Goal: Task Accomplishment & Management: Manage account settings

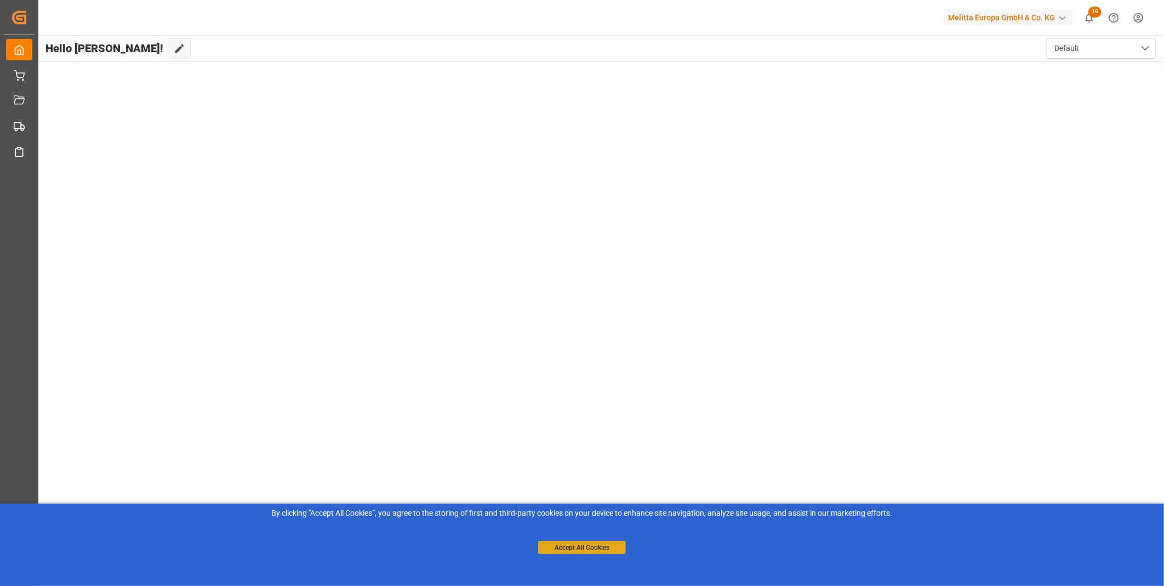
click at [593, 550] on button "Accept All Cookies" at bounding box center [582, 547] width 88 height 13
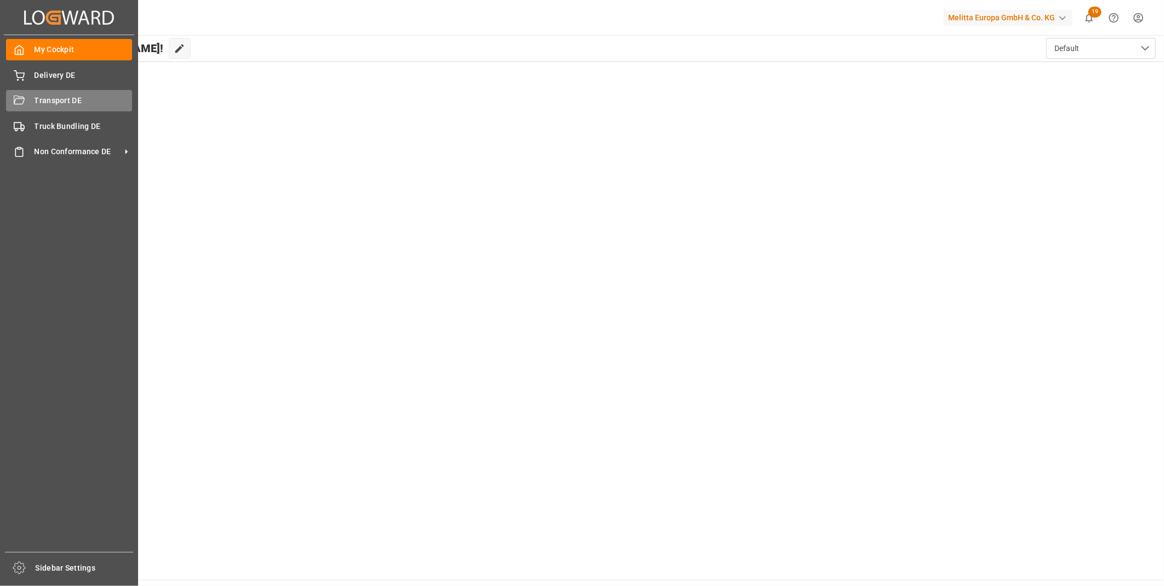
click at [27, 92] on div "Transport DE Transport DE" at bounding box center [69, 100] width 126 height 21
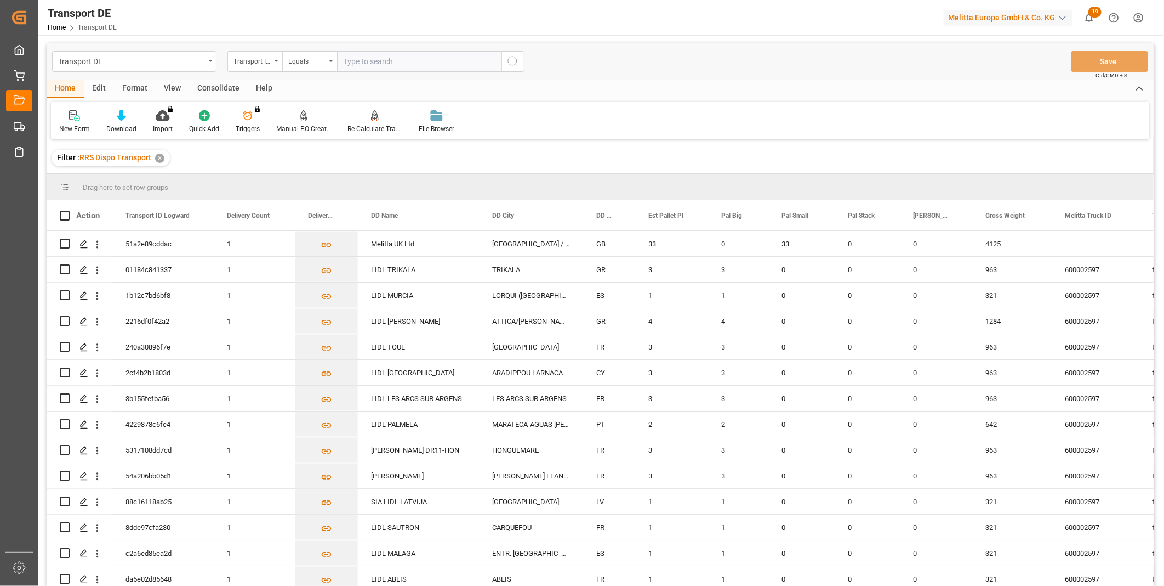
click at [211, 86] on div "Consolidate" at bounding box center [218, 88] width 59 height 19
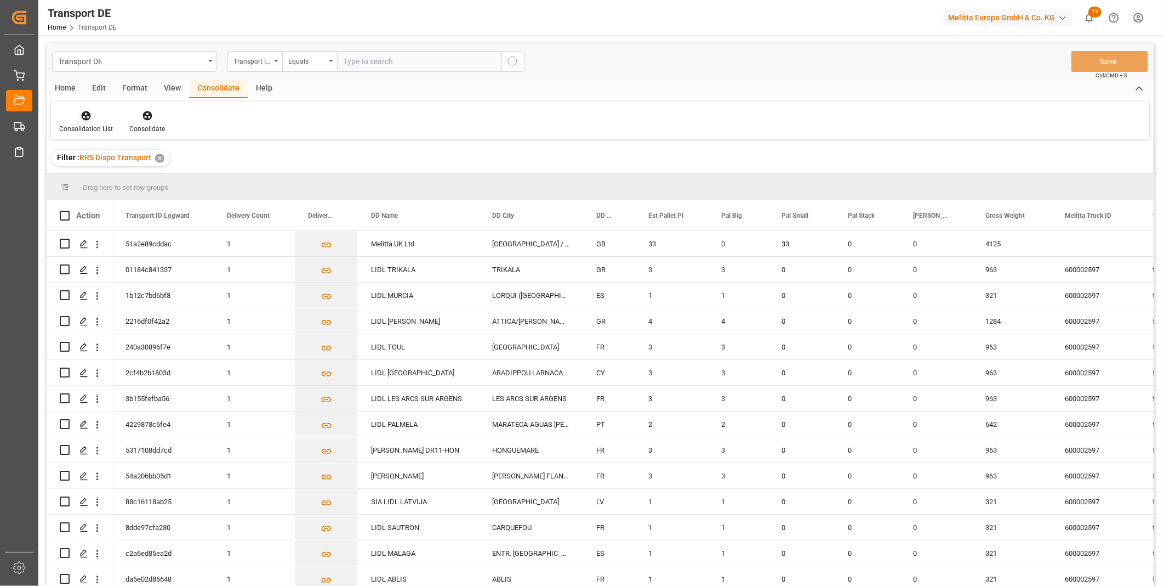
click at [88, 120] on icon at bounding box center [86, 115] width 11 height 11
click at [113, 201] on div "Truck Bundling RRS Dispo Export" at bounding box center [125, 200] width 114 height 12
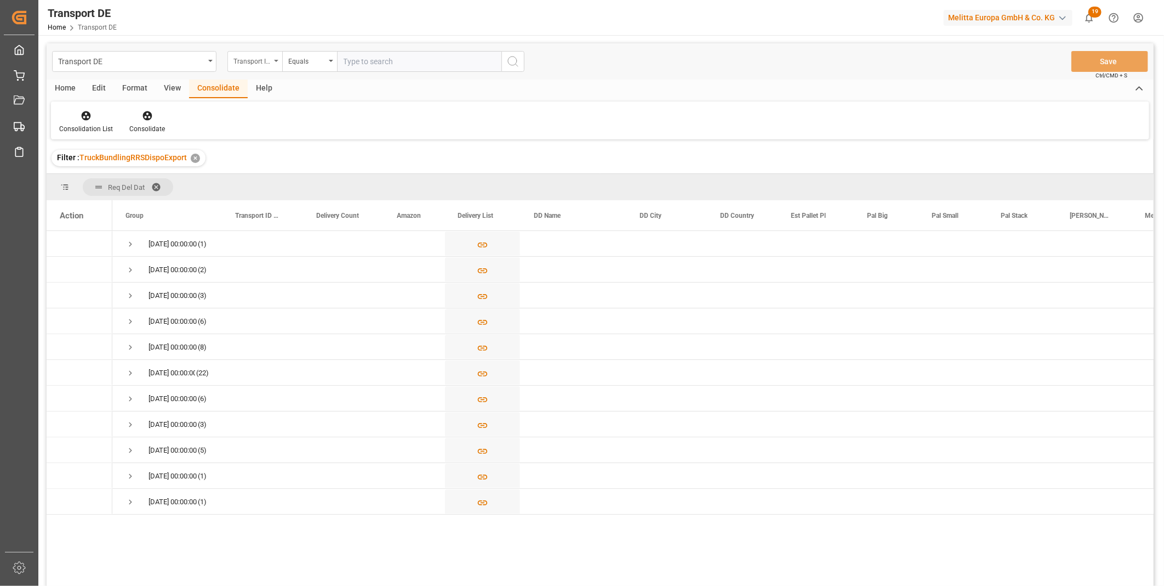
click at [240, 62] on div "Transport ID Logward" at bounding box center [252, 60] width 37 height 13
type input "Route"
click at [283, 106] on div "Route" at bounding box center [309, 111] width 163 height 23
click at [311, 56] on div "Equals" at bounding box center [306, 60] width 37 height 13
click at [321, 181] on div "Starts with" at bounding box center [364, 180] width 163 height 23
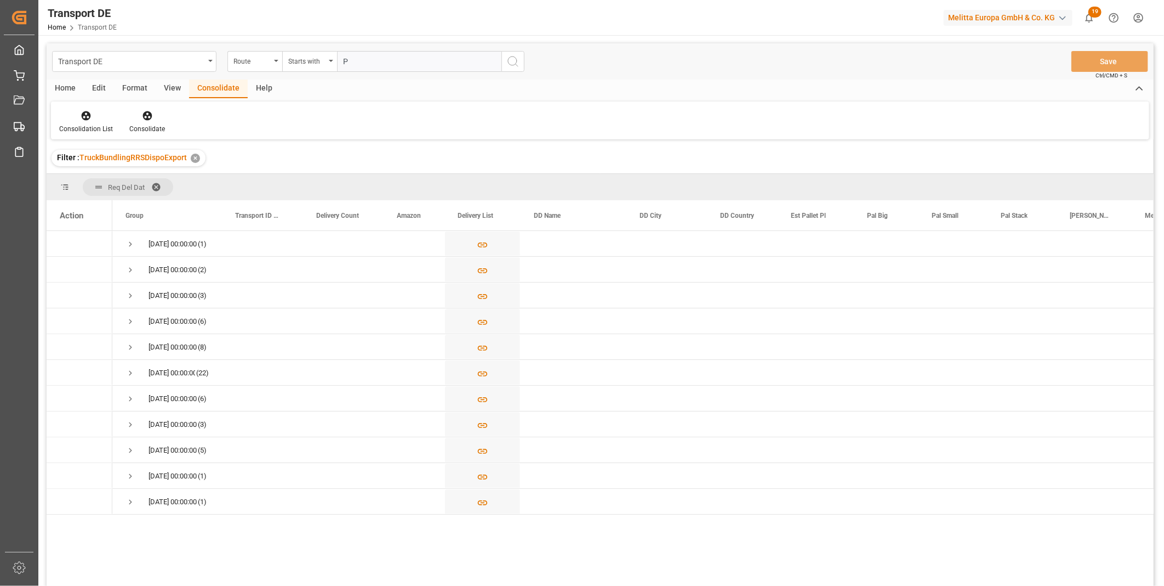
type input "PL"
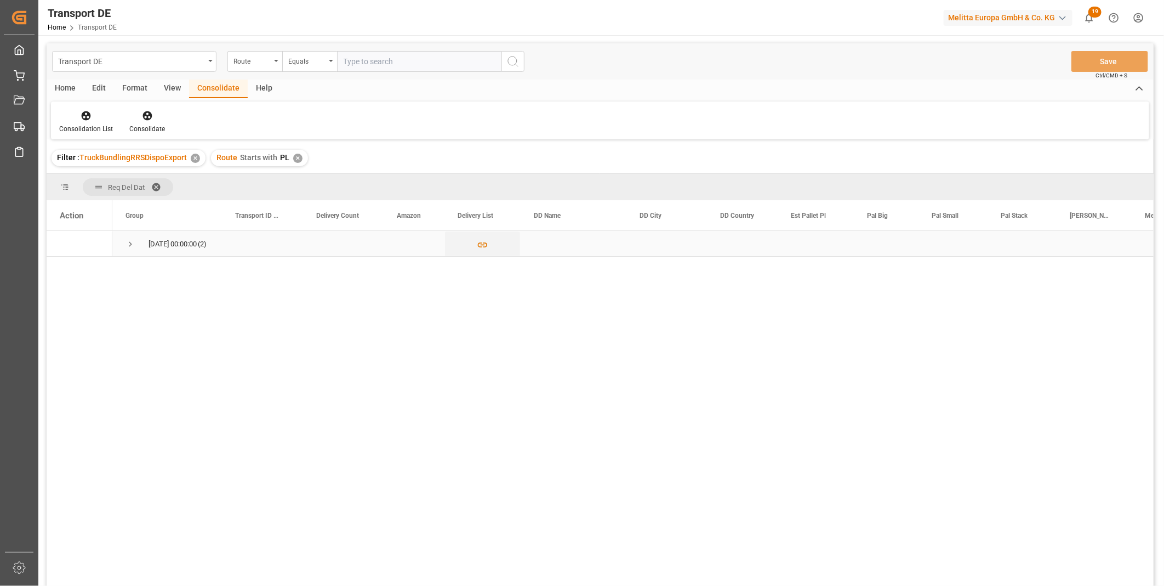
click at [124, 237] on div "26.09.2025 00:00:00 (2)" at bounding box center [167, 243] width 110 height 25
click at [132, 237] on span "Press SPACE to select this row." at bounding box center [131, 243] width 10 height 25
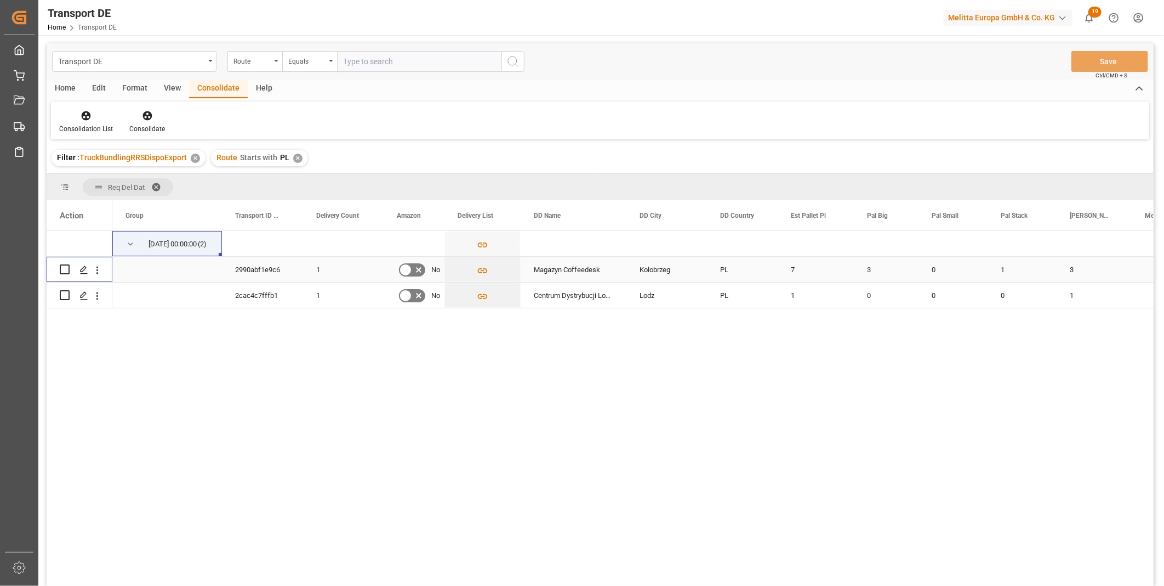
click at [67, 273] on input "Press Space to toggle row selection (unchecked)" at bounding box center [65, 269] width 10 height 10
checkbox input "true"
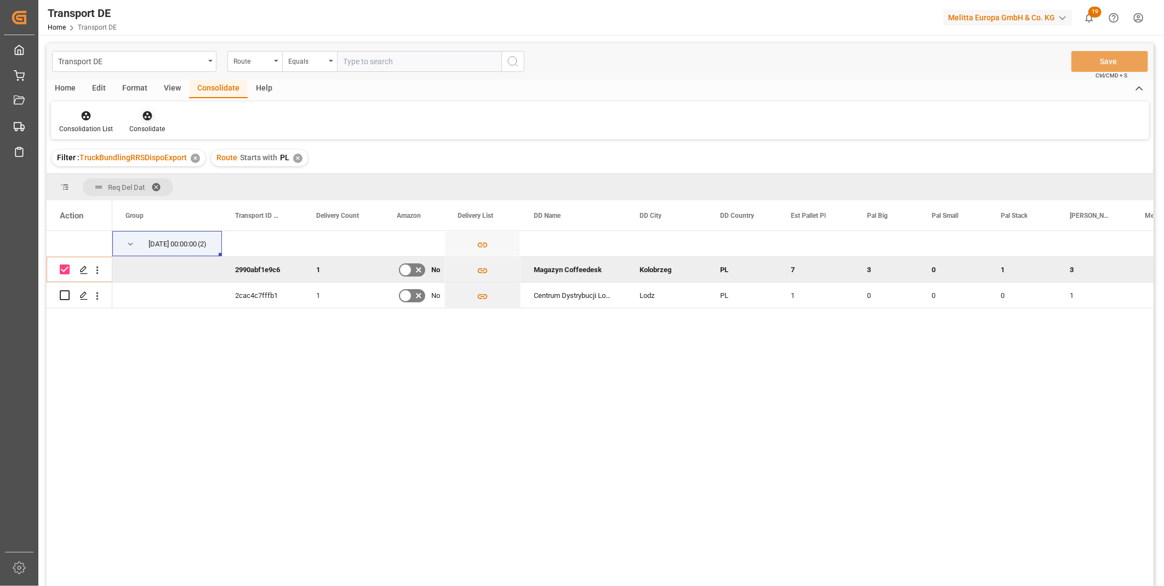
click at [148, 117] on icon at bounding box center [147, 115] width 11 height 11
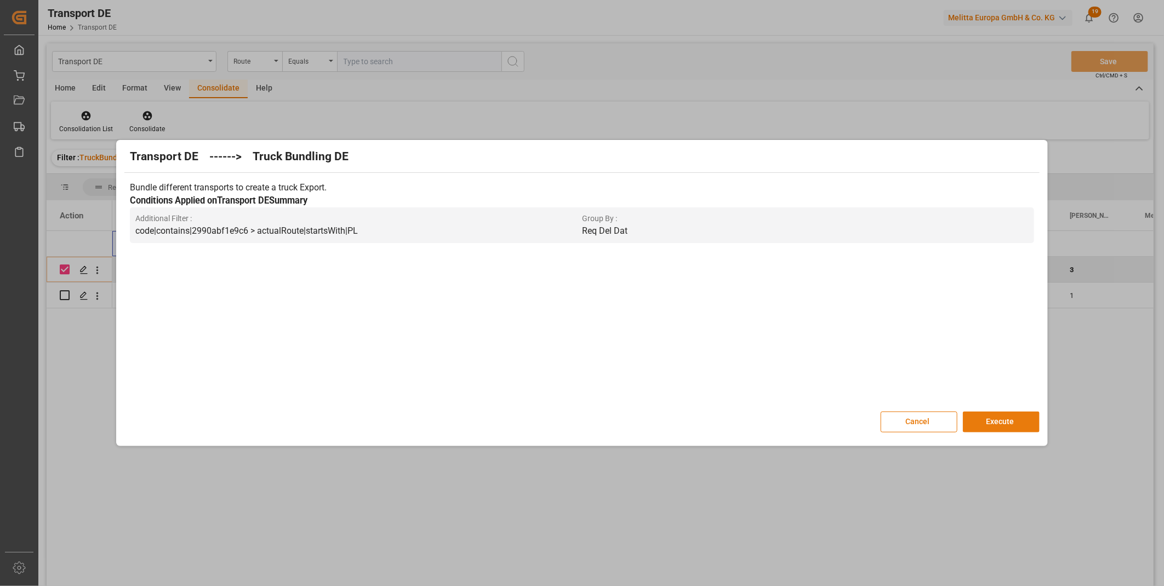
click at [964, 423] on button "Execute" at bounding box center [1001, 421] width 77 height 21
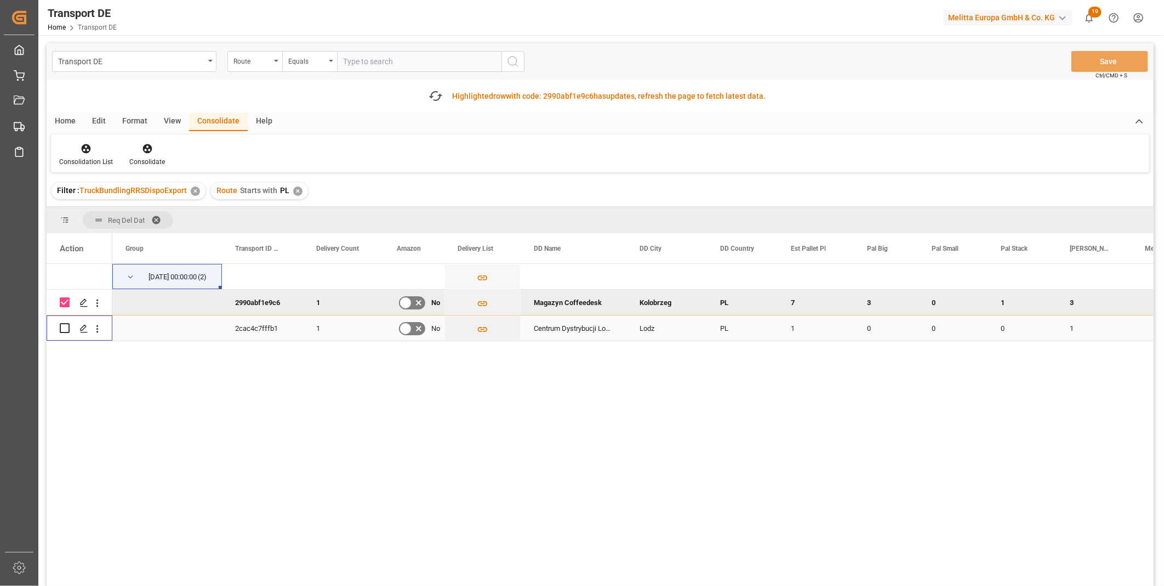
click at [64, 327] on input "Press Space to toggle row selection (unchecked)" at bounding box center [65, 328] width 10 height 10
checkbox input "true"
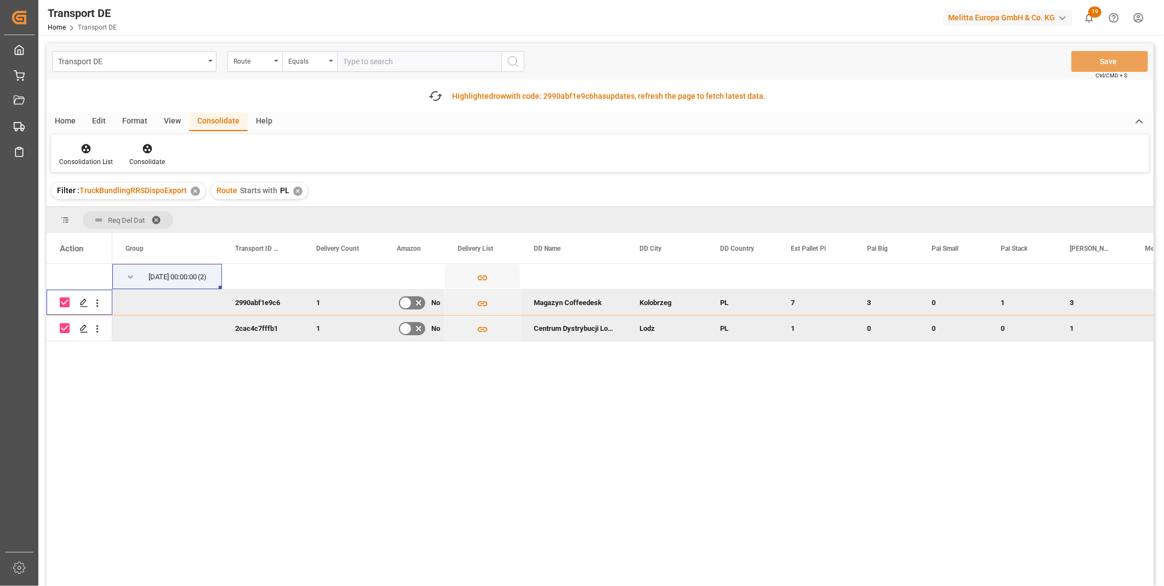
click at [60, 299] on input "Press Space to toggle row selection (checked)" at bounding box center [65, 302] width 10 height 10
checkbox input "false"
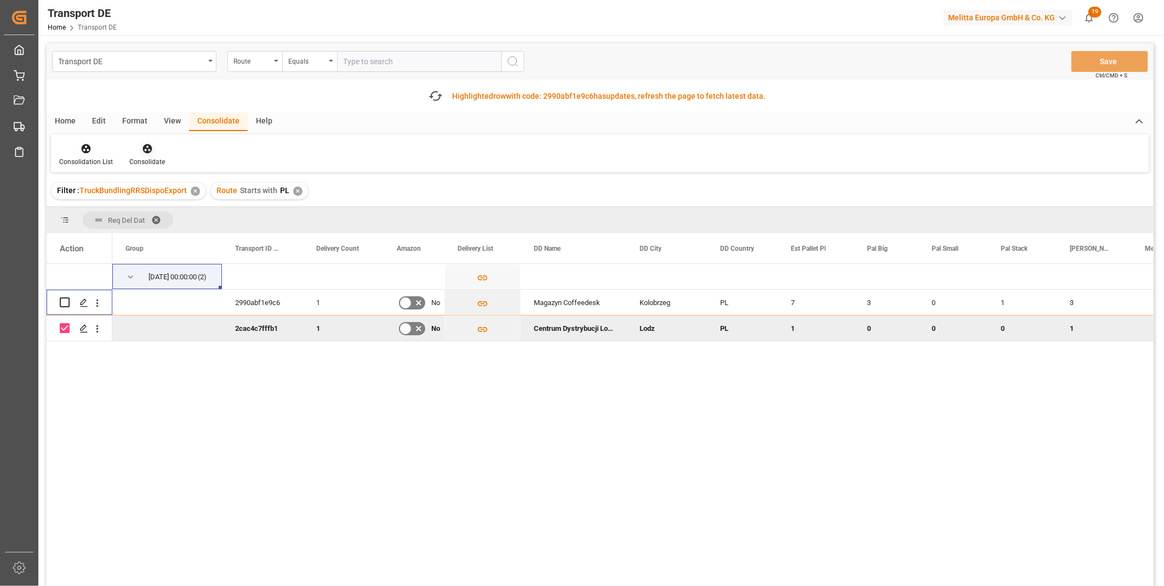
click at [130, 157] on div "Consolidate" at bounding box center [147, 162] width 36 height 10
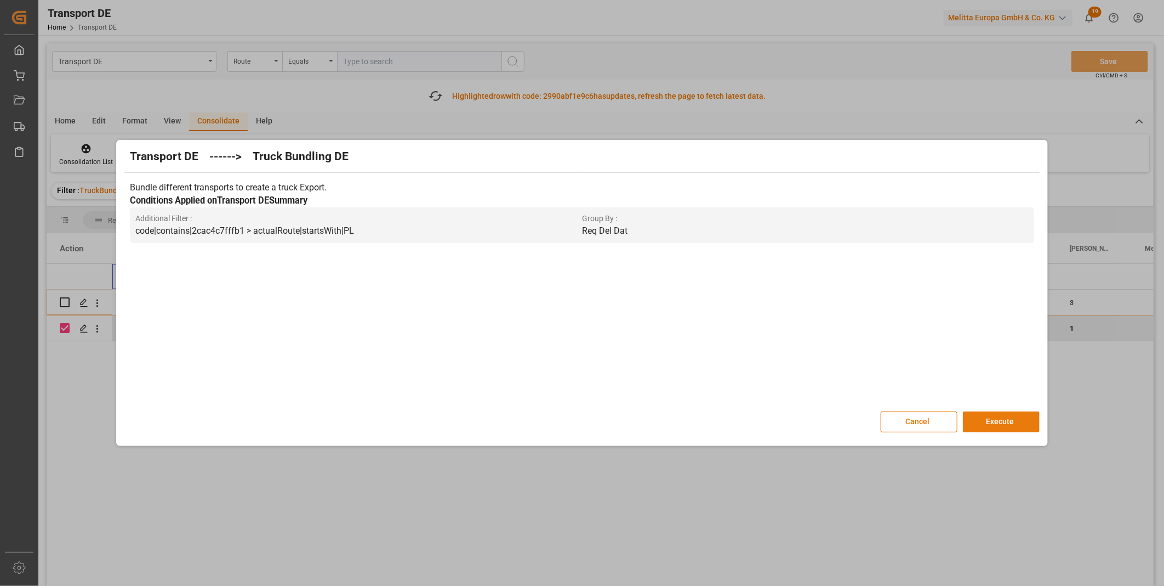
click at [1019, 425] on button "Execute" at bounding box center [1001, 421] width 77 height 21
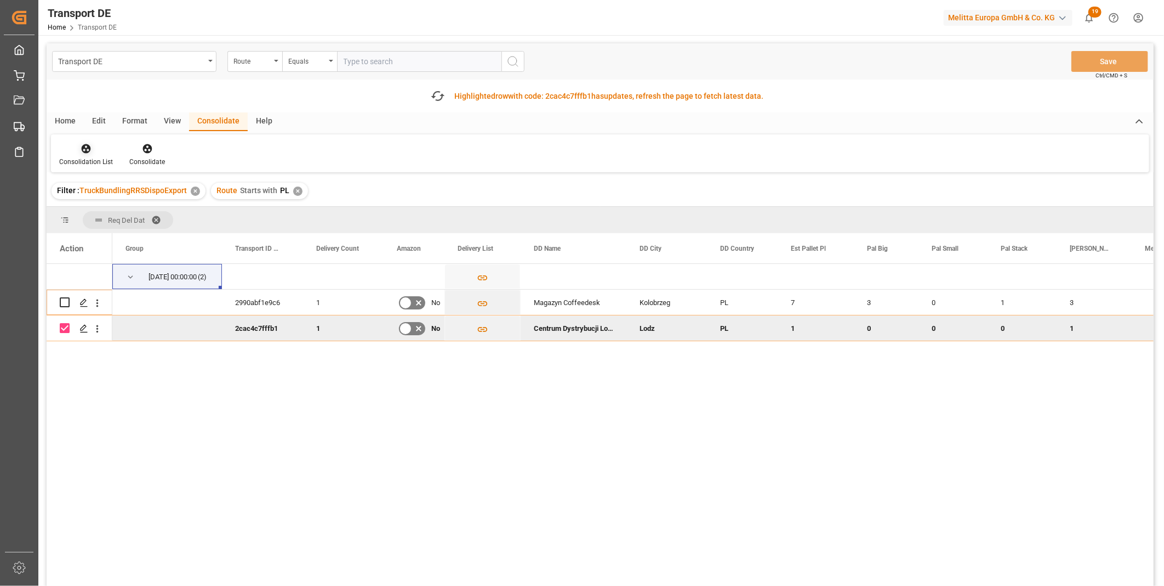
click at [83, 154] on icon at bounding box center [86, 148] width 11 height 11
click at [120, 232] on div "Transport DE Route Equals Save Ctrl/CMD + S Fetch latest updates Highlighted ro…" at bounding box center [600, 345] width 1107 height 604
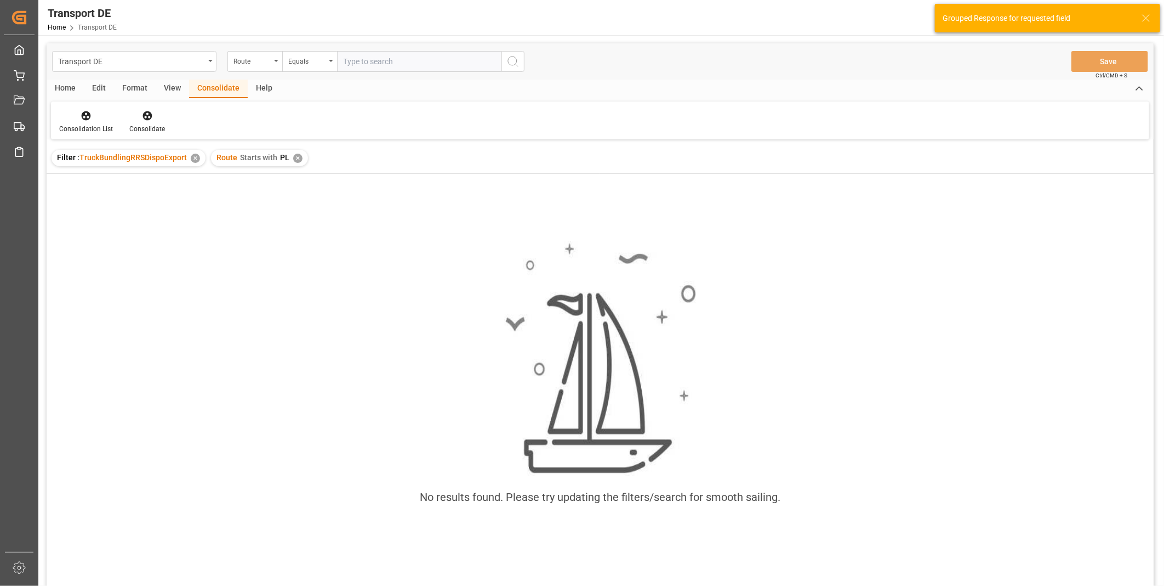
click at [298, 159] on div "✕" at bounding box center [297, 158] width 9 height 9
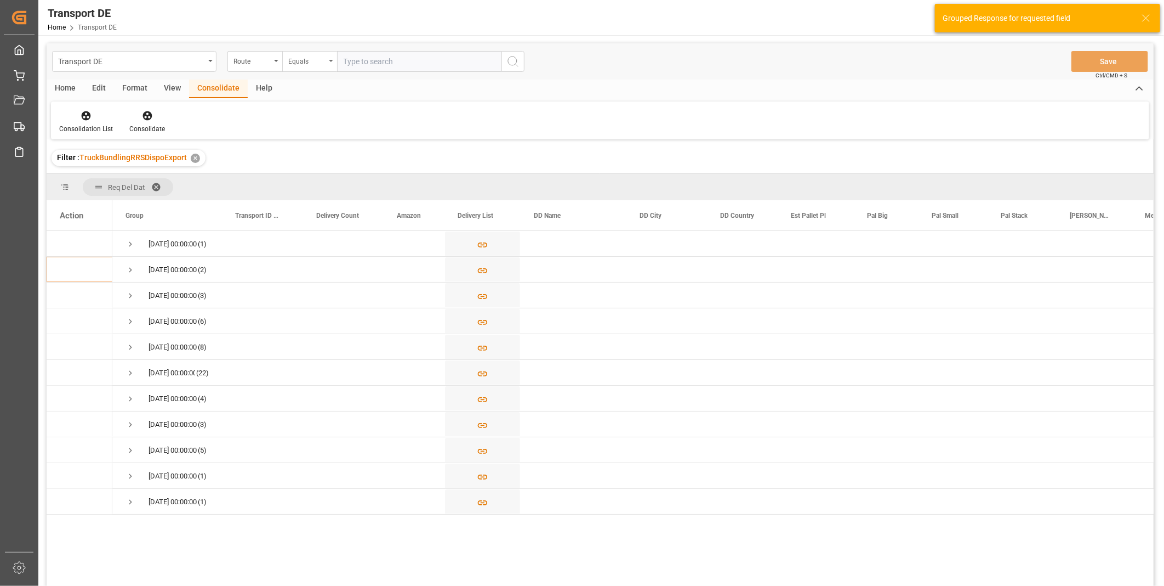
click at [303, 62] on div "Equals" at bounding box center [306, 60] width 37 height 13
click at [314, 188] on div "Starts with" at bounding box center [364, 180] width 163 height 23
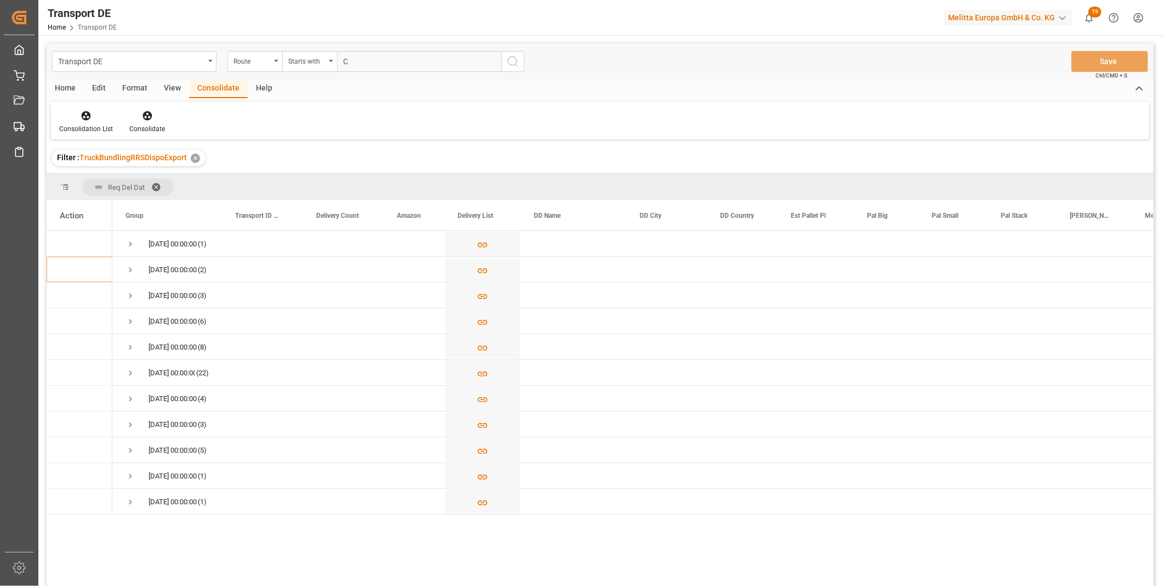
type input "CZ"
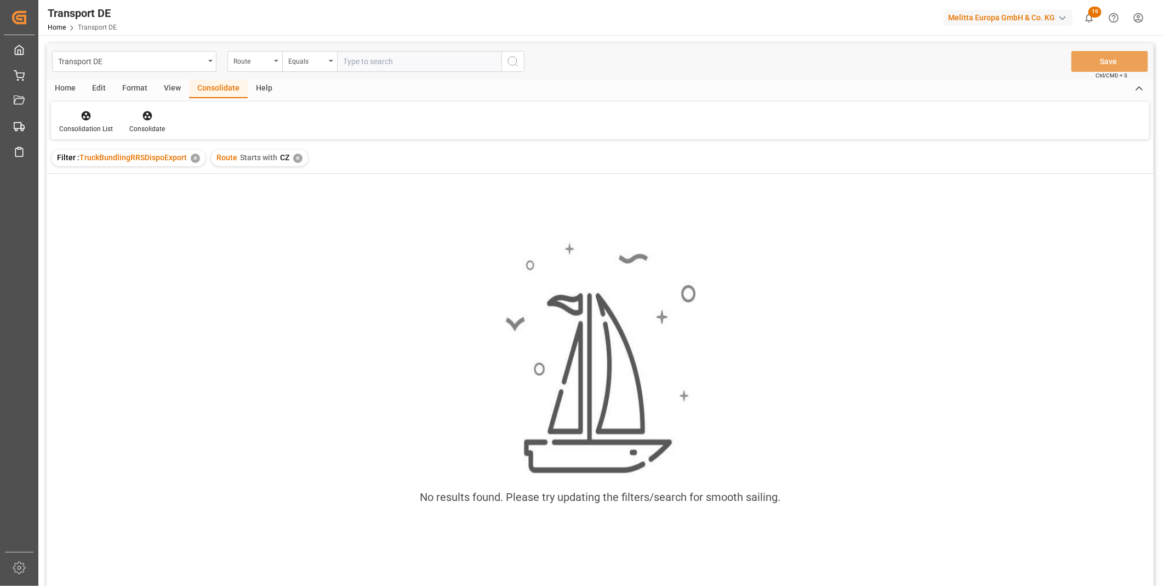
click at [299, 161] on div "✕" at bounding box center [297, 158] width 9 height 9
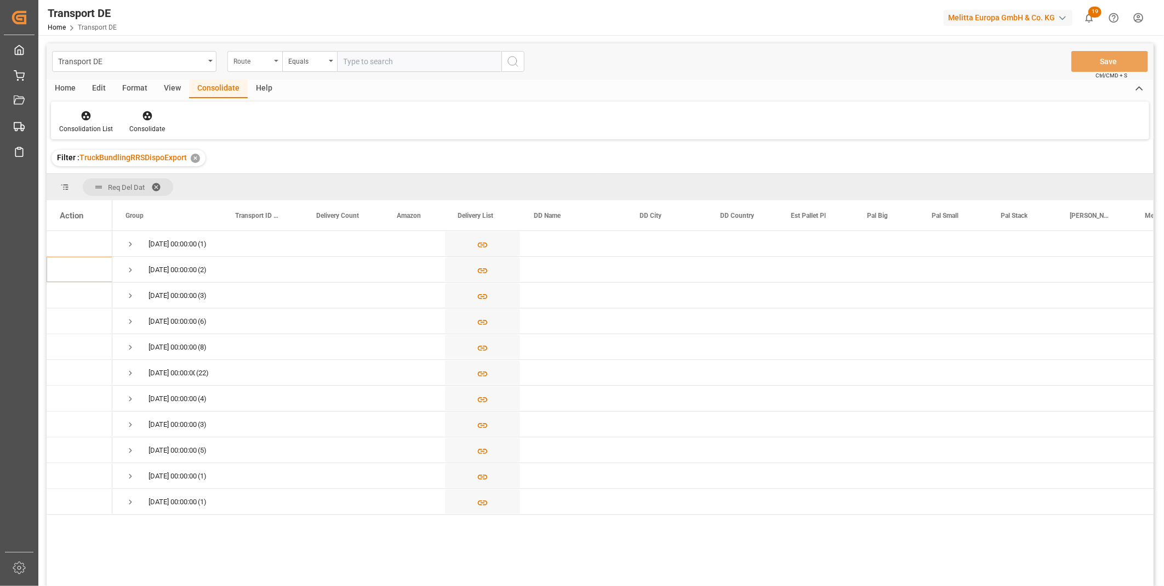
click at [260, 55] on div "Route" at bounding box center [252, 60] width 37 height 13
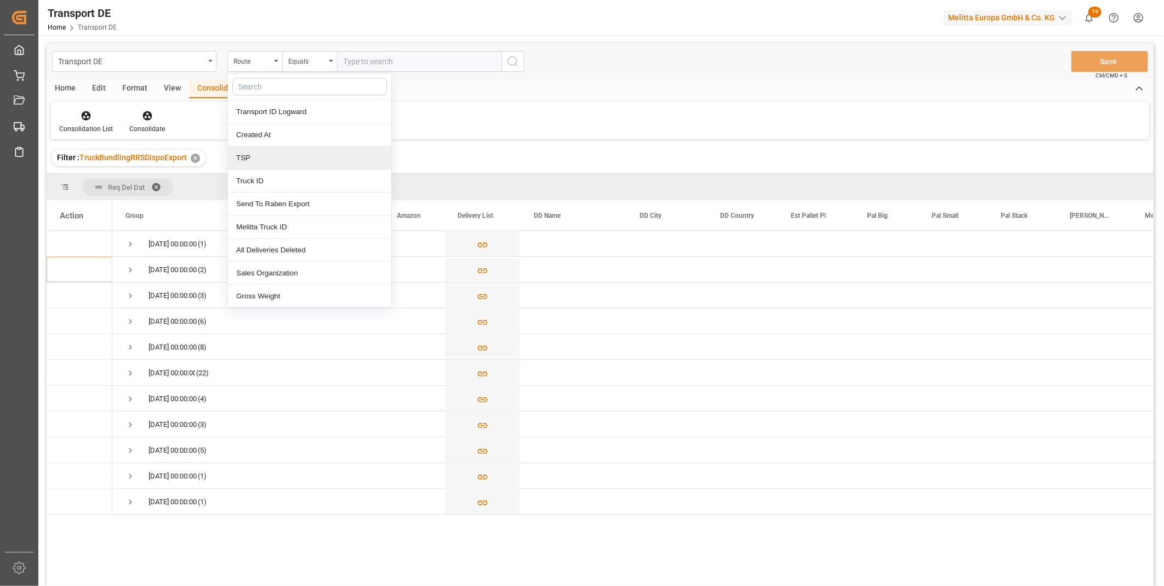
click at [258, 156] on div "TSP" at bounding box center [309, 157] width 163 height 23
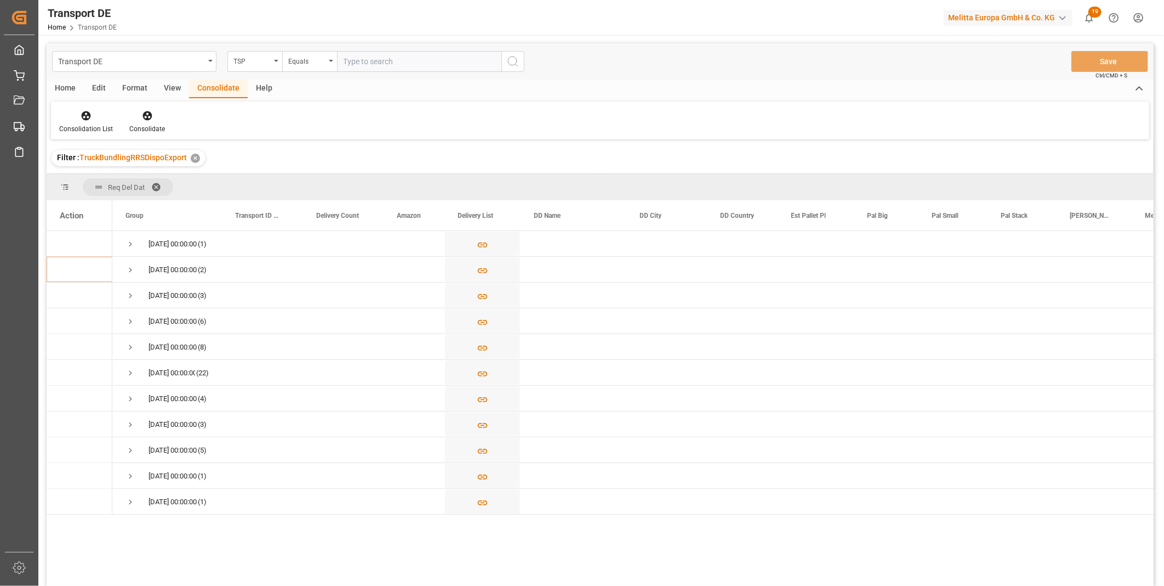
drag, startPoint x: 431, startPoint y: 46, endPoint x: 410, endPoint y: 65, distance: 28.0
click at [420, 55] on div "Transport DE TSP Equals Save Ctrl/CMD + S" at bounding box center [600, 61] width 1107 height 36
click at [400, 67] on input "text" at bounding box center [419, 61] width 164 height 21
type input "DACHSER COF FOODSERVICE"
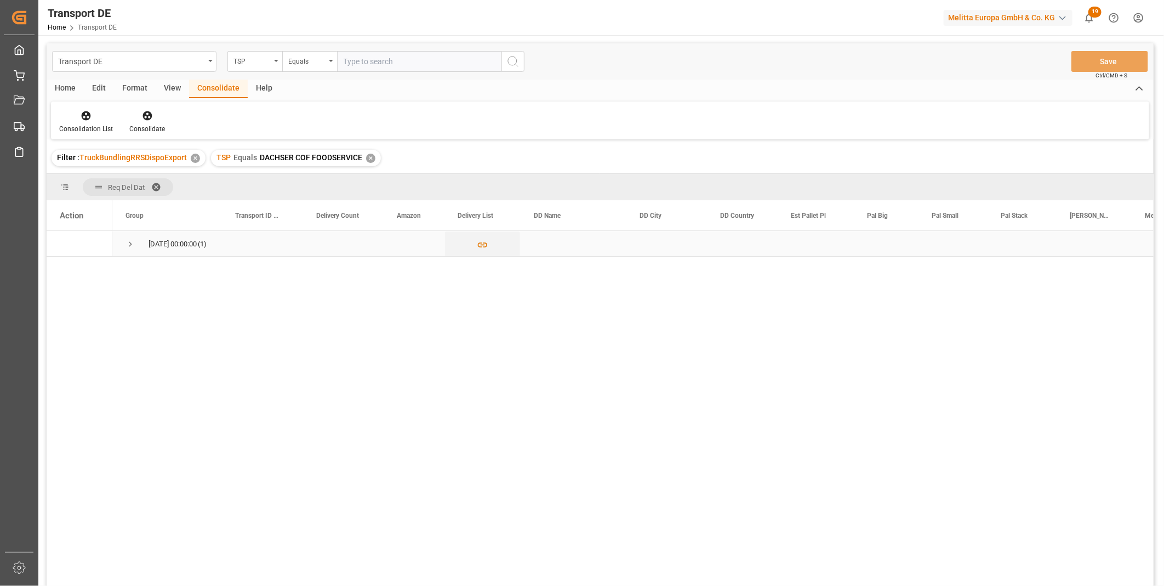
click at [132, 247] on span "Press SPACE to select this row." at bounding box center [131, 244] width 10 height 10
click at [66, 268] on input "Press Space to toggle row selection (unchecked)" at bounding box center [65, 269] width 10 height 10
checkbox input "true"
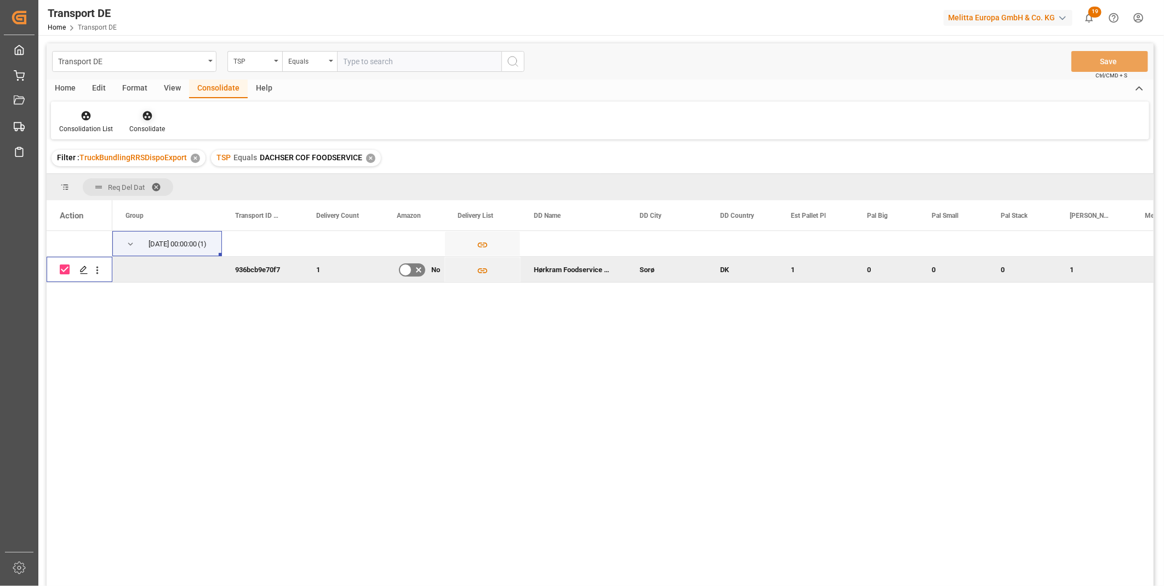
click at [150, 121] on div "Consolidate" at bounding box center [147, 122] width 52 height 24
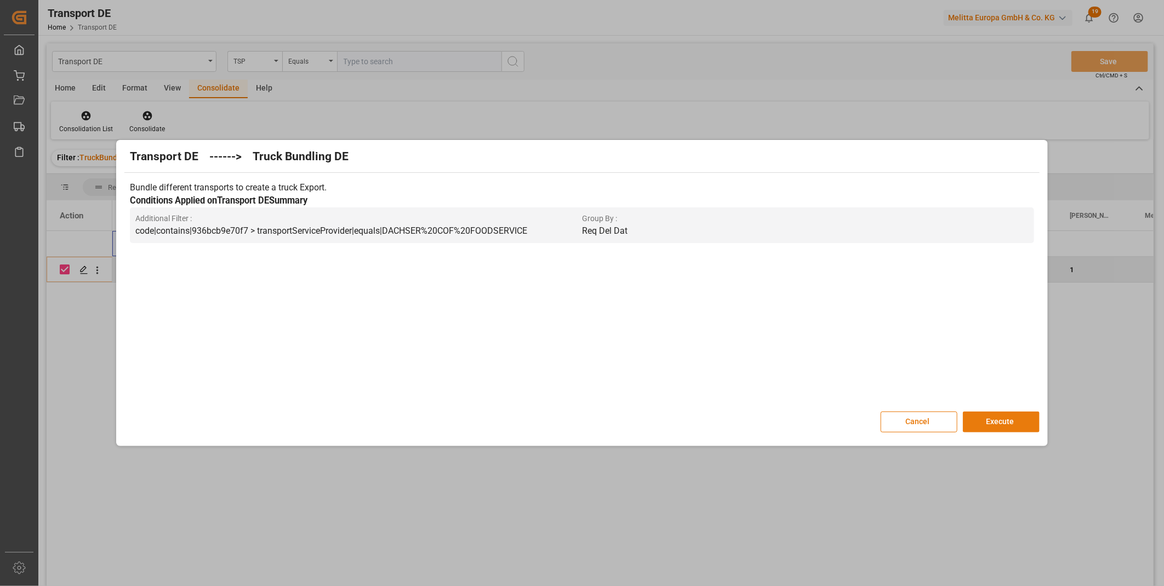
click at [1009, 423] on button "Execute" at bounding box center [1001, 421] width 77 height 21
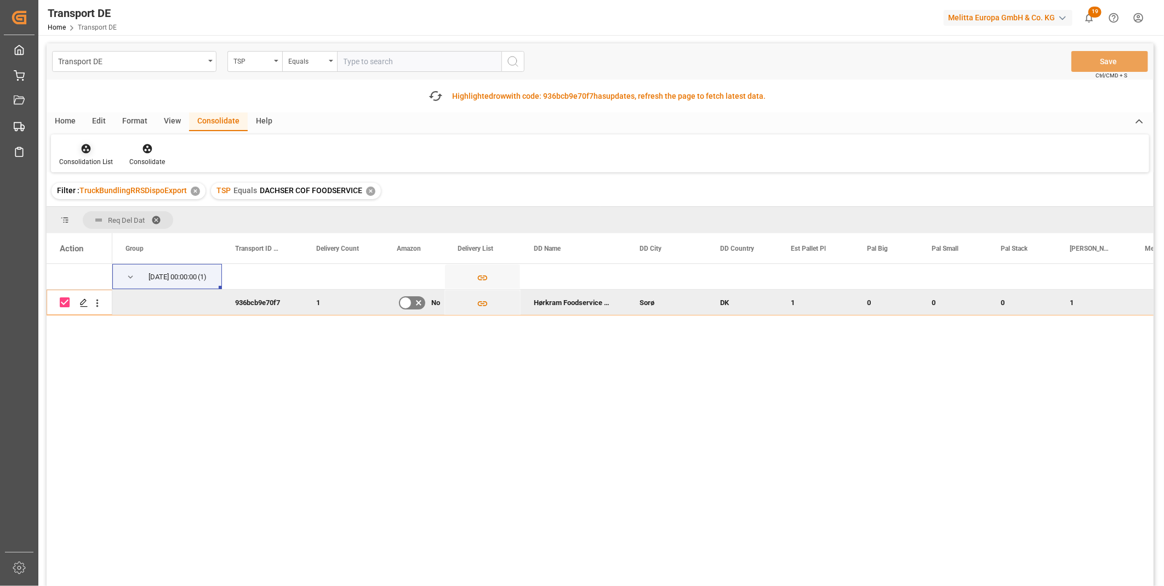
drag, startPoint x: 86, startPoint y: 152, endPoint x: 110, endPoint y: 167, distance: 28.3
click at [86, 152] on icon at bounding box center [86, 148] width 11 height 11
click at [147, 244] on div "Truck Bundling Truck Bundling RRS Dispo National Truck Bundling RRS Dispo Export" at bounding box center [145, 210] width 175 height 76
click at [146, 242] on div "Group" at bounding box center [162, 248] width 73 height 30
click at [92, 156] on div "Consolidation List" at bounding box center [86, 155] width 70 height 24
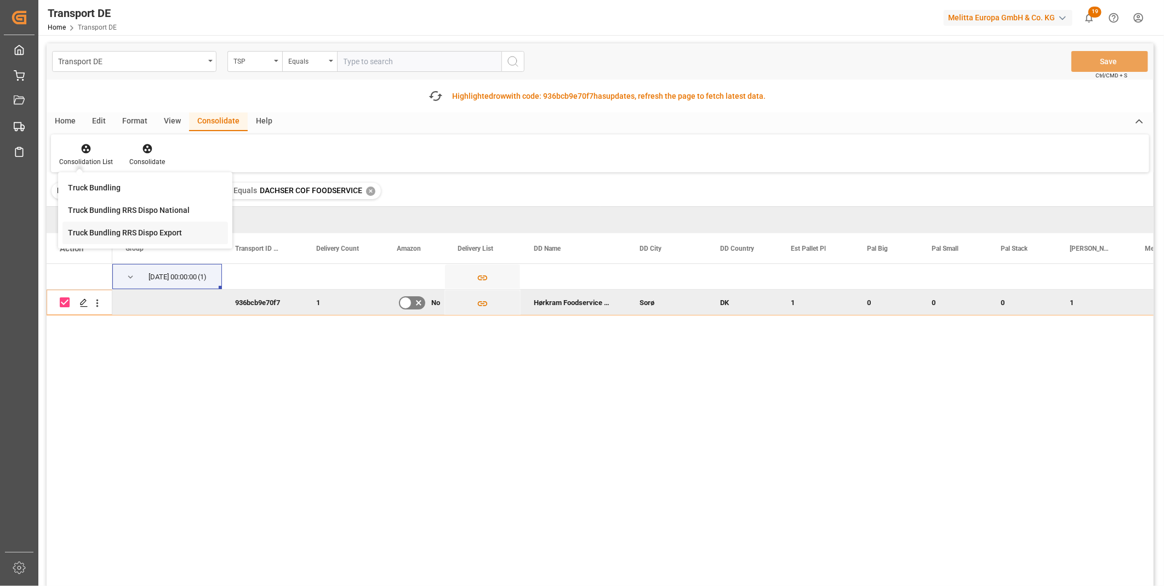
click at [111, 228] on div "Transport DE TSP Equals Save Ctrl/CMD + S Fetch latest updates Highlighted row …" at bounding box center [600, 345] width 1107 height 604
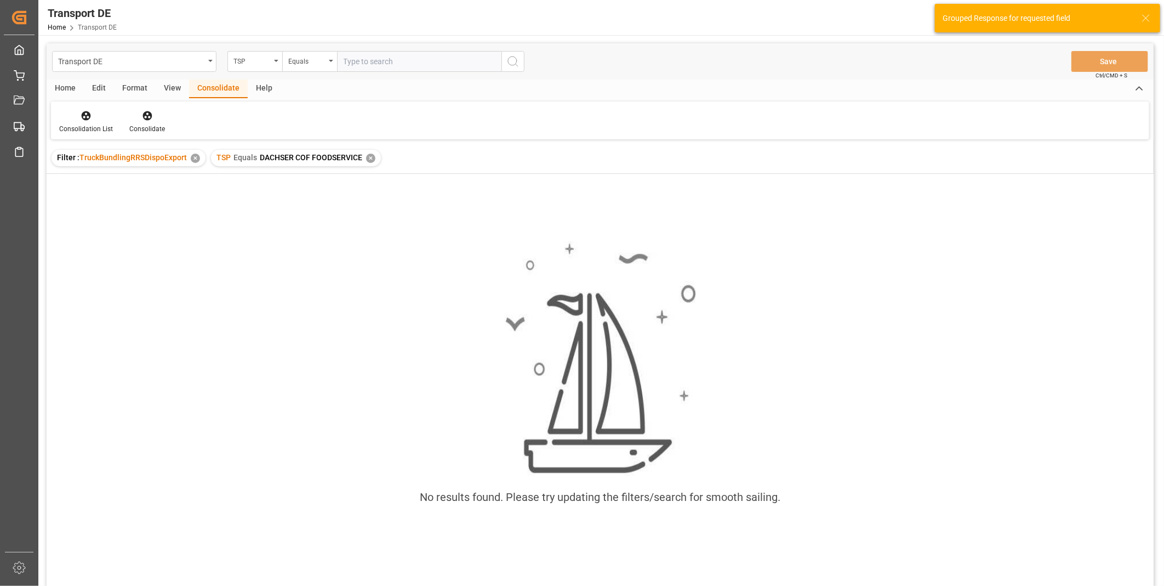
click at [369, 160] on div "✕" at bounding box center [370, 158] width 9 height 9
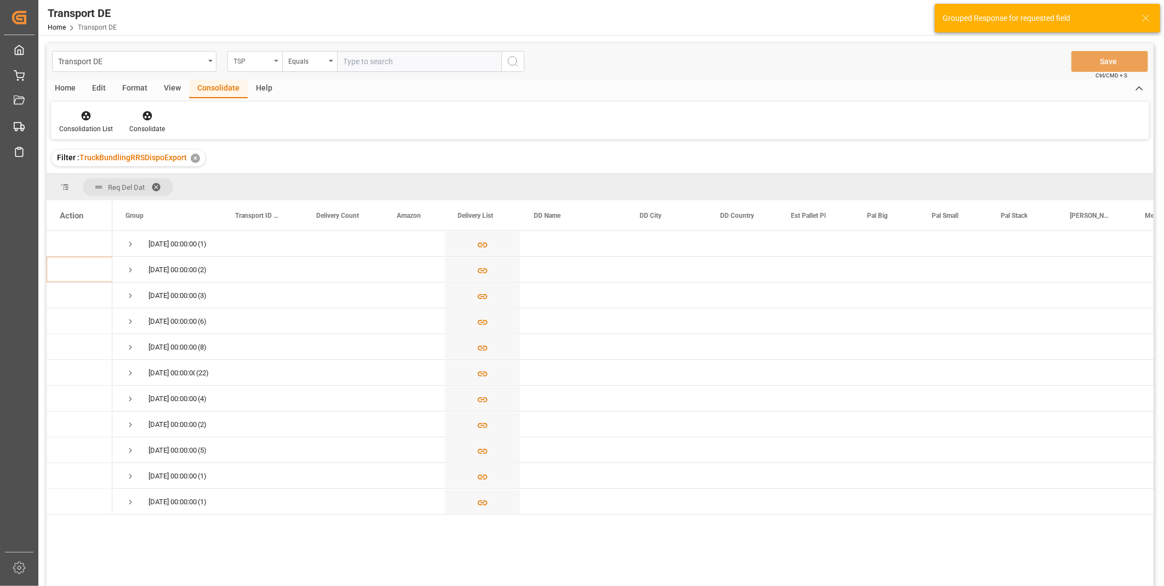
click at [271, 63] on div "TSP" at bounding box center [255, 61] width 55 height 21
type input "Route"
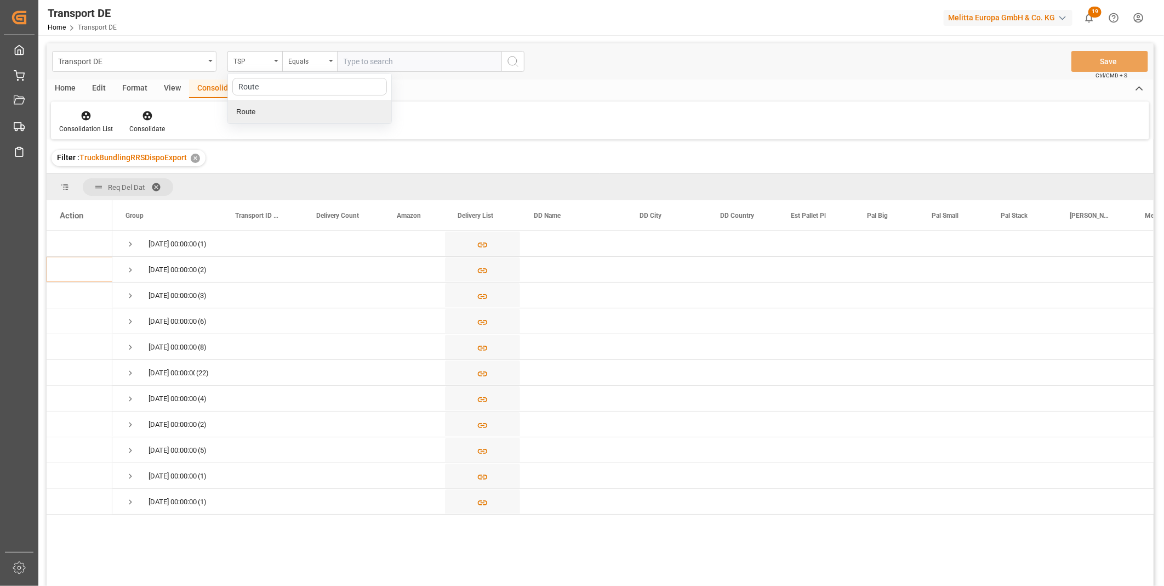
click at [238, 112] on div "Route" at bounding box center [309, 111] width 163 height 23
click at [292, 67] on div "Equals" at bounding box center [309, 61] width 55 height 21
click at [312, 182] on div "Starts with" at bounding box center [364, 180] width 163 height 23
type input "GB"
click at [513, 58] on icon "search button" at bounding box center [513, 61] width 13 height 13
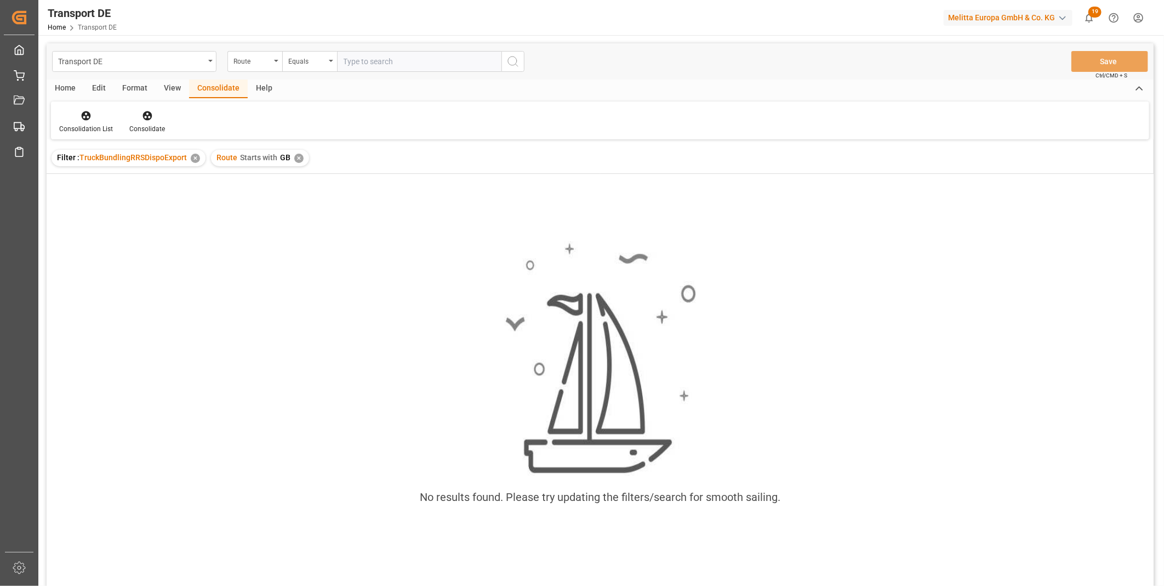
click at [297, 159] on div "✕" at bounding box center [298, 158] width 9 height 9
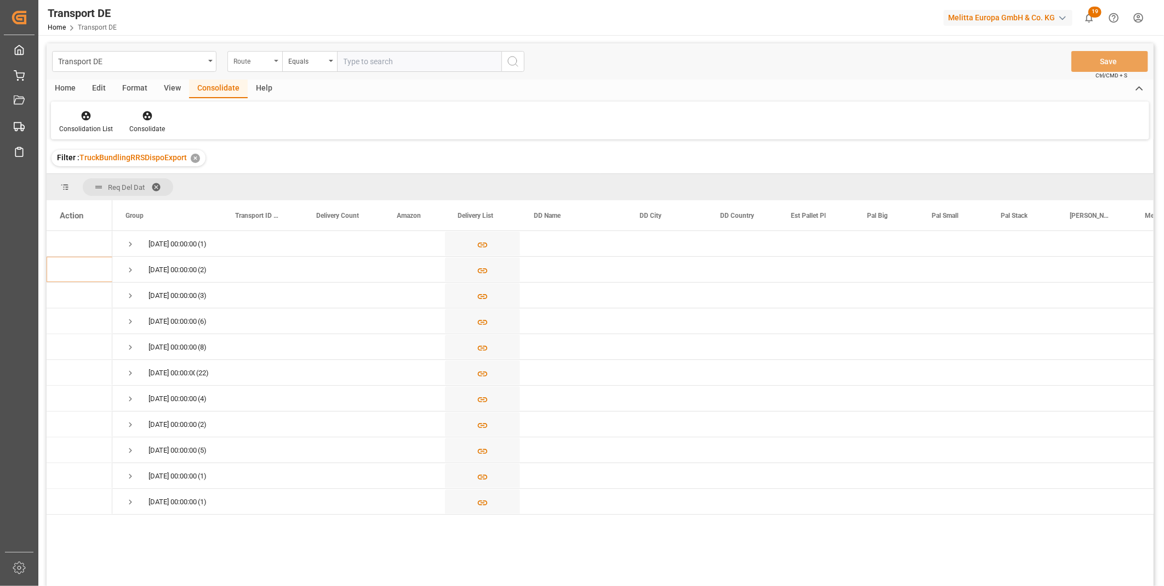
click at [275, 52] on div "Route" at bounding box center [255, 61] width 55 height 21
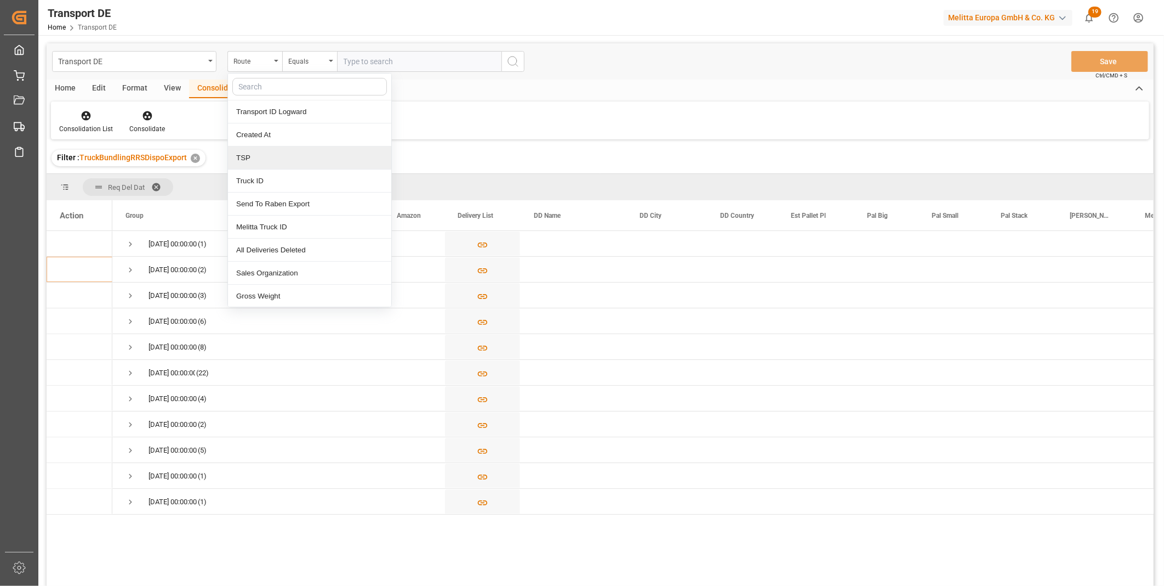
click at [246, 158] on div "TSP" at bounding box center [309, 157] width 163 height 23
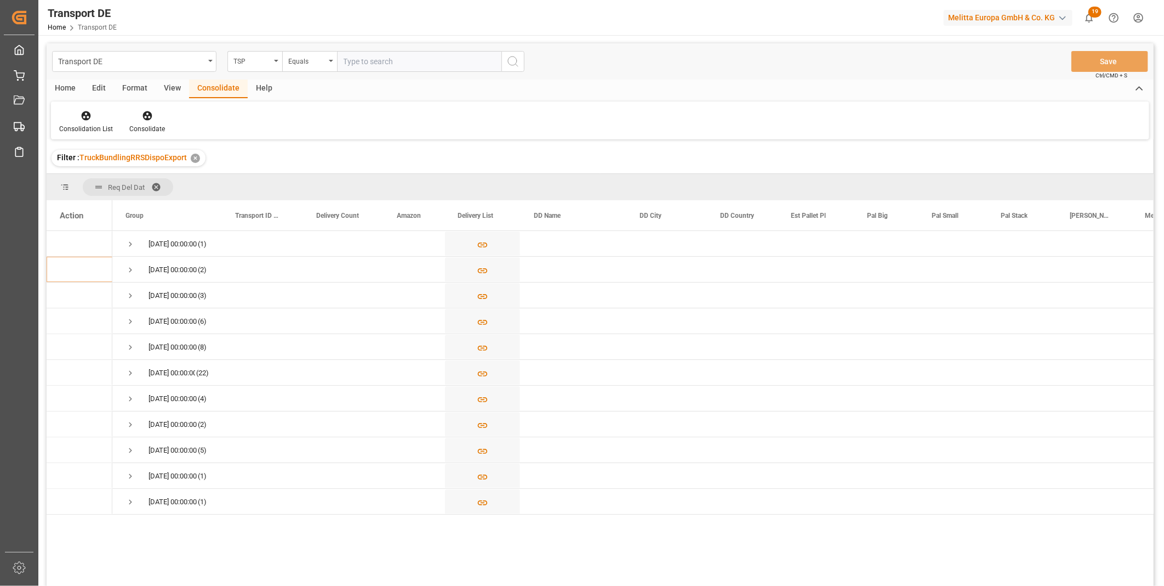
click at [390, 66] on input "text" at bounding box center [419, 61] width 164 height 21
type input "HARTMANN EXPORT"
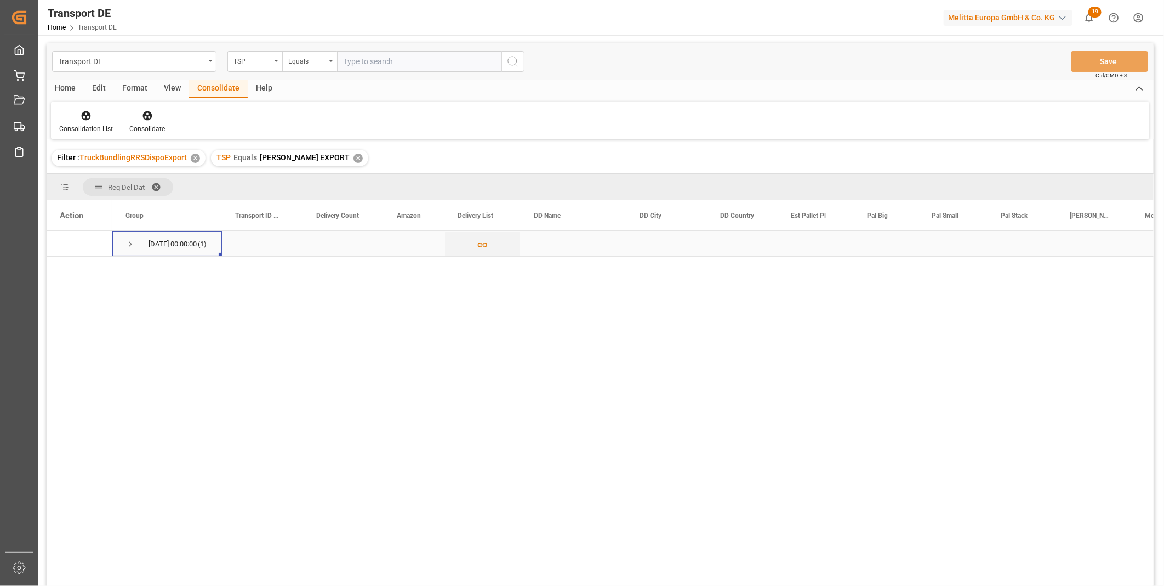
click at [127, 247] on span "Press SPACE to select this row." at bounding box center [131, 244] width 10 height 10
click at [475, 272] on button "Press SPACE to select this row." at bounding box center [482, 269] width 75 height 25
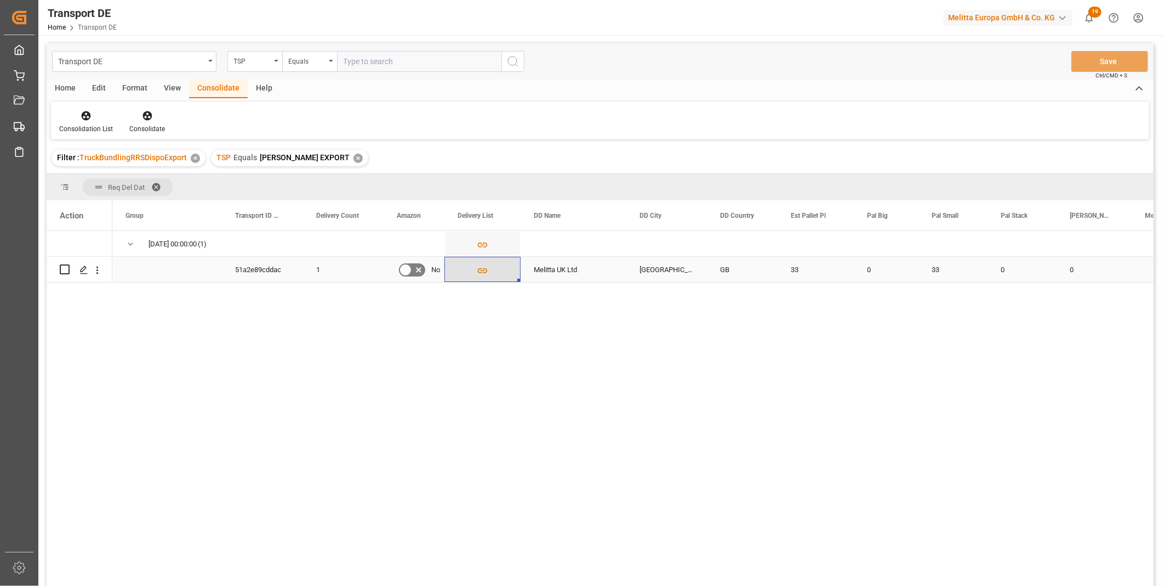
click at [485, 272] on body "Created by potrace 1.15, written by Peter Selinger 2001-2017 Created by potrace…" at bounding box center [582, 293] width 1164 height 586
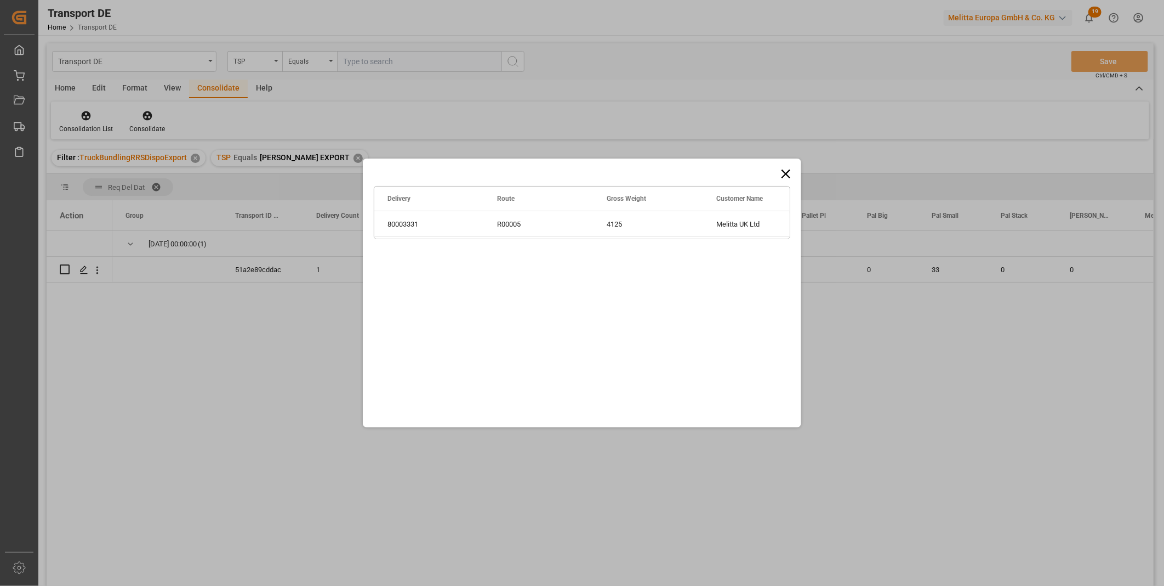
click at [781, 170] on icon at bounding box center [785, 173] width 15 height 15
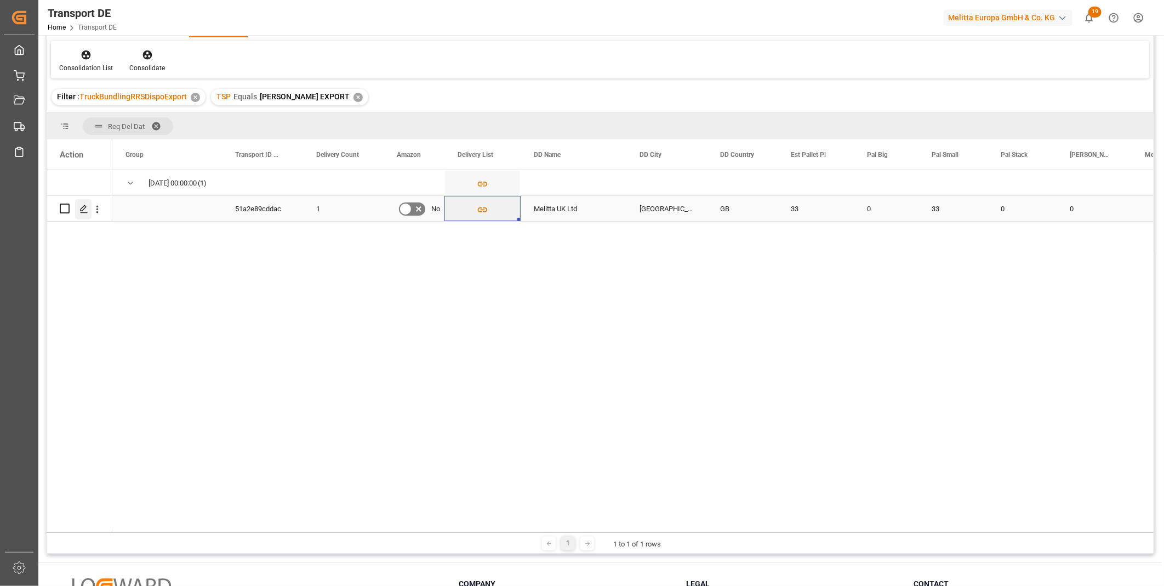
click at [89, 203] on div "Press SPACE to select this row." at bounding box center [83, 209] width 16 height 20
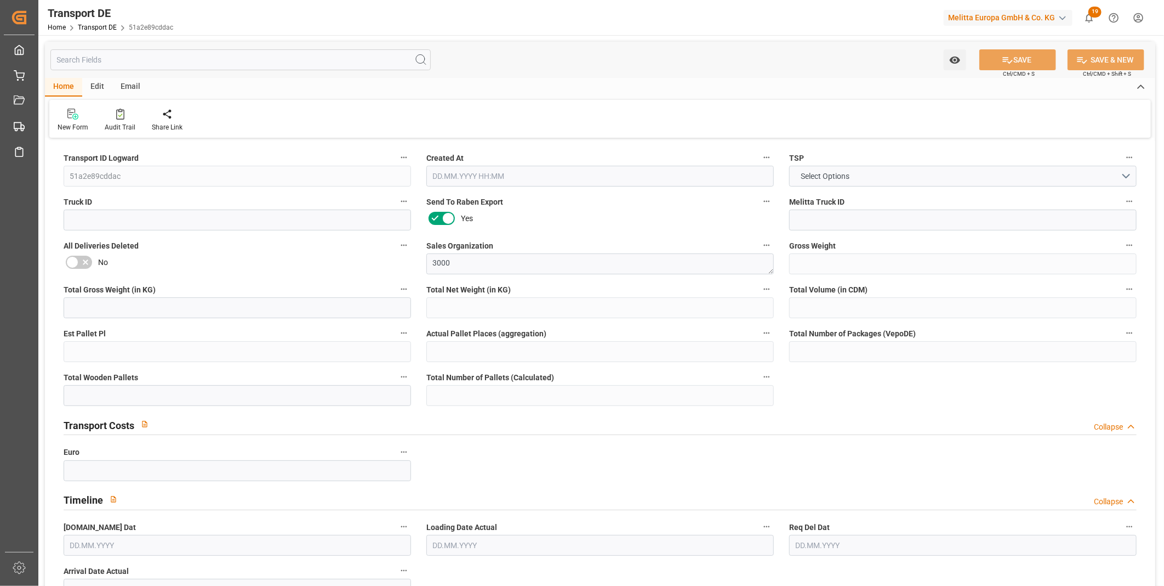
type input "4125"
type input "3296.7"
type input "2530.44"
type input "30336.768"
type input "33"
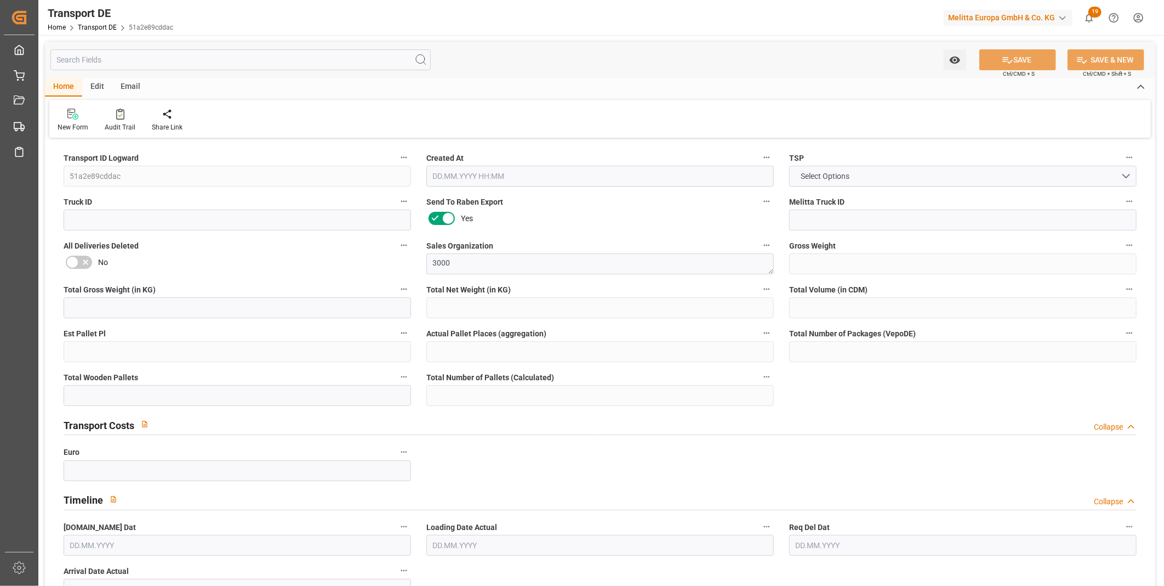
type input "0"
type input "33"
type input "0"
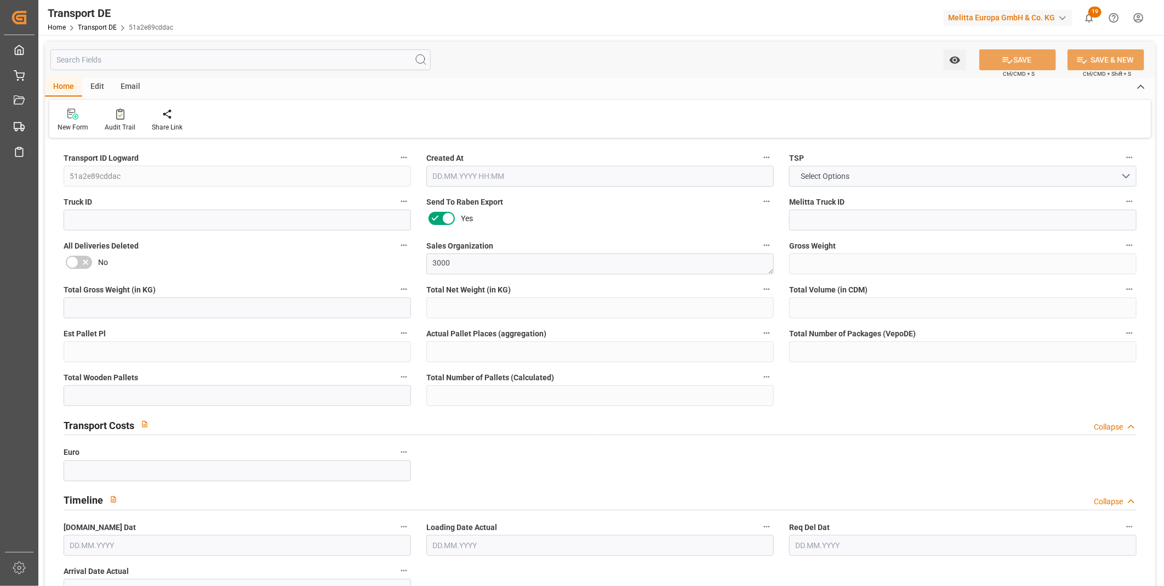
type input "0"
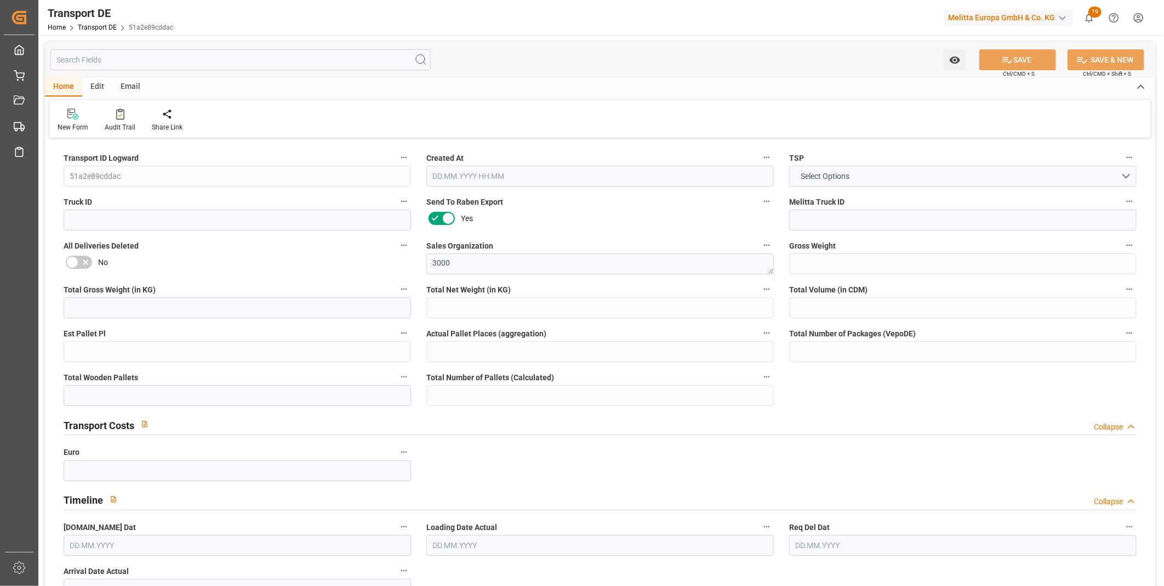
type input "0"
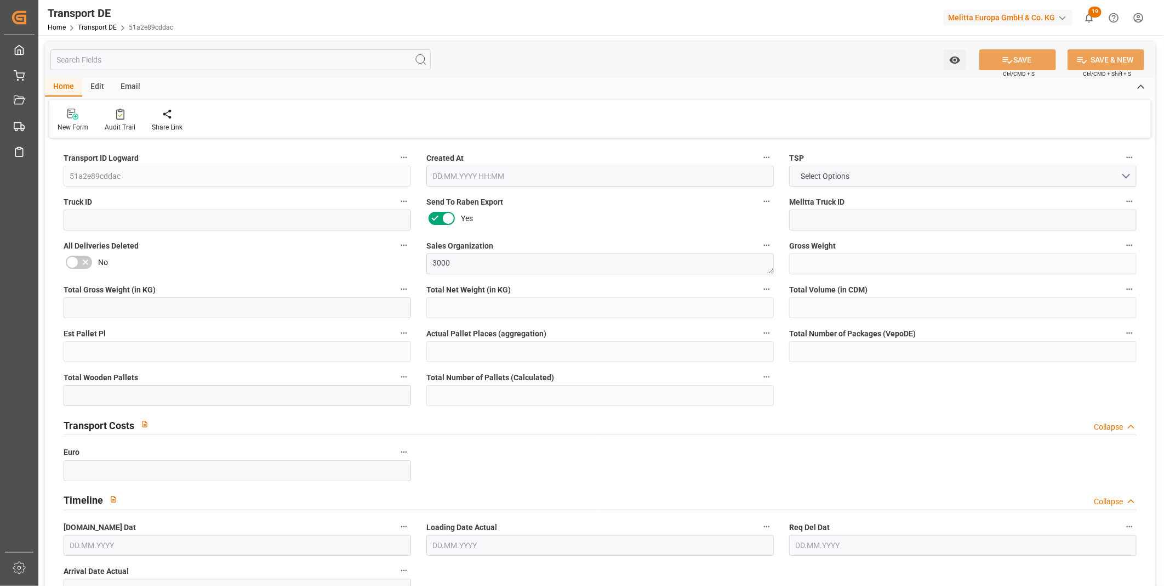
type input "0"
type input "33"
type input "0"
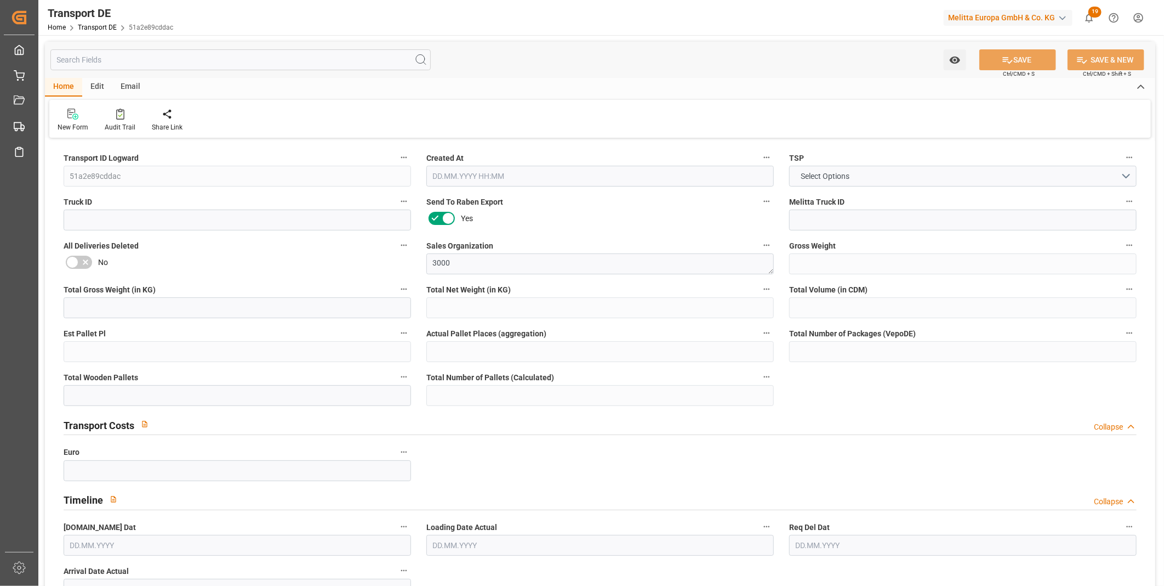
type input "0"
type input "1"
type input "0"
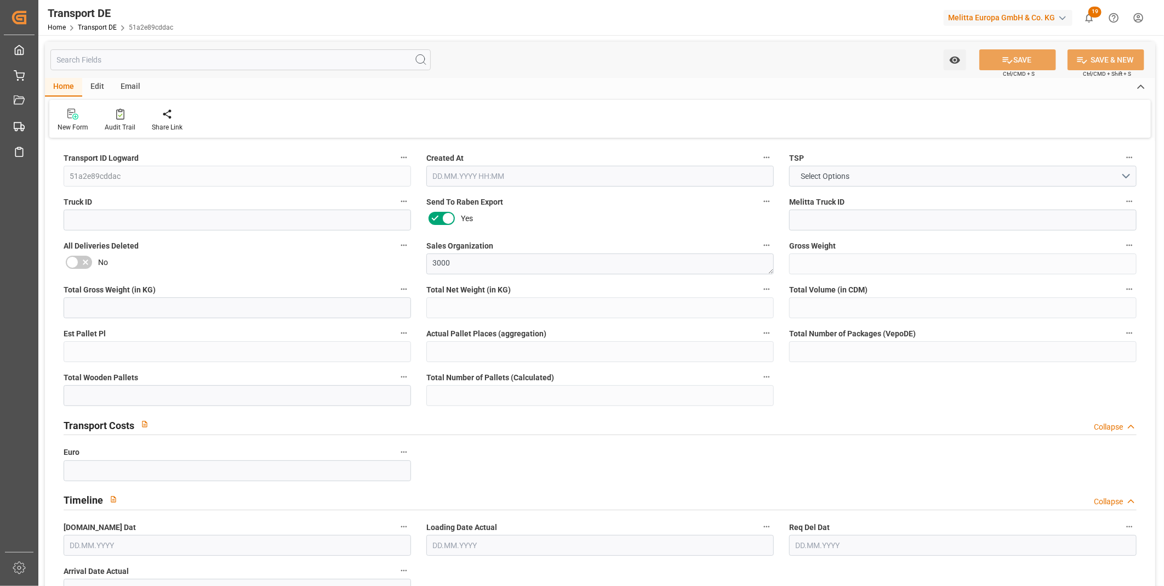
type input "1782"
type input "87.205"
type input "0"
type input "18.09.2025 23:00"
type input "[DATE]"
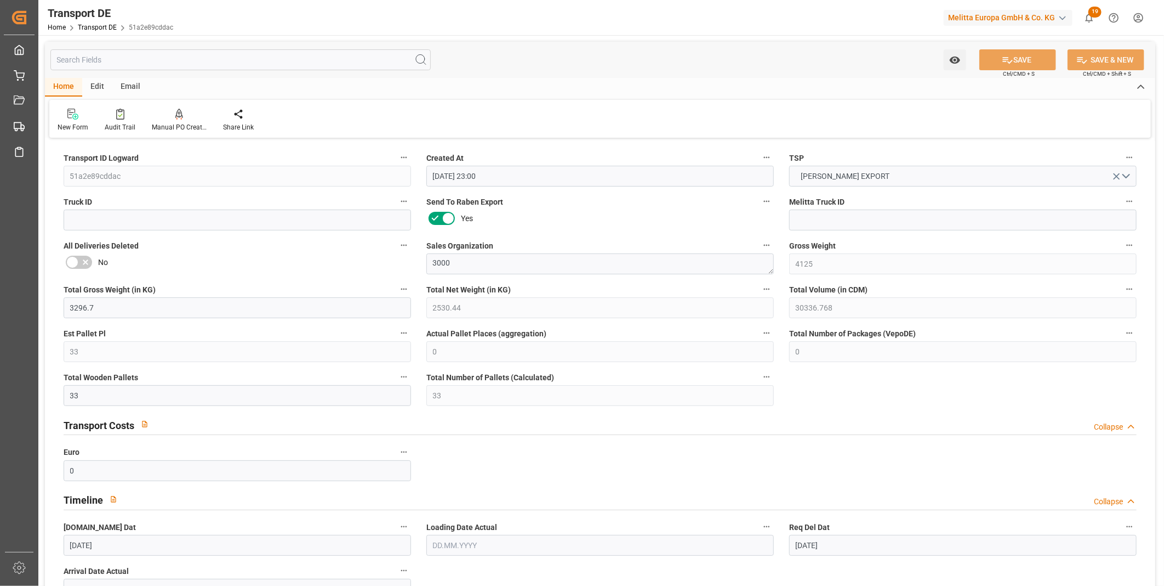
type input "[DATE]"
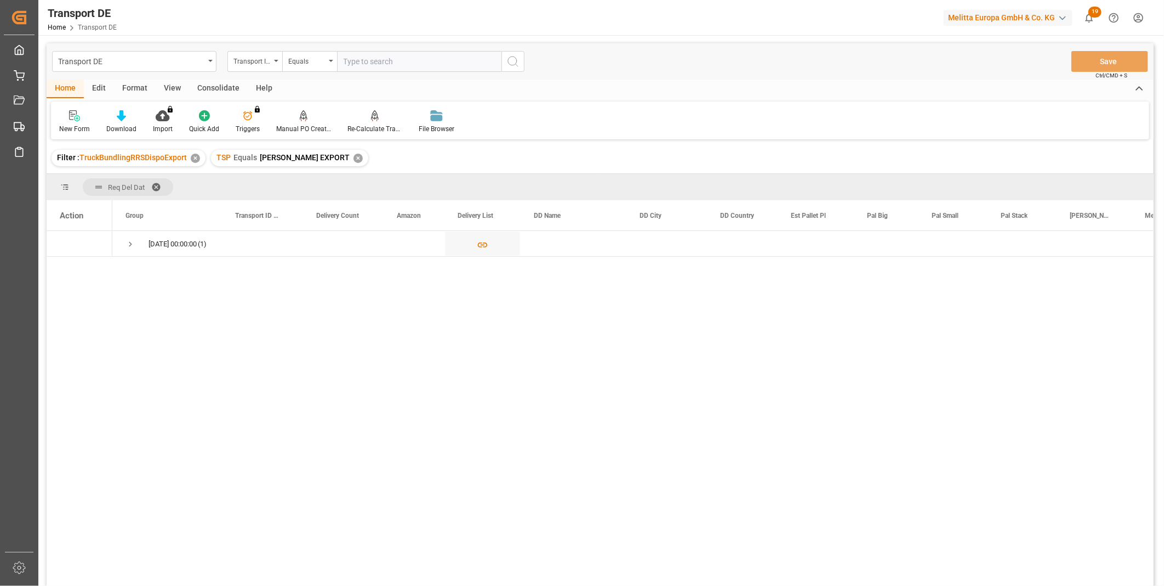
click at [200, 92] on div "Consolidate" at bounding box center [218, 88] width 59 height 19
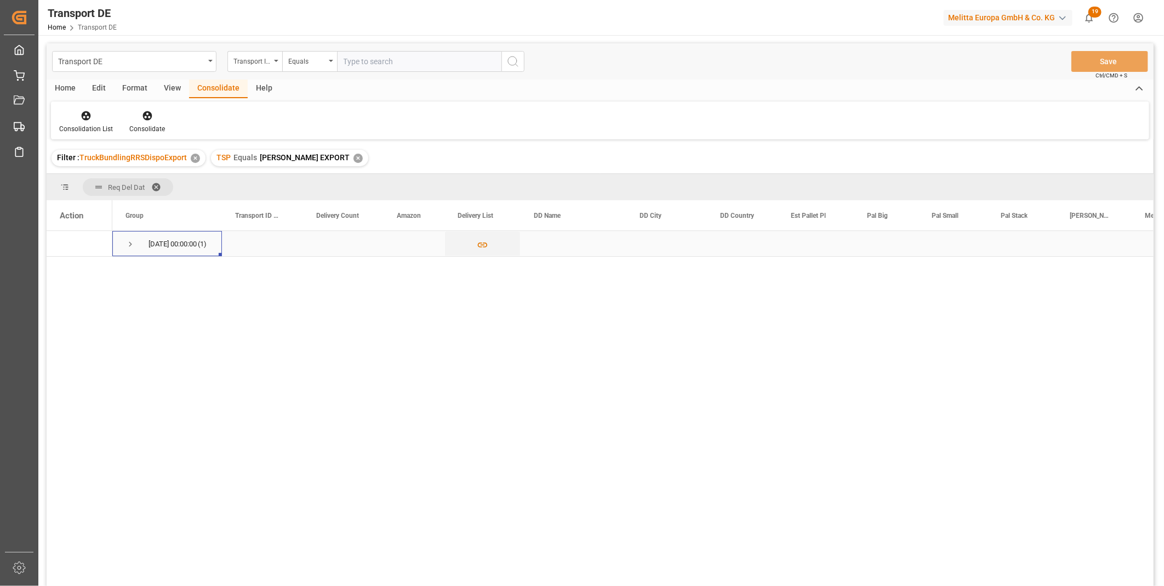
click at [121, 240] on div "01.10.2025 00:00:00 (1)" at bounding box center [167, 243] width 110 height 25
click at [123, 242] on div "01.10.2025 00:00:00 (1)" at bounding box center [167, 243] width 110 height 25
click at [123, 240] on div "01.10.2025 00:00:00 (1)" at bounding box center [167, 243] width 110 height 25
click at [127, 241] on span "Press SPACE to select this row." at bounding box center [131, 244] width 10 height 10
click at [115, 585] on html "Created by potrace 1.15, written by Peter Selinger 2001-2017 Created by potrace…" at bounding box center [582, 293] width 1164 height 586
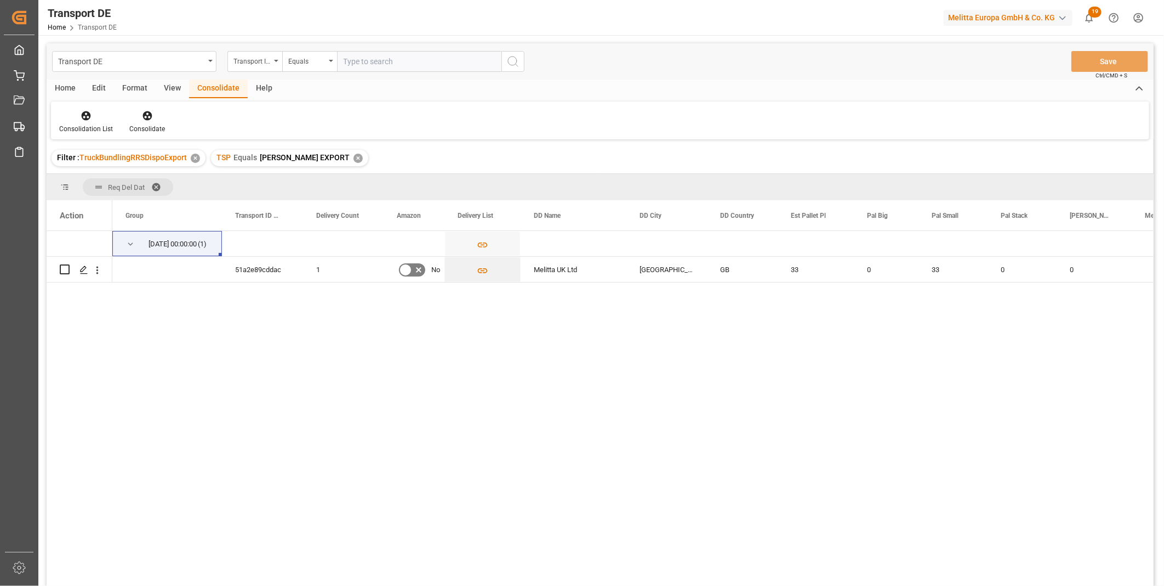
click at [354, 160] on div "✕" at bounding box center [358, 158] width 9 height 9
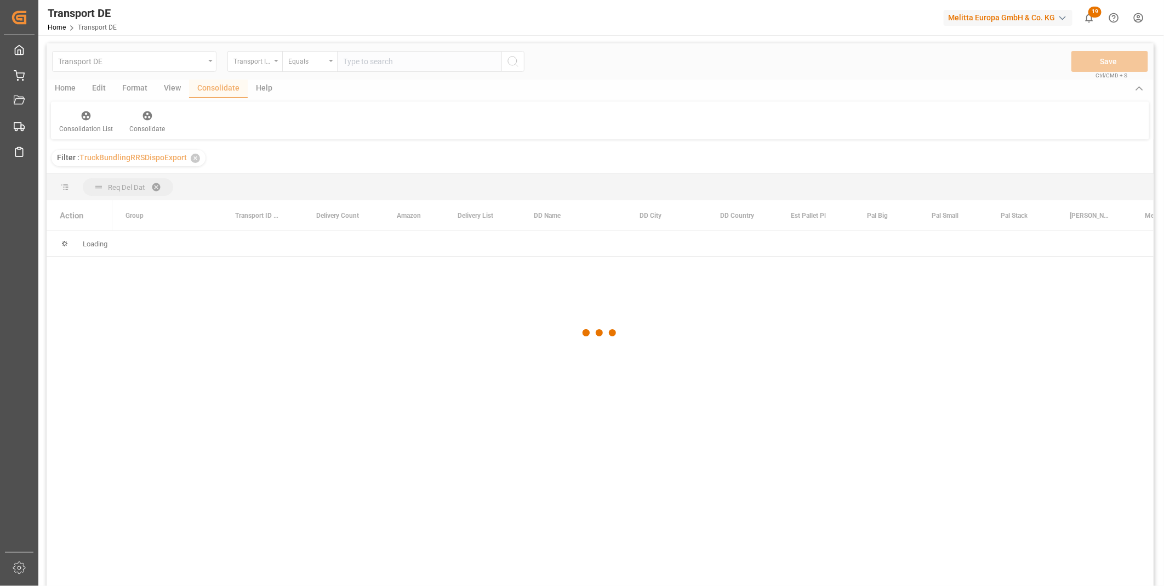
click at [253, 59] on div at bounding box center [600, 332] width 1107 height 579
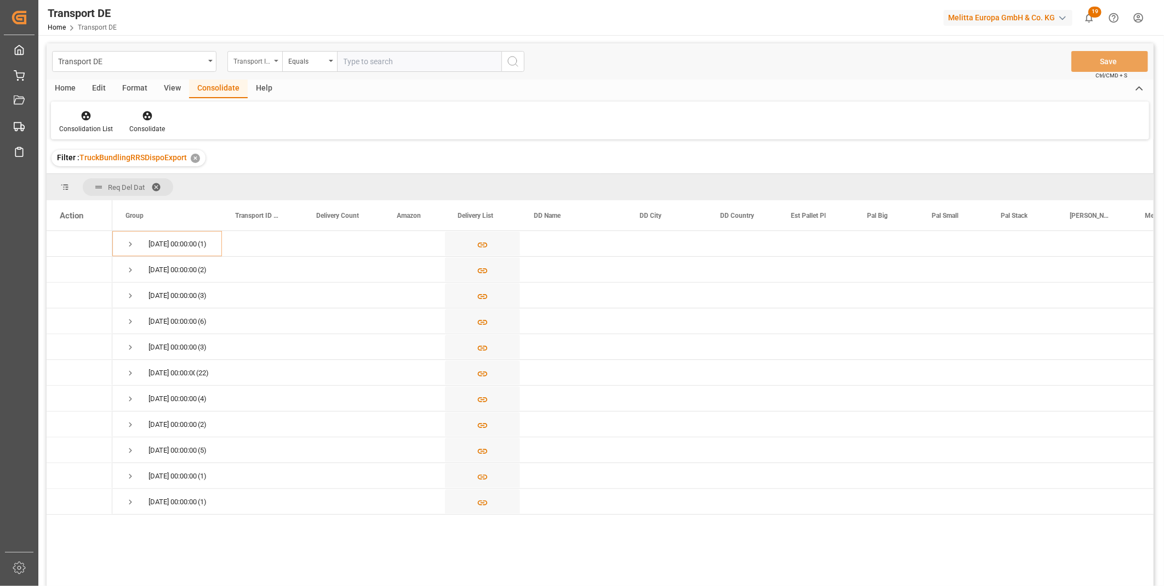
click at [266, 57] on div "Transport ID Logward" at bounding box center [252, 60] width 37 height 13
type input "route"
click at [315, 110] on div "Route" at bounding box center [309, 111] width 163 height 23
click at [308, 54] on div "Equals" at bounding box center [306, 60] width 37 height 13
click at [322, 181] on div "Starts with" at bounding box center [364, 180] width 163 height 23
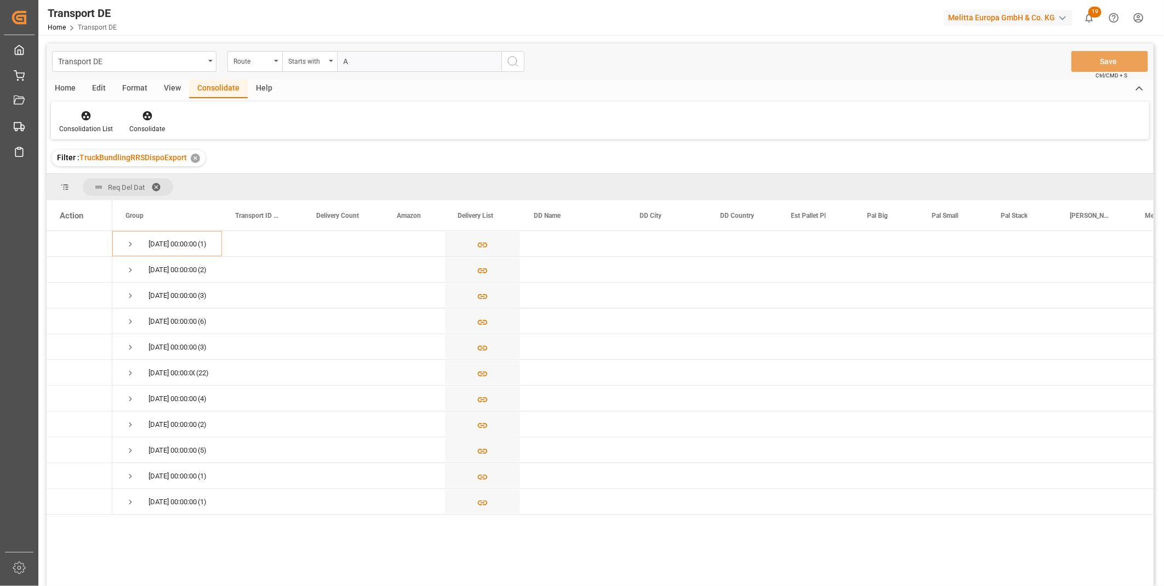
type input "AE"
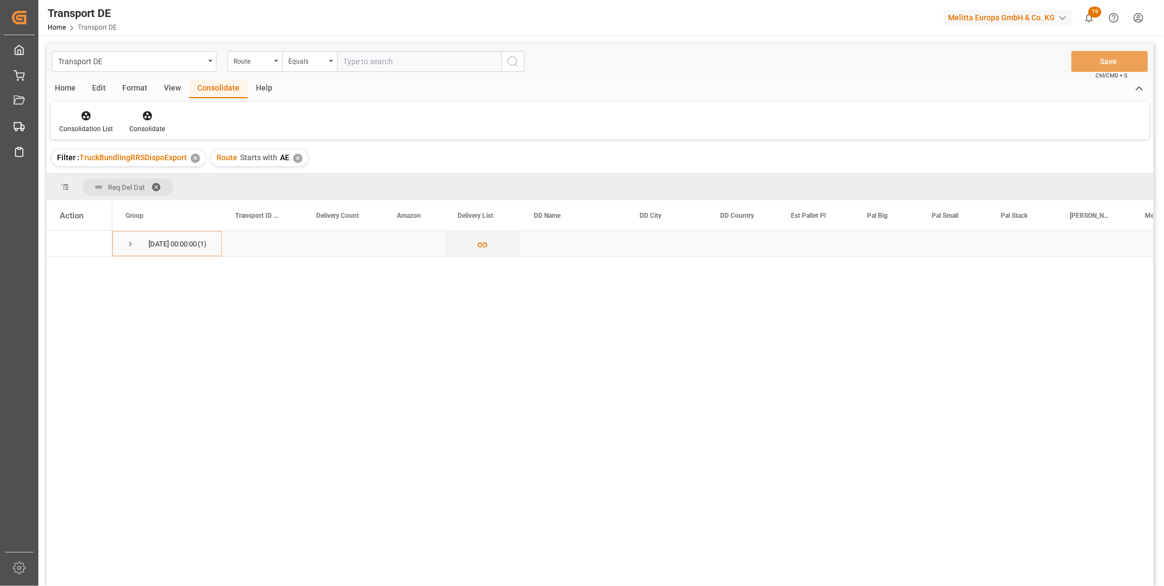
click at [130, 248] on span "Press SPACE to select this row." at bounding box center [131, 244] width 10 height 10
click at [83, 270] on icon "Press SPACE to select this row." at bounding box center [83, 269] width 9 height 9
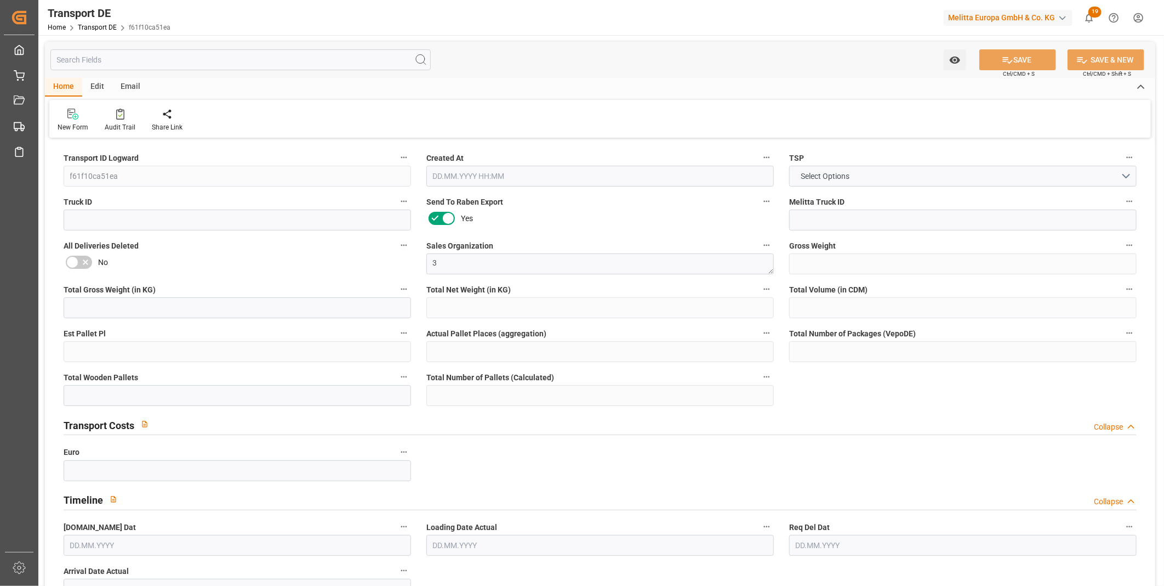
type input "4819"
type input "3812.916"
type input "2876.316"
type input "28491.216"
type input "16"
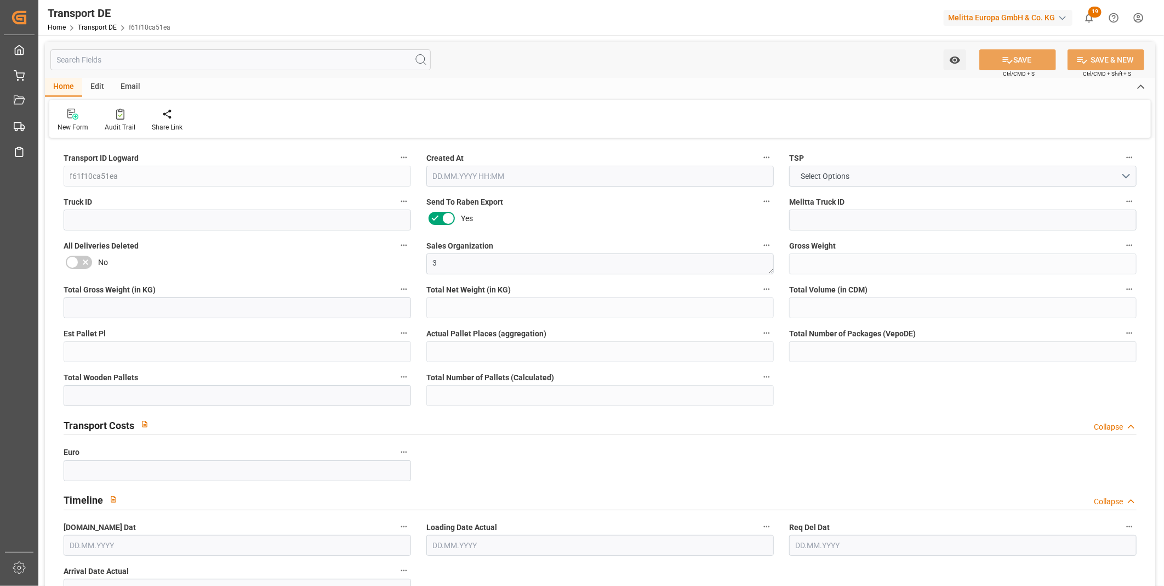
type input "0"
type input "33"
type input "32"
type input "0"
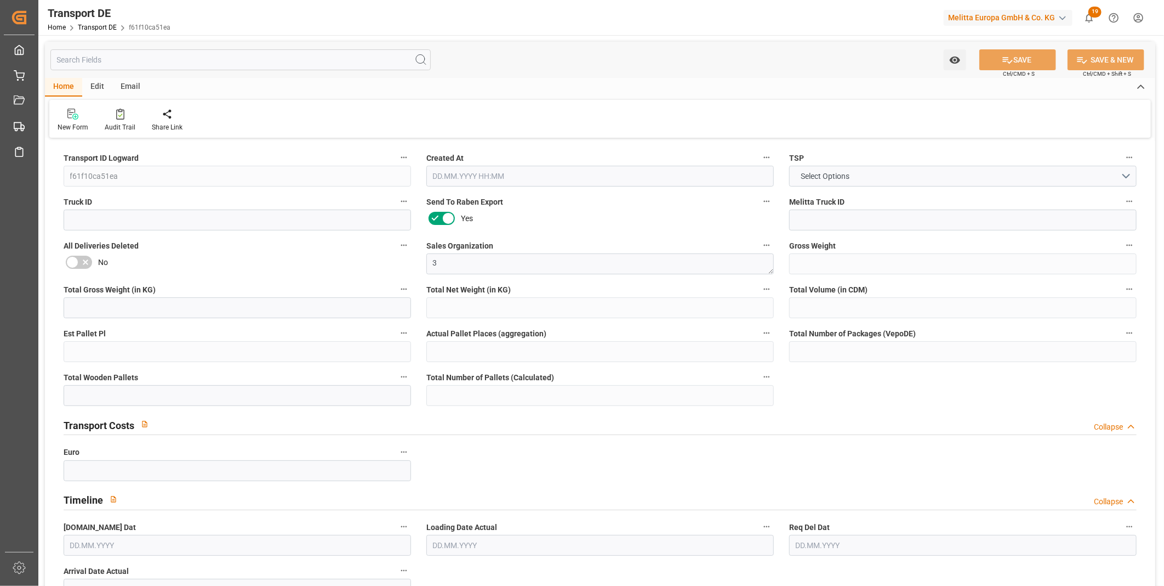
type input "27"
type input "0"
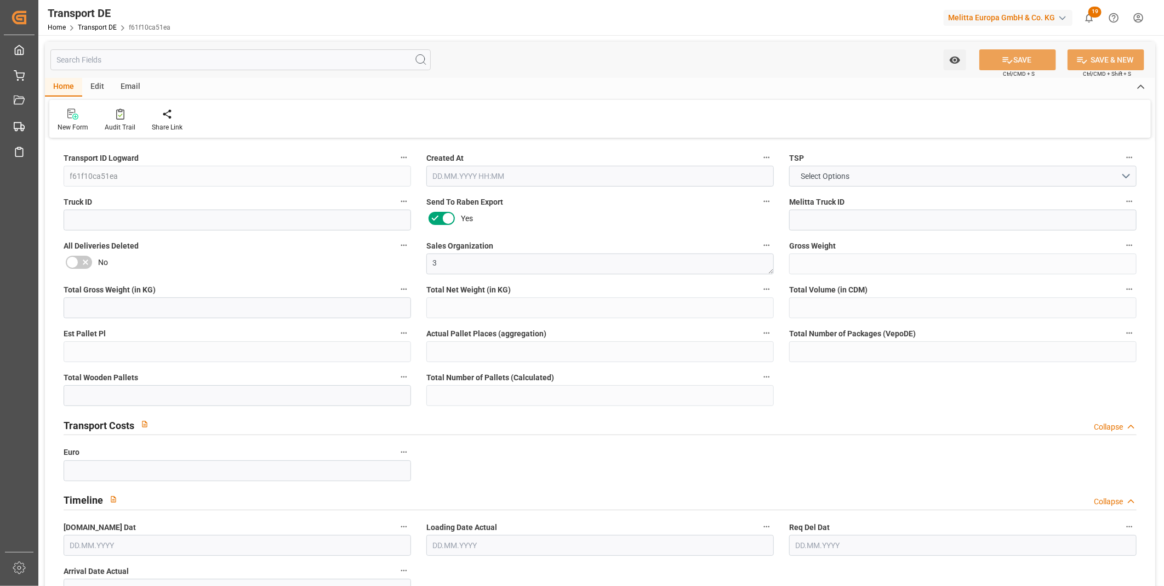
type input "0"
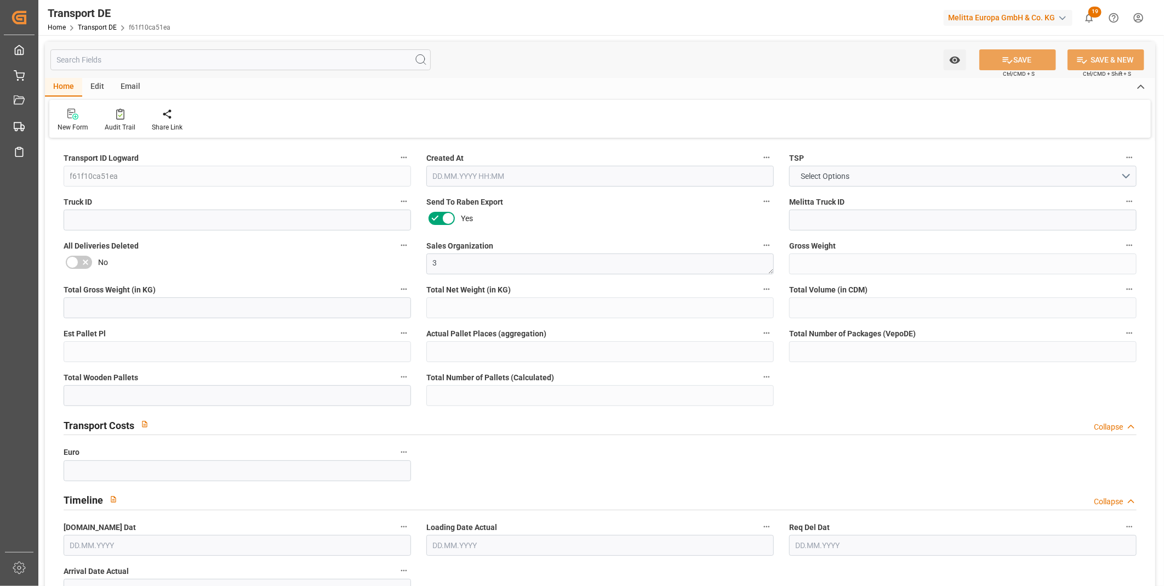
type input "0"
type input "32"
type input "0"
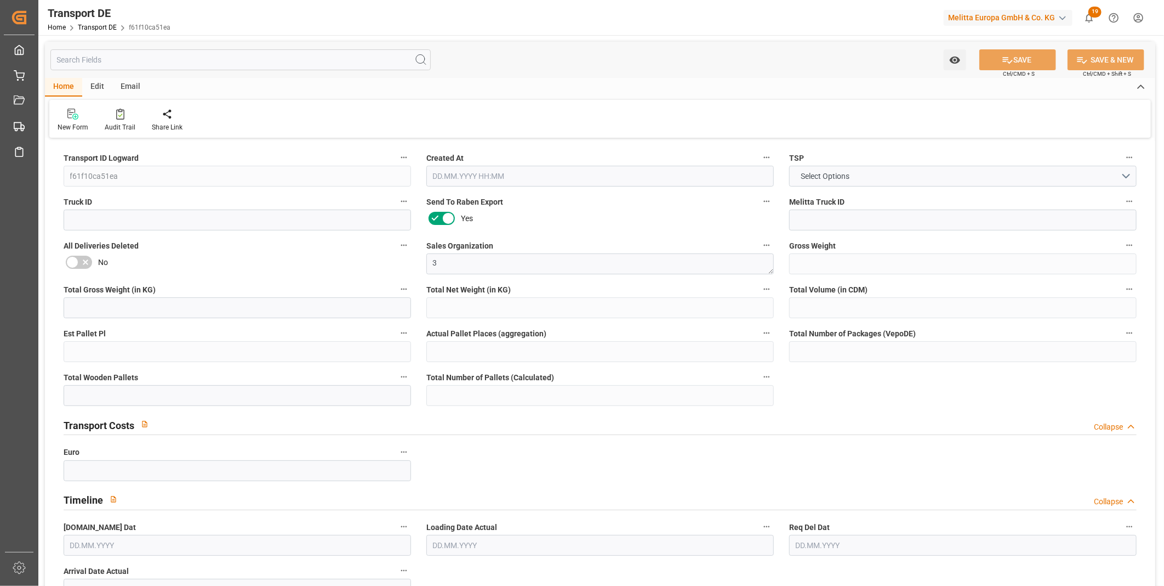
type input "0"
type input "12.09.2025 15:37"
type input "16.09.2025"
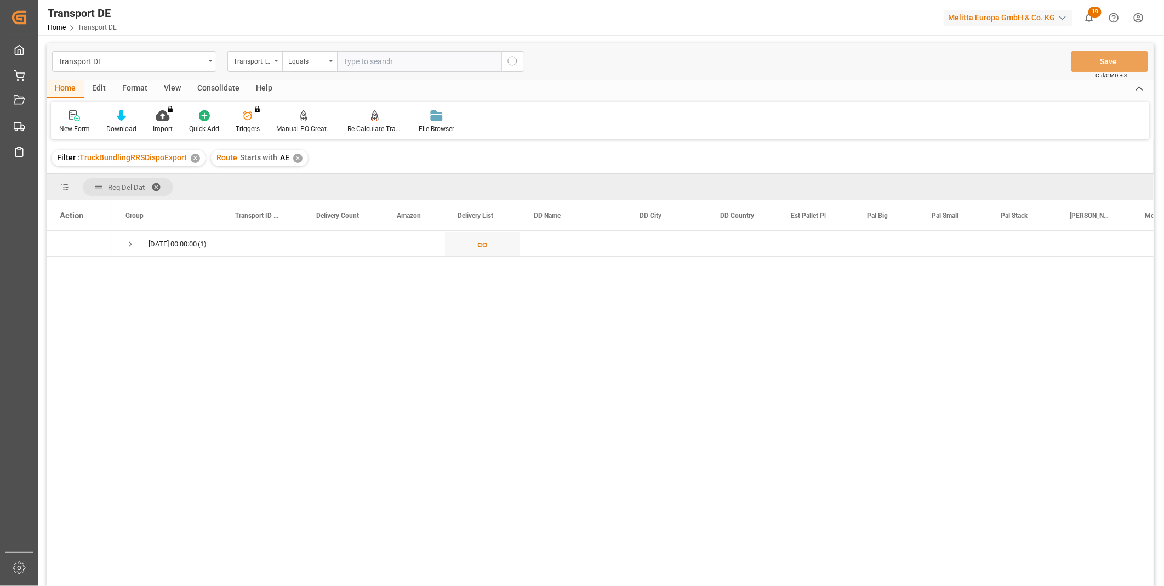
click at [225, 92] on div "Consolidate" at bounding box center [218, 88] width 59 height 19
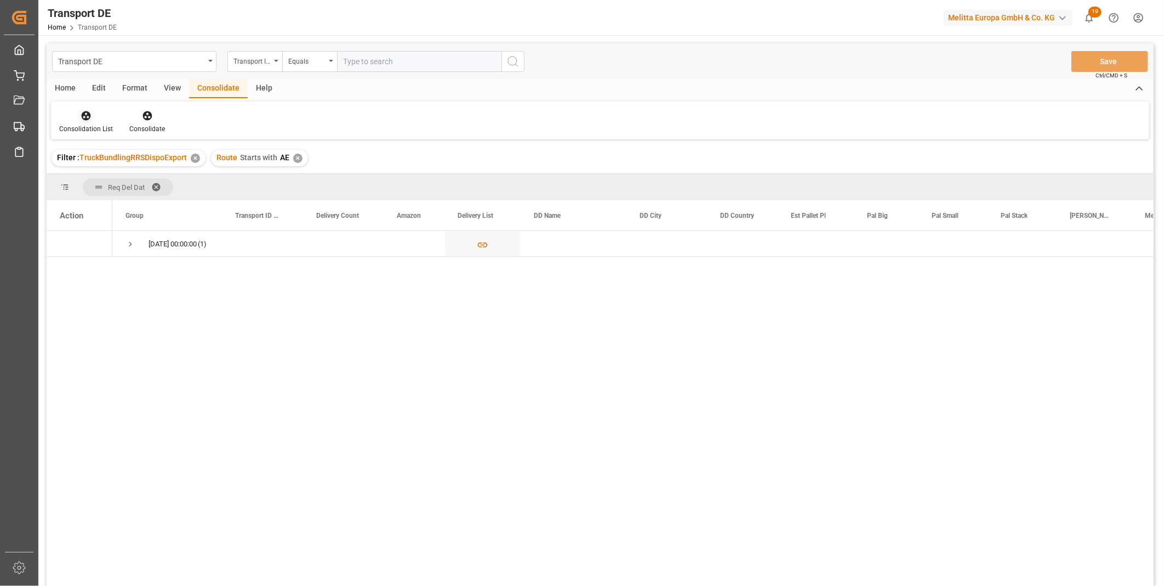
click at [93, 121] on div at bounding box center [86, 116] width 54 height 12
click at [126, 206] on div "Transport DE Transport ID Logward Equals Save Ctrl/CMD + S Home Edit Format Vie…" at bounding box center [600, 328] width 1107 height 571
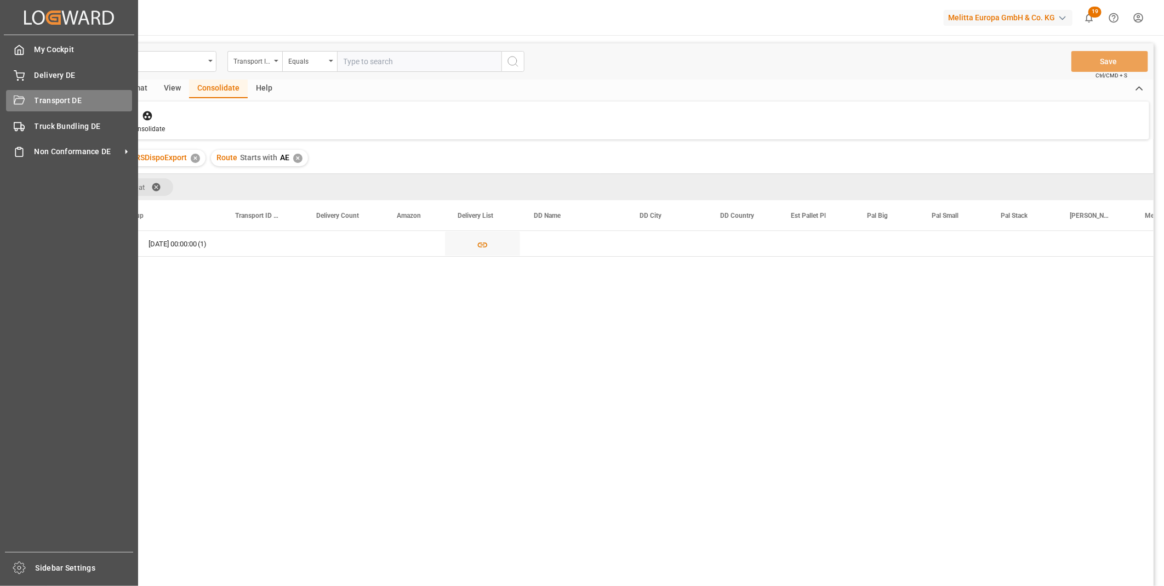
click at [31, 101] on div "Transport DE Transport DE" at bounding box center [69, 100] width 126 height 21
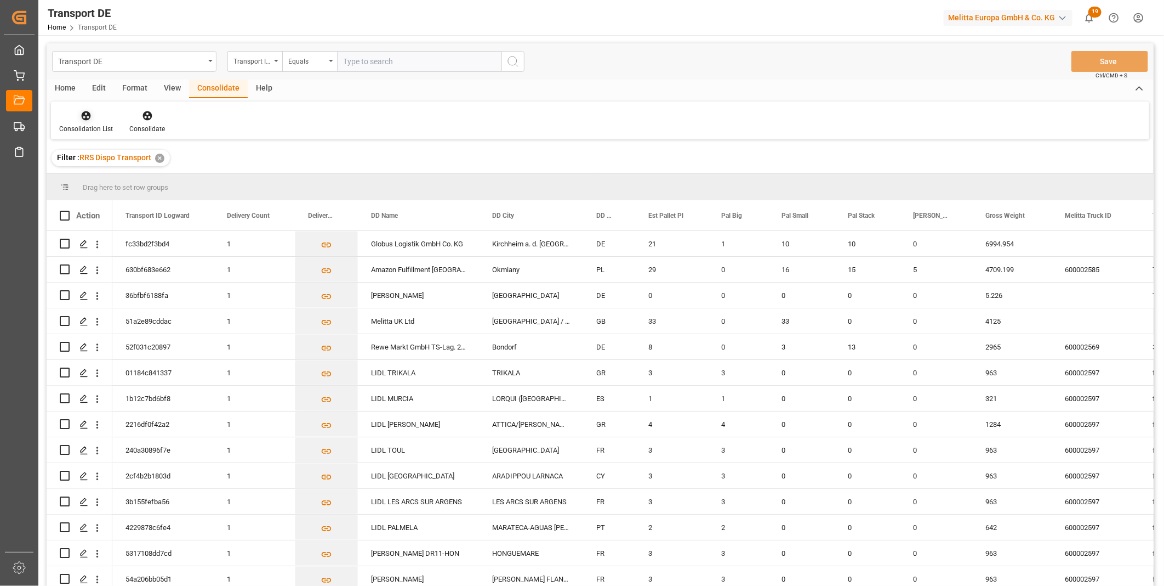
click at [65, 117] on div at bounding box center [86, 116] width 54 height 12
click at [116, 207] on div "Truck Bundling RRS Dispo Export" at bounding box center [145, 200] width 166 height 22
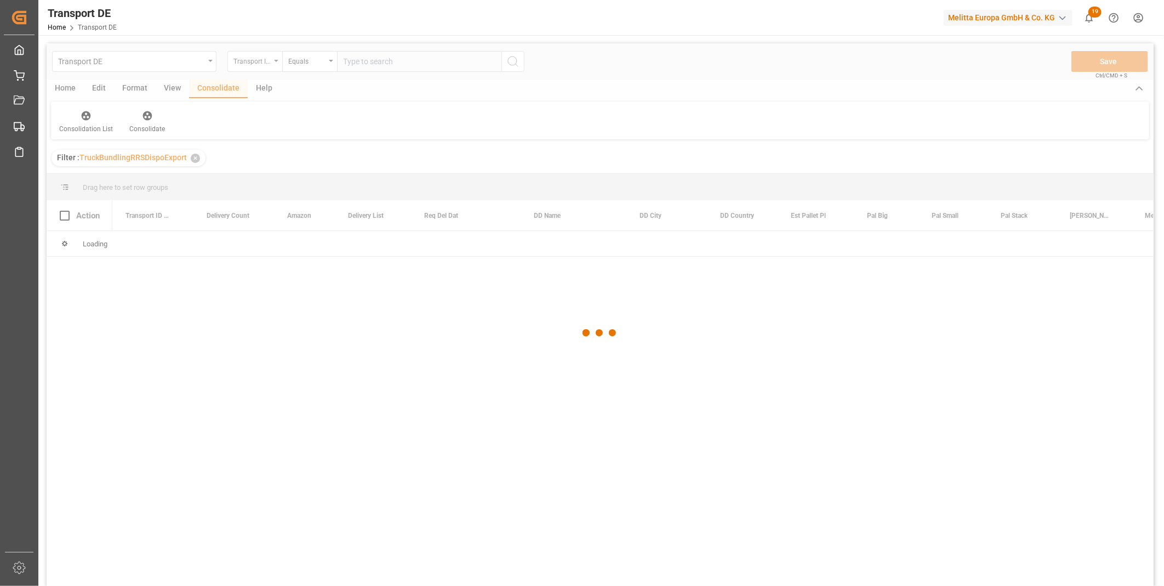
click at [267, 62] on div at bounding box center [600, 332] width 1107 height 579
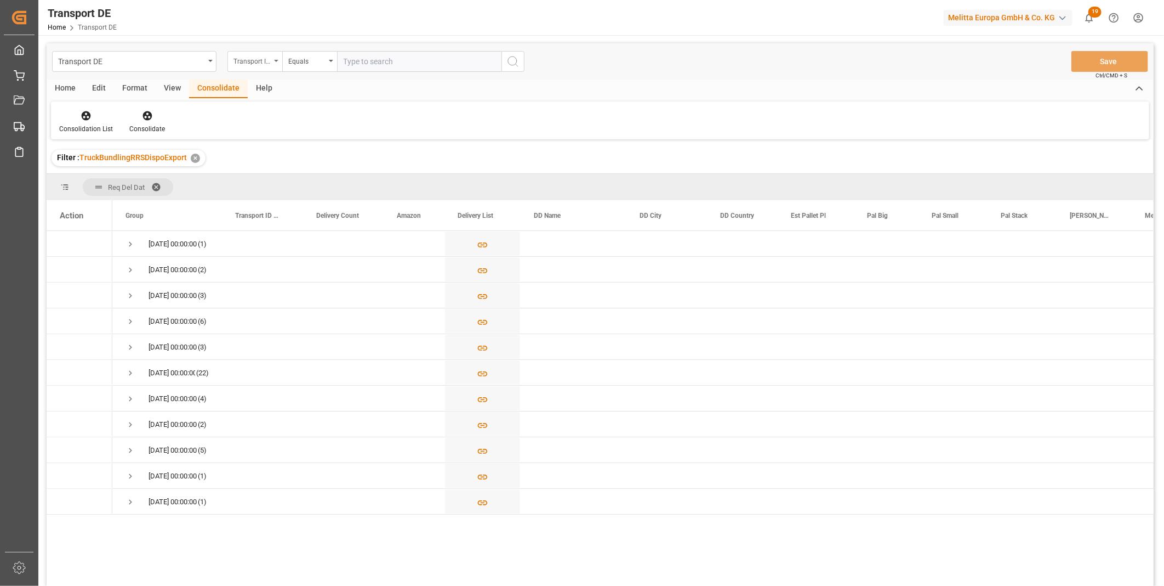
click at [267, 62] on div "Transport ID Logward" at bounding box center [252, 60] width 37 height 13
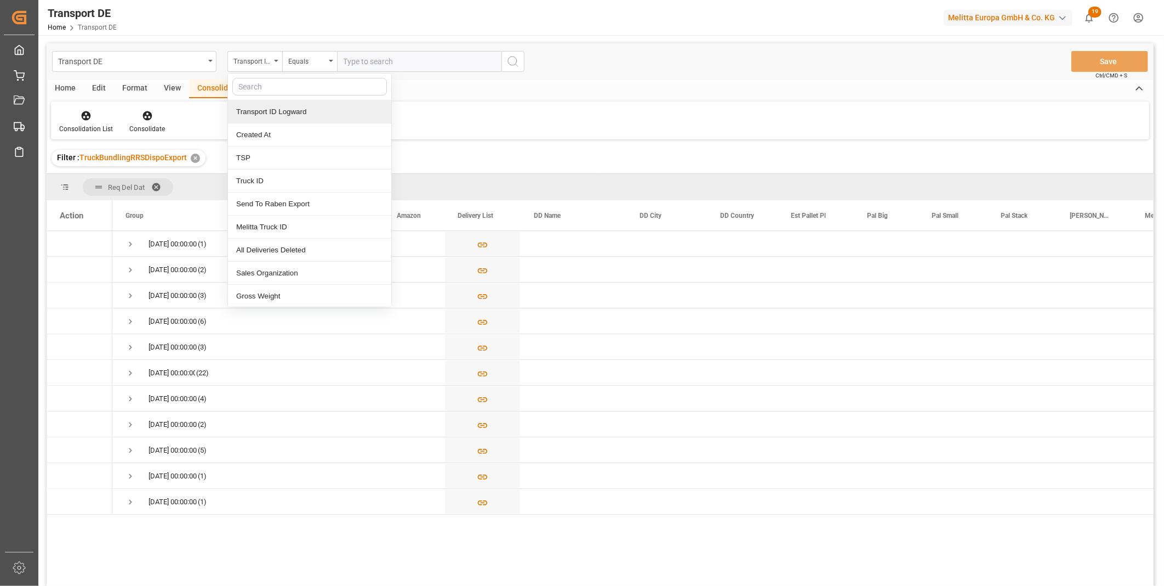
click at [264, 108] on div "Transport ID Logward" at bounding box center [309, 111] width 163 height 23
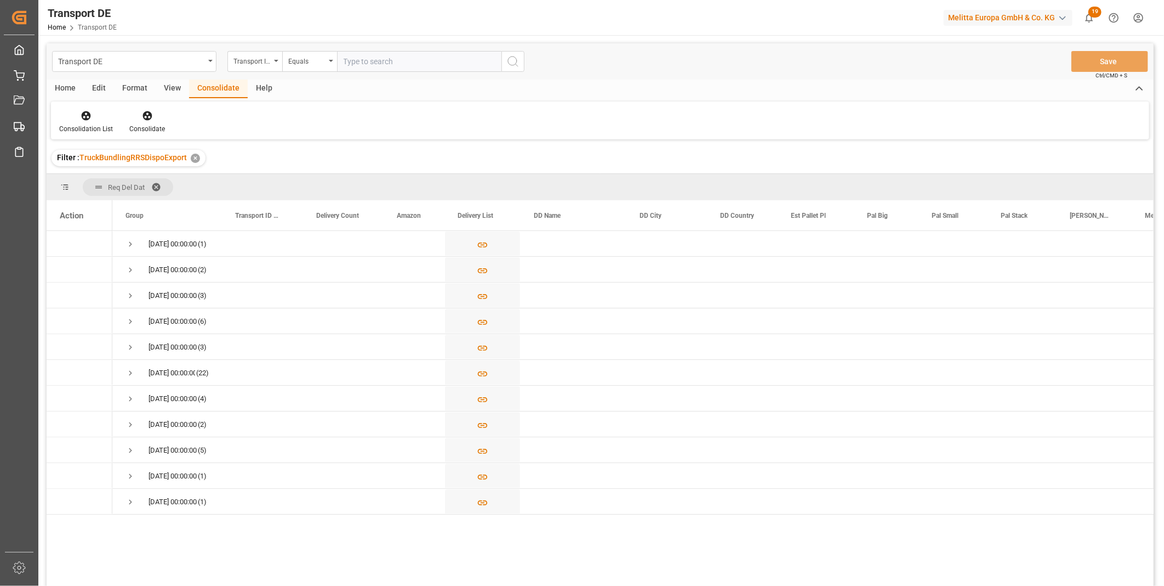
click at [250, 46] on div "Transport DE Transport ID Logward Equals Save Ctrl/CMD + S" at bounding box center [600, 61] width 1107 height 36
click at [250, 55] on div "Transport ID Logward" at bounding box center [252, 60] width 37 height 13
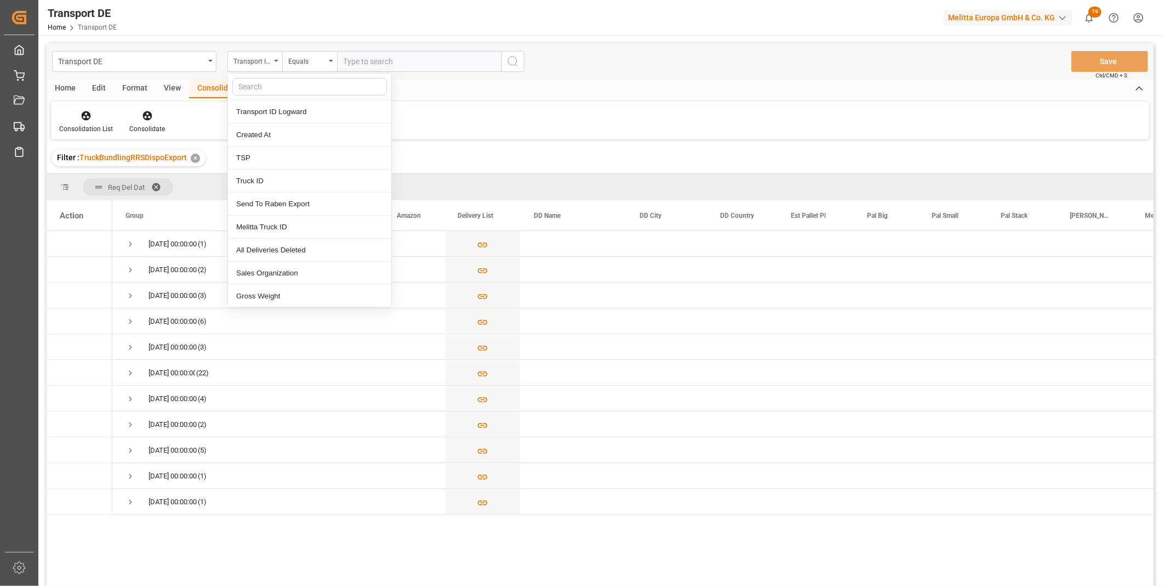
click at [629, 139] on div "Transport DE Transport ID Logward Transport ID Logward Created At TSP Truck ID …" at bounding box center [600, 328] width 1107 height 571
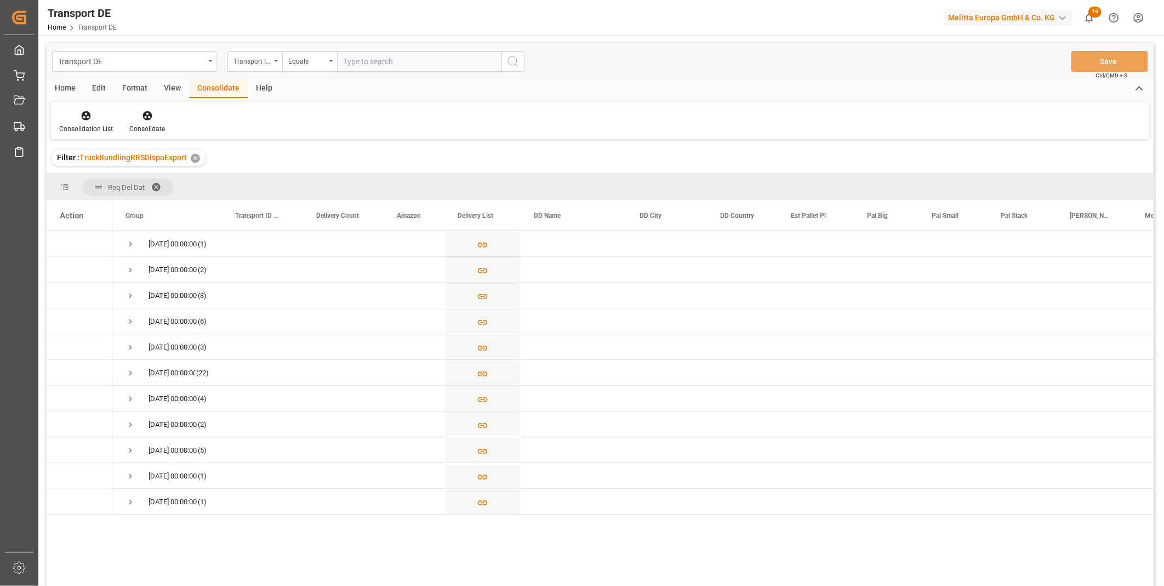
click at [358, 63] on input "text" at bounding box center [419, 61] width 164 height 21
paste input "d27862d4591f"
type input "d27862d4591f"
click at [508, 56] on icon "search button" at bounding box center [513, 61] width 13 height 13
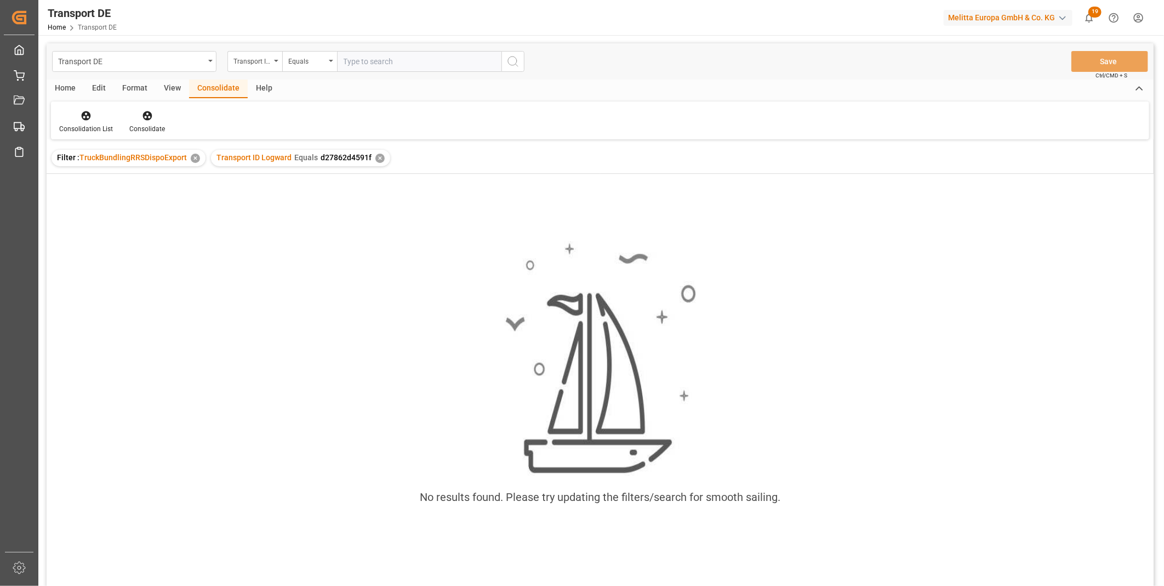
click at [377, 154] on div "✕" at bounding box center [380, 158] width 9 height 9
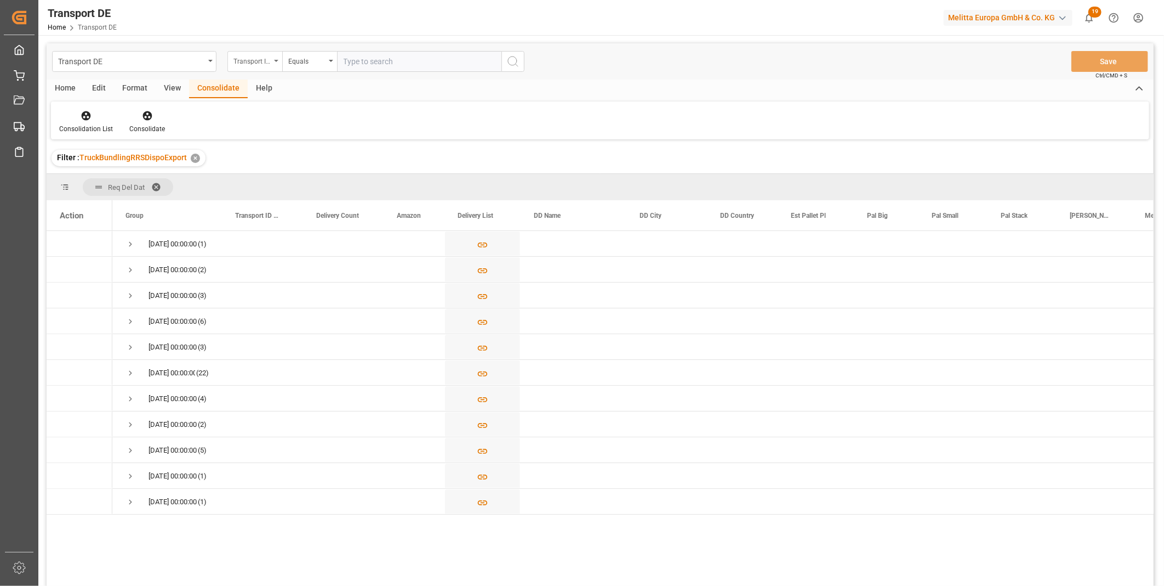
click at [264, 67] on div "Transport ID Logward" at bounding box center [255, 61] width 55 height 21
type input "Route"
click at [269, 107] on div "Route" at bounding box center [309, 111] width 163 height 23
click at [299, 65] on div "Equals" at bounding box center [306, 60] width 37 height 13
click at [336, 173] on div "Starts with" at bounding box center [364, 180] width 163 height 23
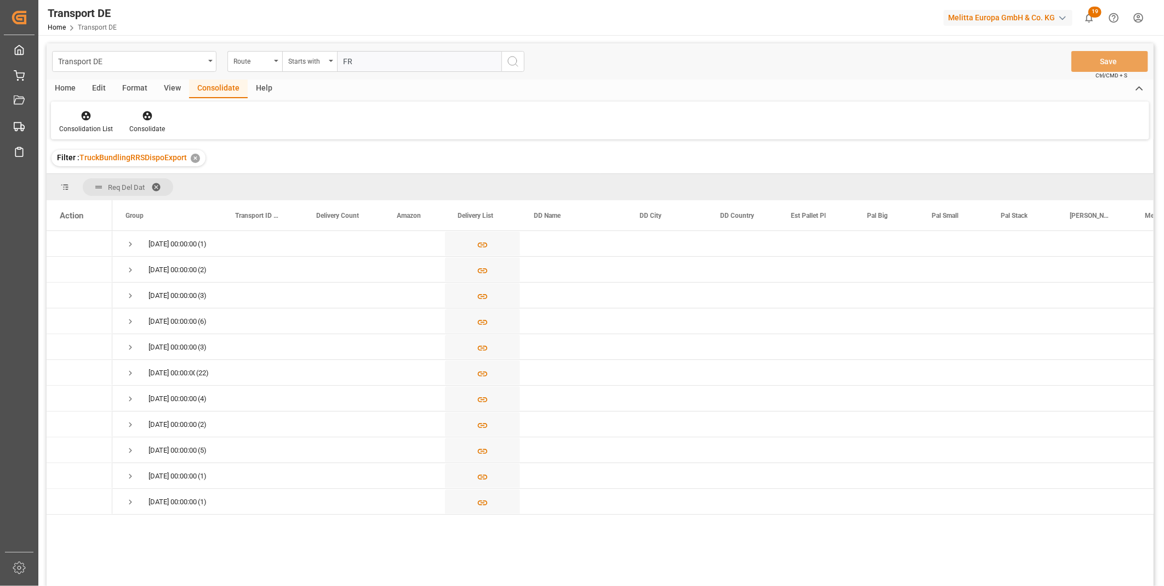
type input "FR"
click at [510, 62] on icon "search button" at bounding box center [513, 61] width 13 height 13
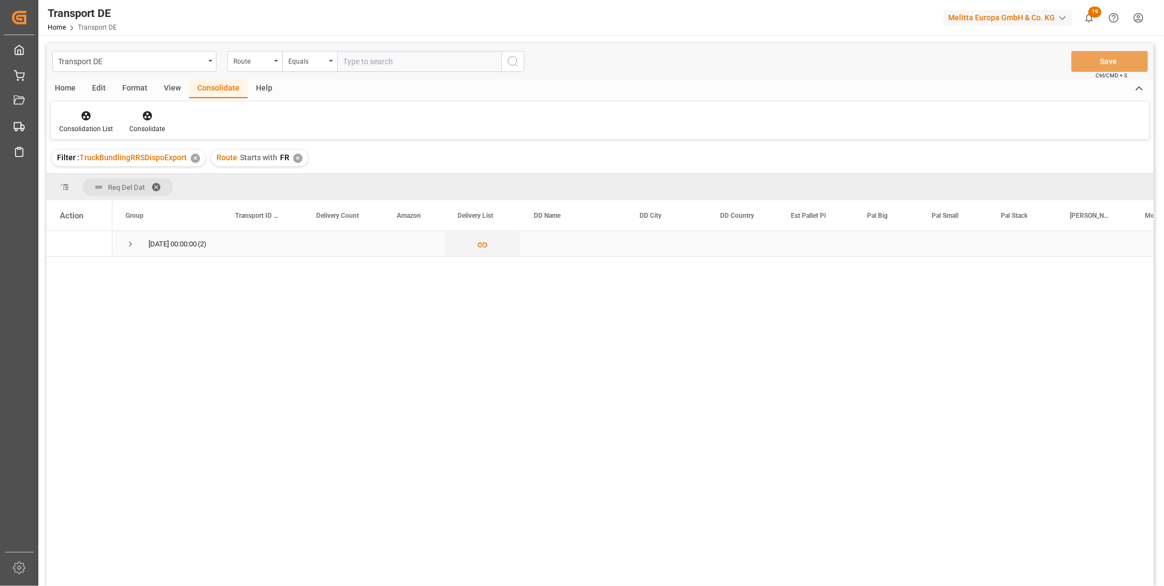
click at [130, 242] on span "Press SPACE to select this row." at bounding box center [131, 244] width 10 height 10
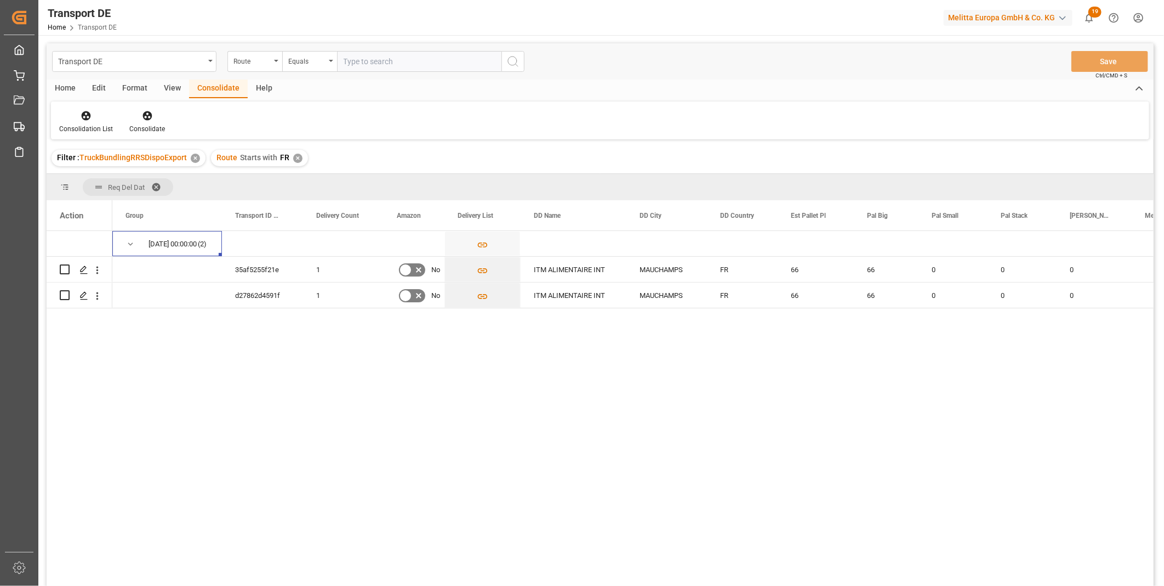
click at [298, 156] on div "✕" at bounding box center [297, 158] width 9 height 9
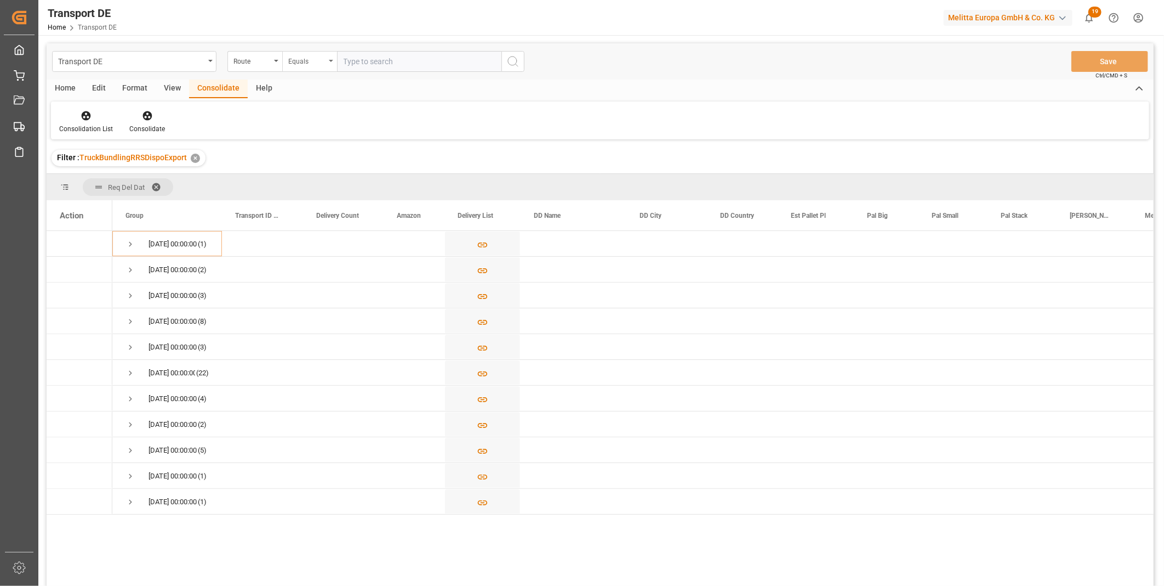
click at [315, 54] on div "Equals" at bounding box center [306, 60] width 37 height 13
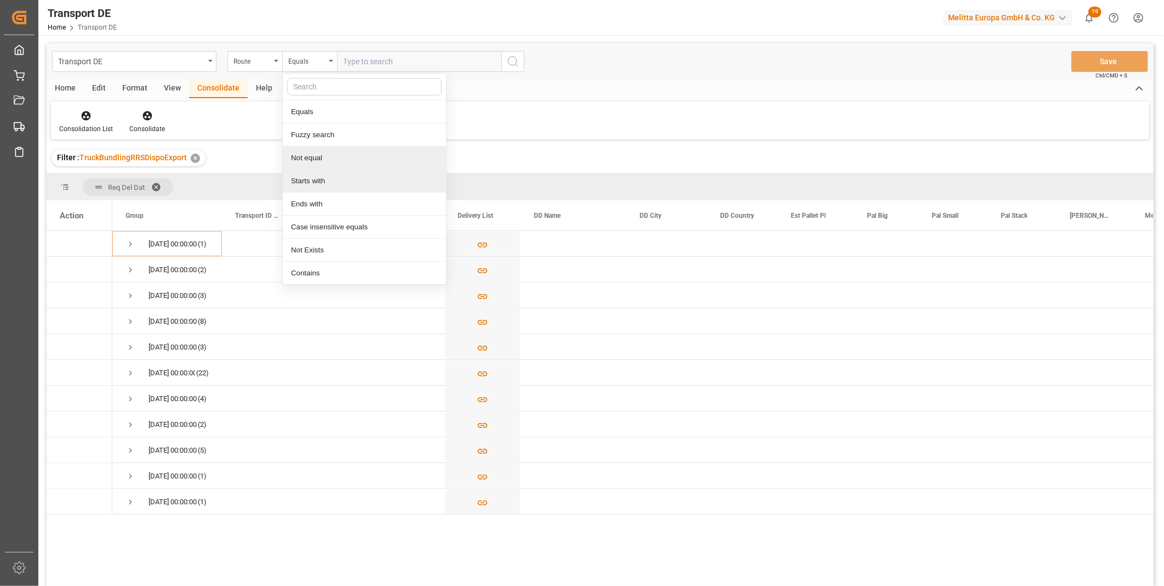
click at [322, 177] on div "Starts with" at bounding box center [364, 180] width 163 height 23
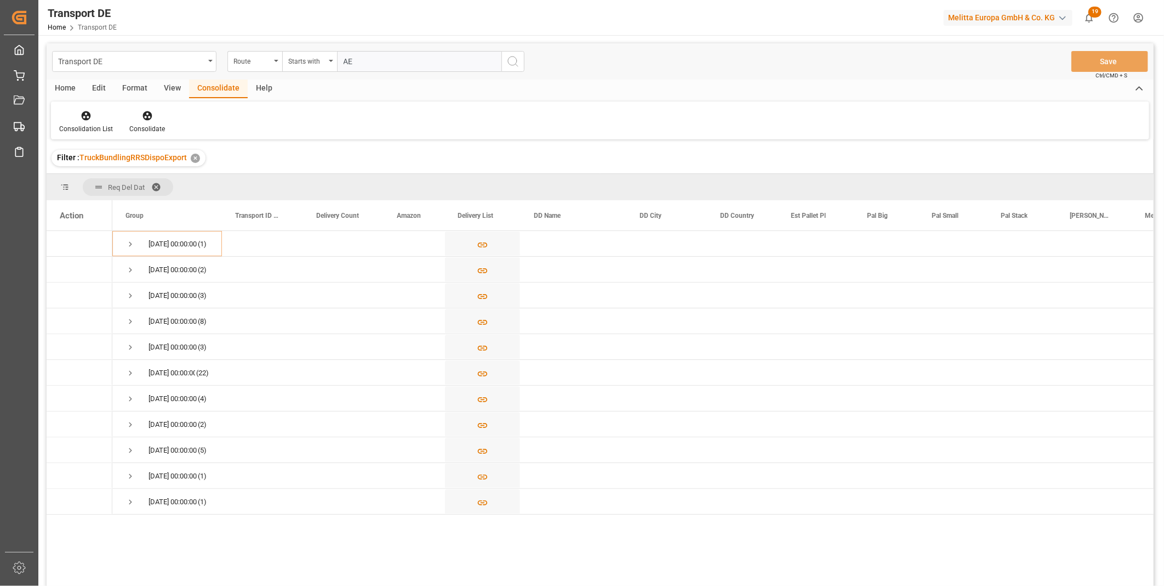
type input "AE"
click at [523, 63] on button "search button" at bounding box center [513, 61] width 23 height 21
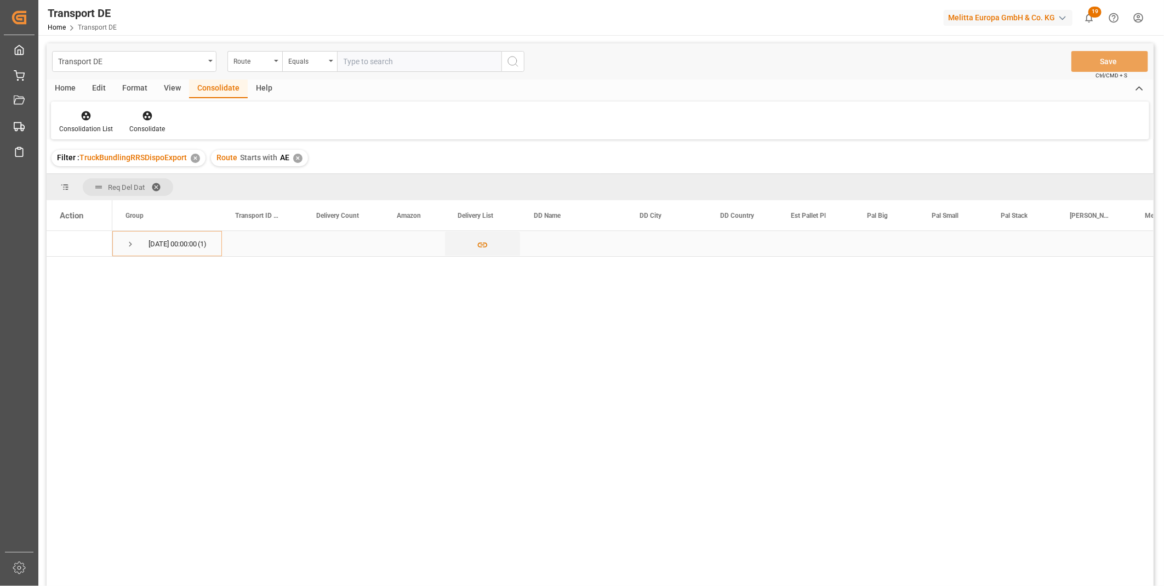
click at [117, 244] on div "16.09.2025 00:00:00 (1)" at bounding box center [167, 243] width 110 height 25
click at [128, 244] on span "Press SPACE to select this row." at bounding box center [131, 244] width 10 height 10
click at [66, 266] on input "Press Space to toggle row selection (unchecked)" at bounding box center [65, 269] width 10 height 10
checkbox input "true"
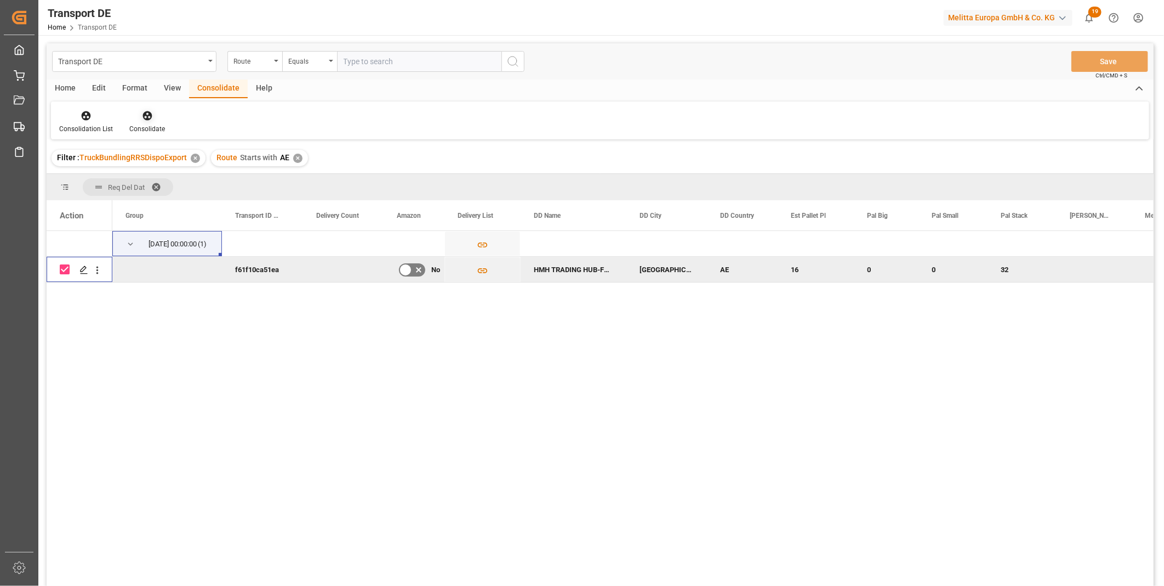
click at [163, 114] on div at bounding box center [147, 116] width 36 height 12
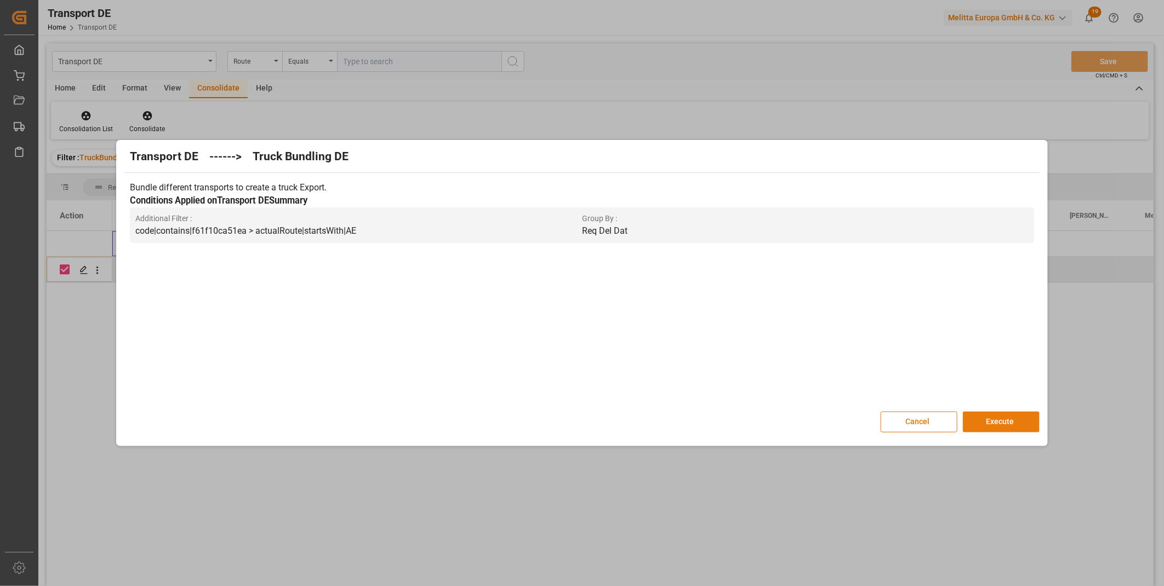
click at [996, 413] on button "Execute" at bounding box center [1001, 421] width 77 height 21
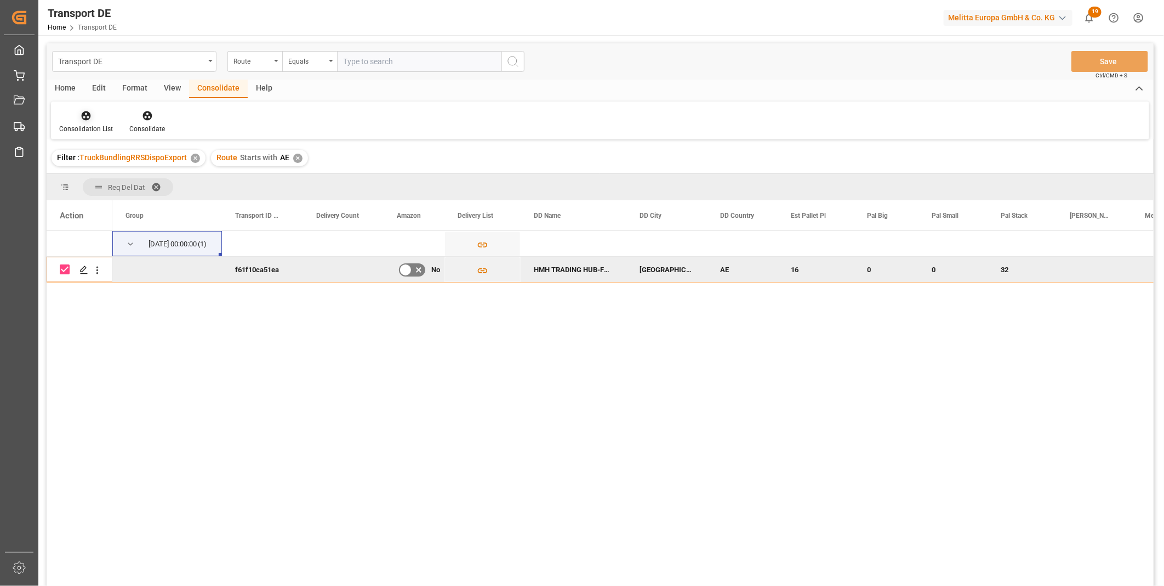
click at [88, 118] on icon at bounding box center [86, 115] width 9 height 9
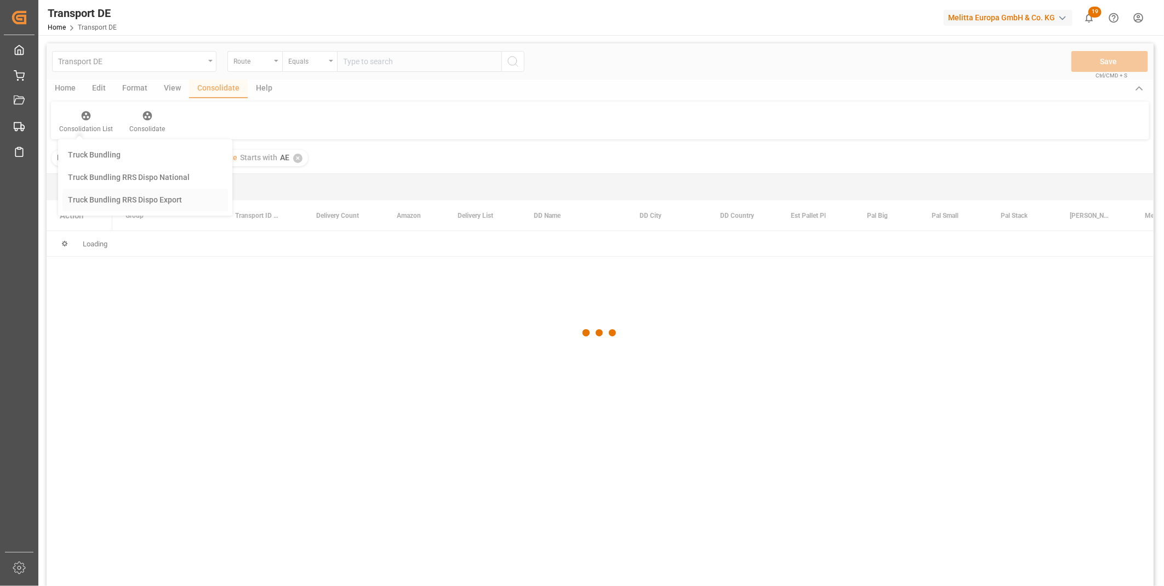
click at [127, 203] on div "Transport DE Route Equals Save Ctrl/CMD + S Home Edit Format View Consolidate H…" at bounding box center [600, 328] width 1107 height 571
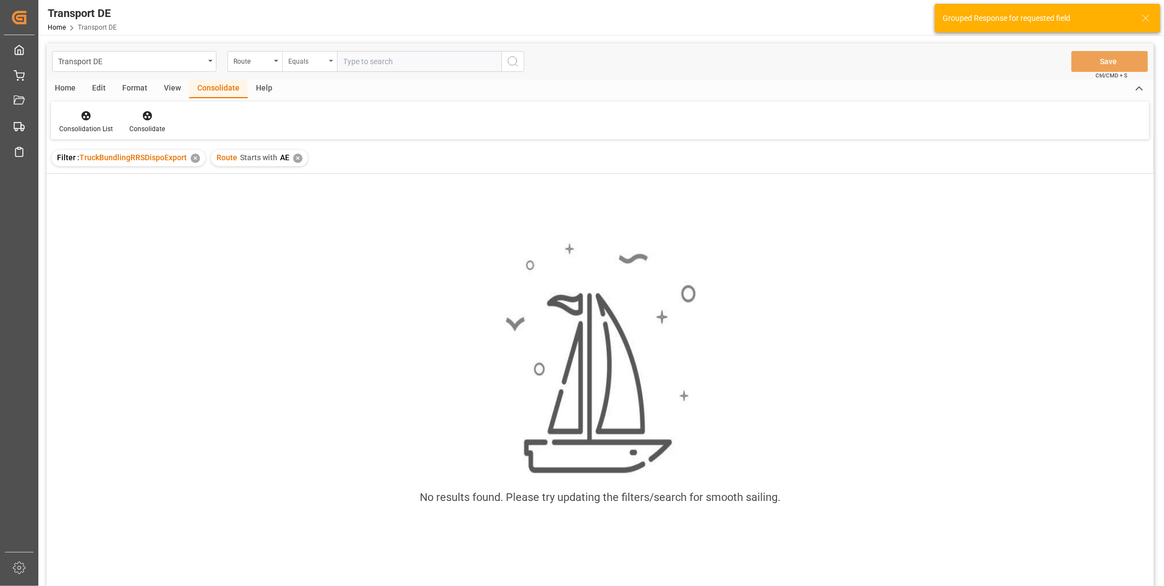
click at [327, 58] on div "Equals" at bounding box center [309, 61] width 55 height 21
click at [253, 154] on span "Starts with" at bounding box center [258, 157] width 37 height 9
click at [300, 155] on div "✕" at bounding box center [297, 158] width 9 height 9
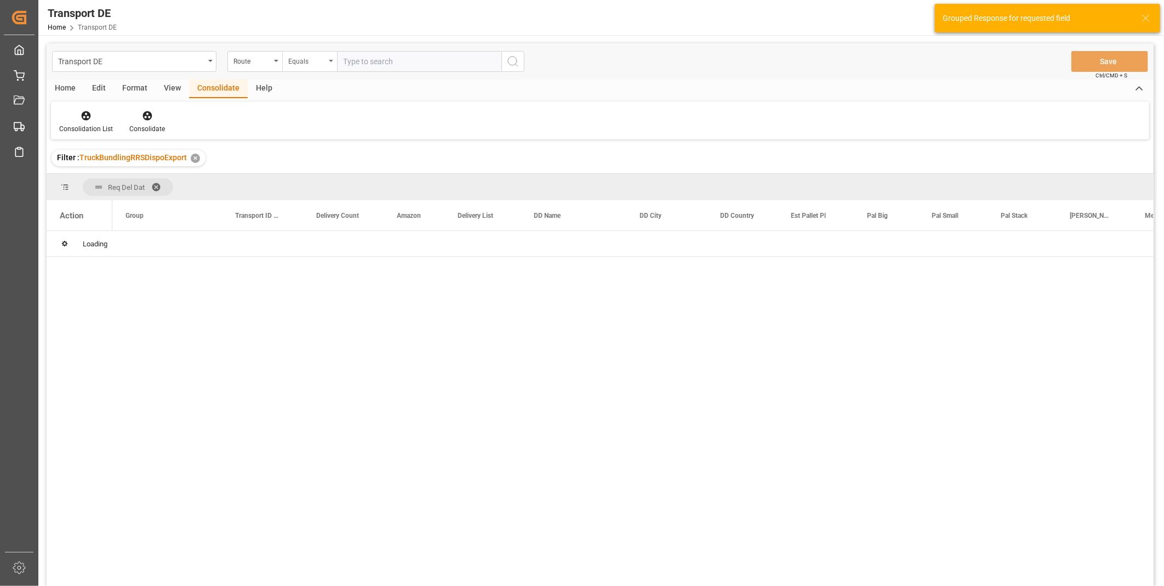
click at [320, 59] on div "Equals" at bounding box center [306, 60] width 37 height 13
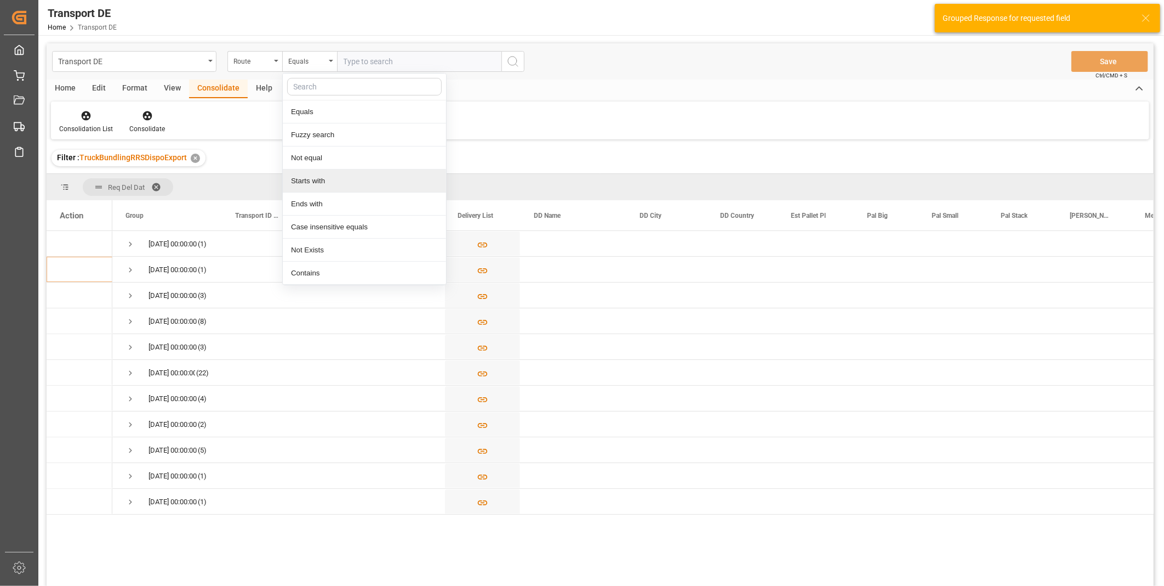
click at [311, 184] on div "Starts with" at bounding box center [364, 180] width 163 height 23
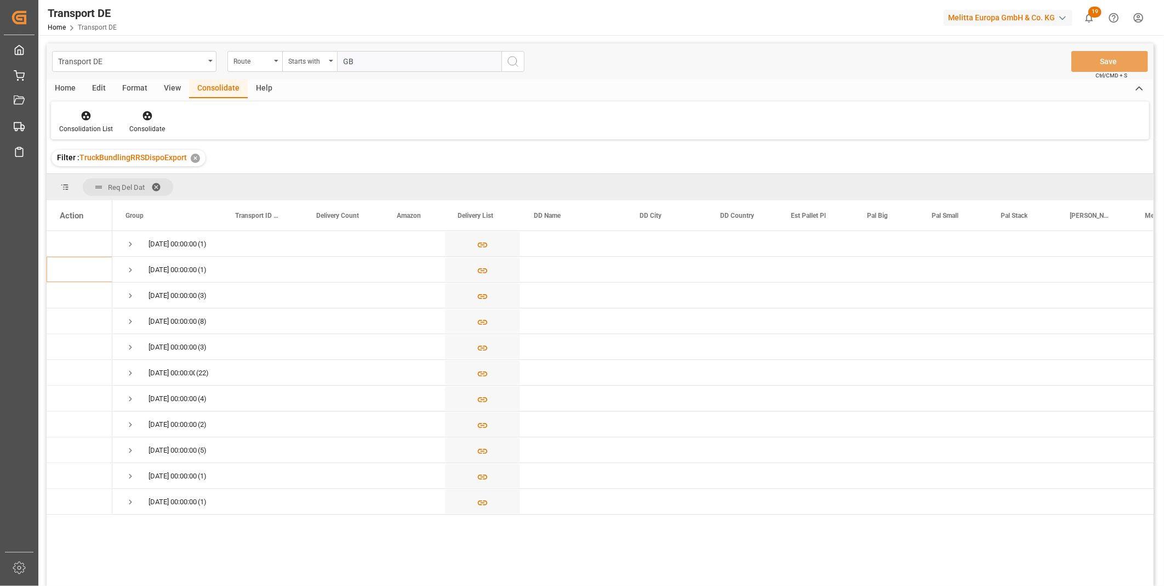
type input "GB"
click at [513, 56] on circle "search button" at bounding box center [512, 60] width 9 height 9
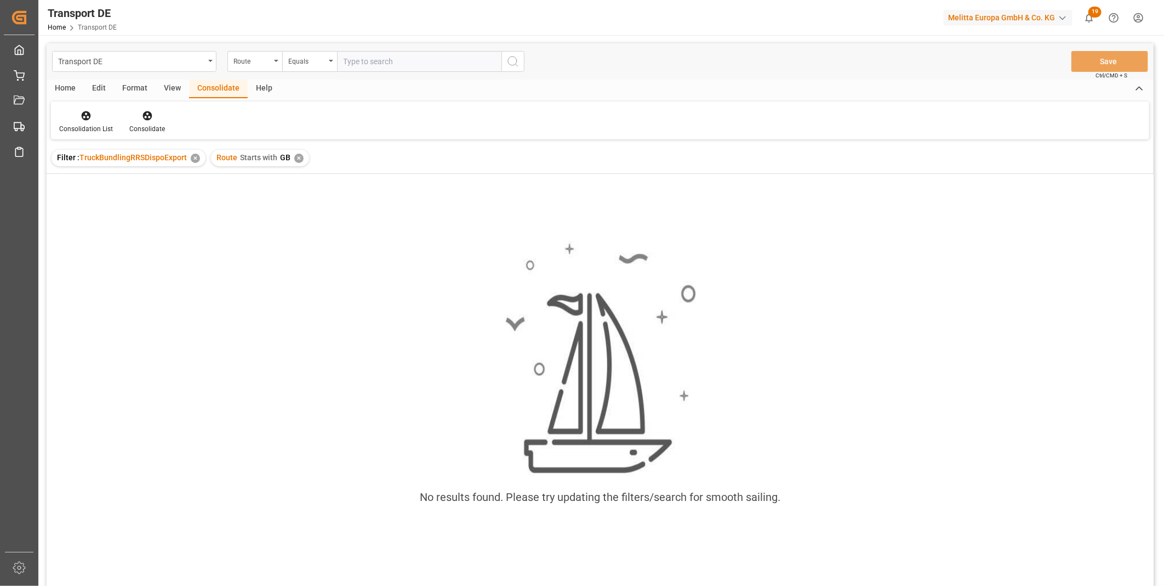
click at [294, 154] on div "✕" at bounding box center [298, 158] width 9 height 9
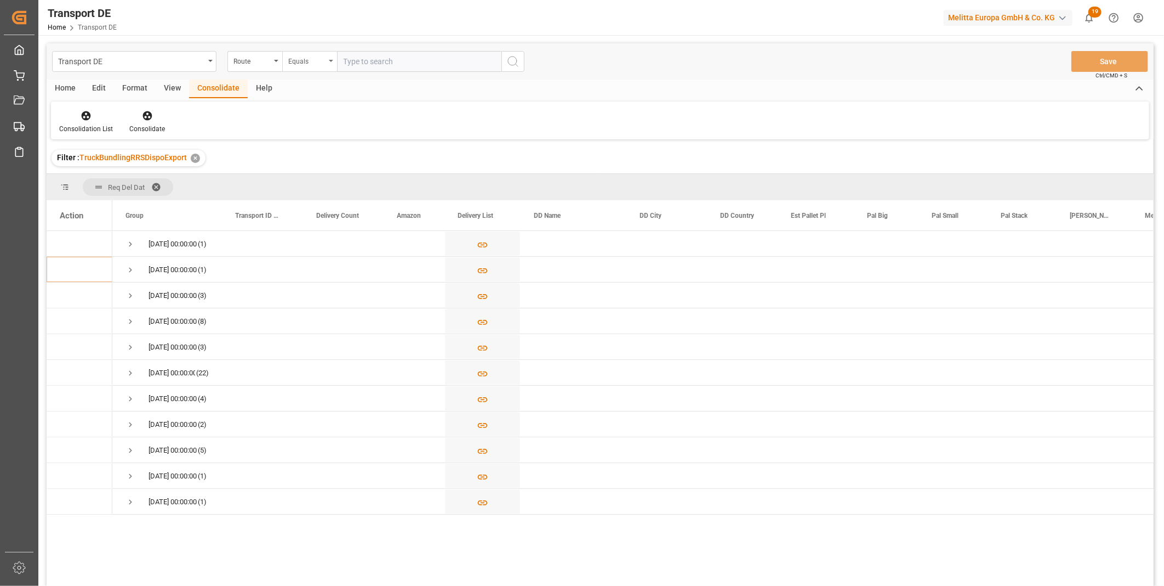
click at [319, 61] on div "Equals" at bounding box center [306, 60] width 37 height 13
click at [258, 56] on div "Route" at bounding box center [252, 60] width 37 height 13
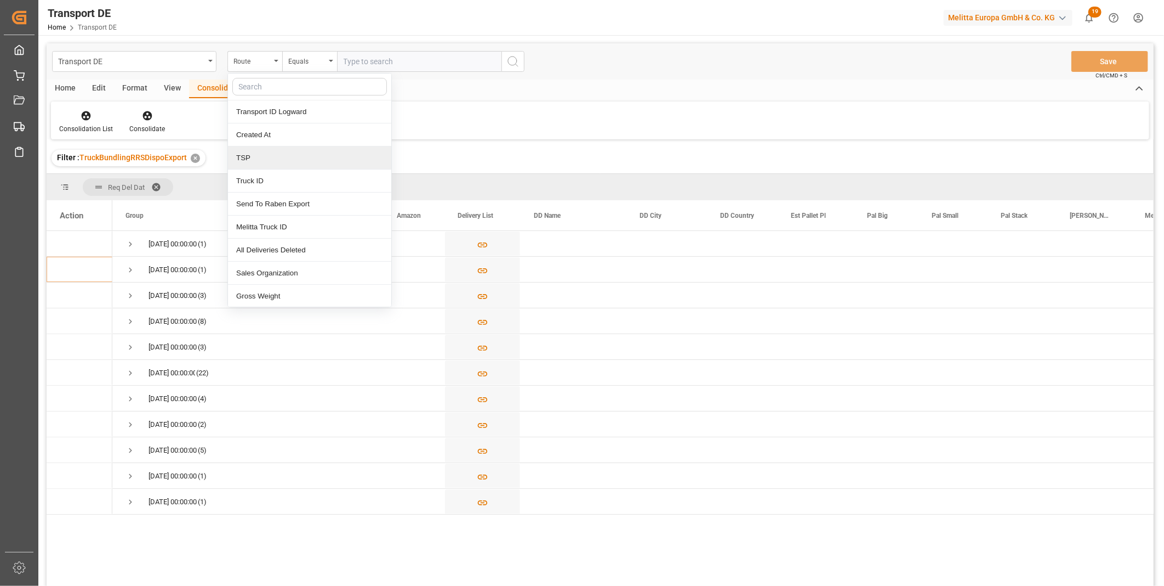
click at [271, 157] on div "TSP" at bounding box center [309, 157] width 163 height 23
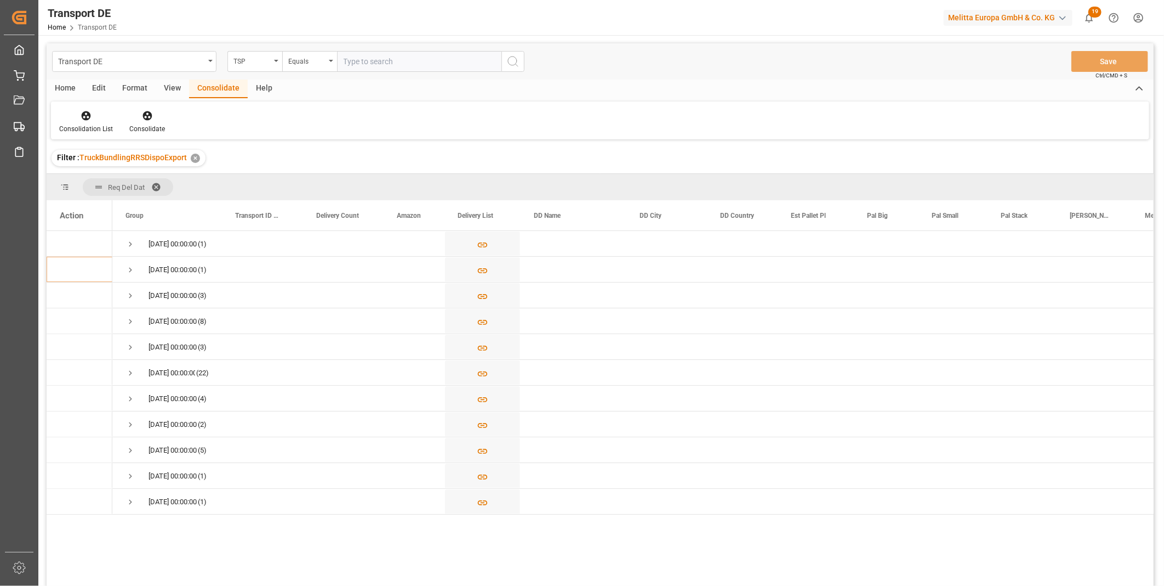
click at [355, 56] on input "text" at bounding box center [419, 61] width 164 height 21
click at [320, 63] on div "Equals" at bounding box center [306, 60] width 37 height 13
click at [314, 181] on div "Starts with" at bounding box center [364, 180] width 163 height 23
type input "HARTMANN"
click at [519, 60] on icon "search button" at bounding box center [513, 61] width 13 height 13
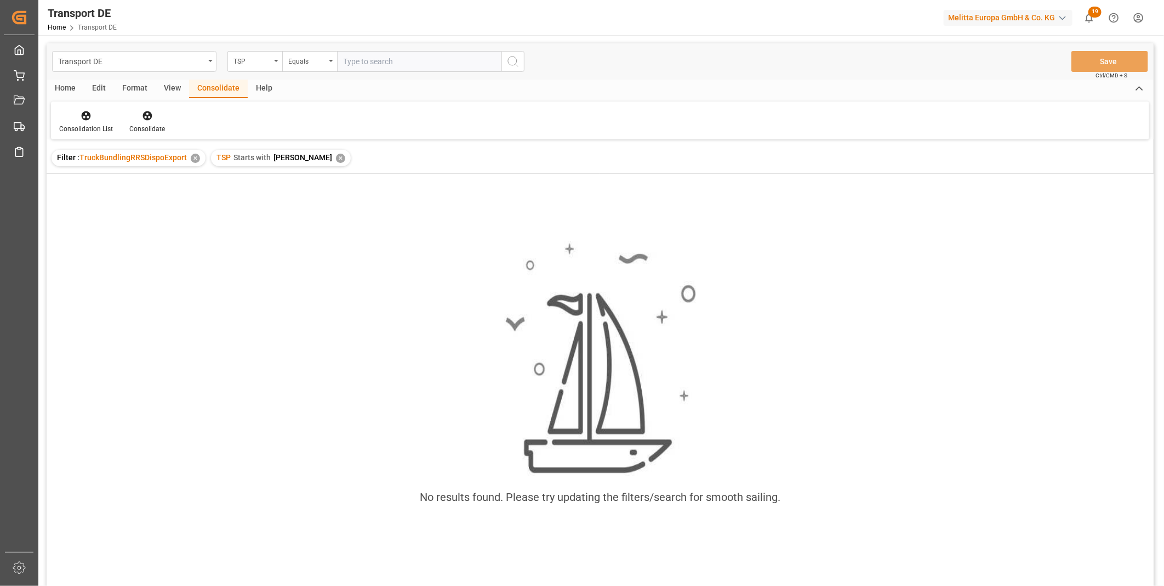
click at [329, 159] on div "TSP Starts with HARTMANN ✕" at bounding box center [281, 158] width 140 height 16
click at [328, 157] on div "TSP Starts with HARTMANN ✕" at bounding box center [281, 158] width 140 height 16
click at [336, 156] on div "✕" at bounding box center [340, 158] width 9 height 9
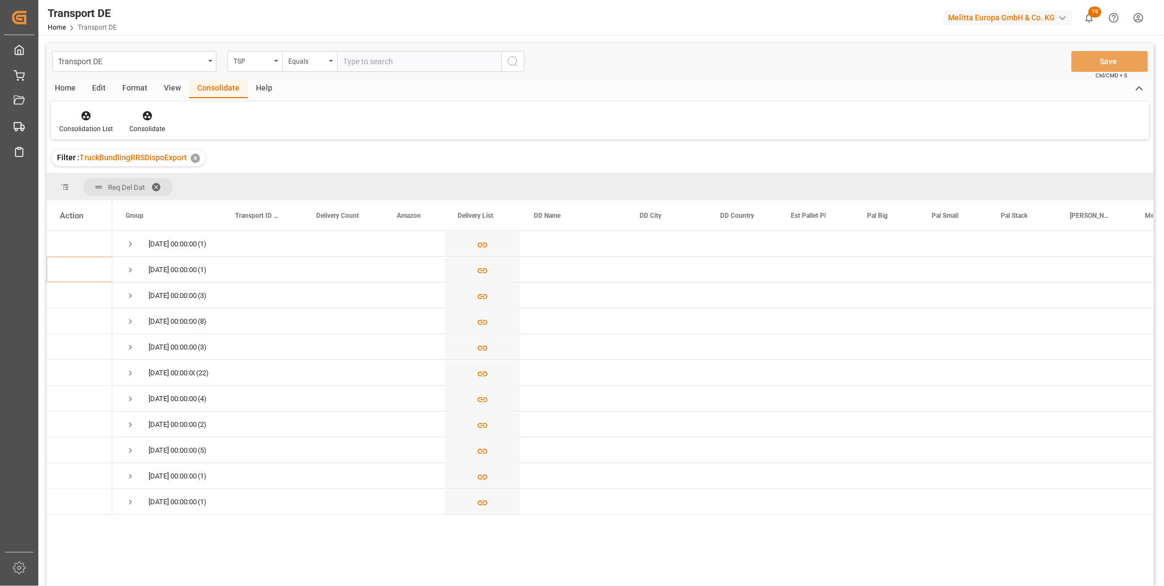
click at [370, 63] on input "text" at bounding box center [419, 61] width 164 height 21
type input "HARTMANN EXPORT"
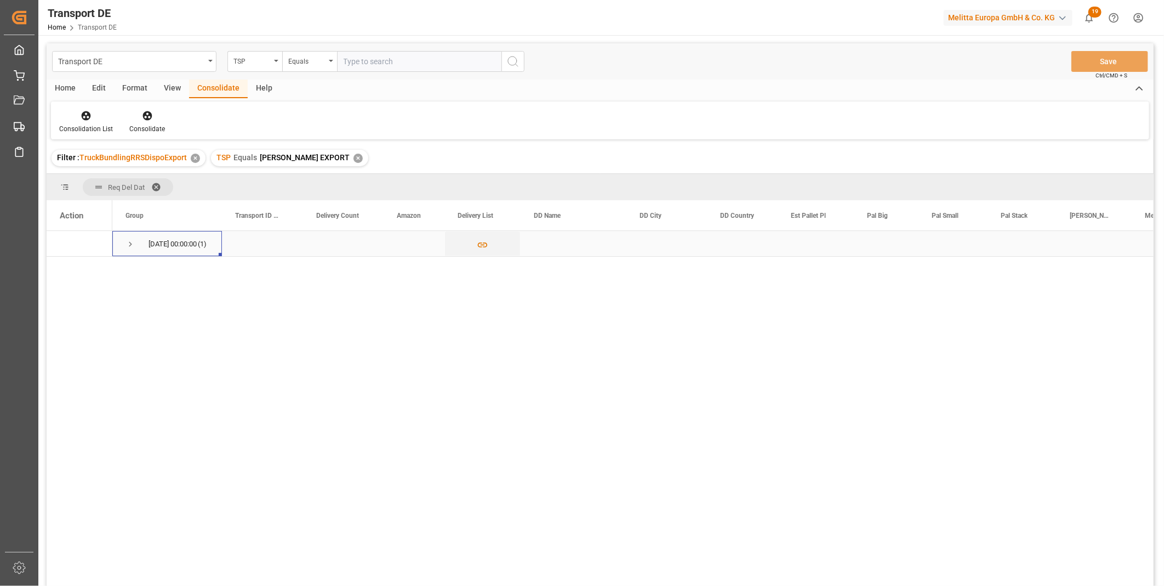
click at [133, 241] on span "Press SPACE to select this row." at bounding box center [131, 244] width 10 height 10
click at [66, 268] on input "Press Space to toggle row selection (unchecked)" at bounding box center [65, 269] width 10 height 10
checkbox input "true"
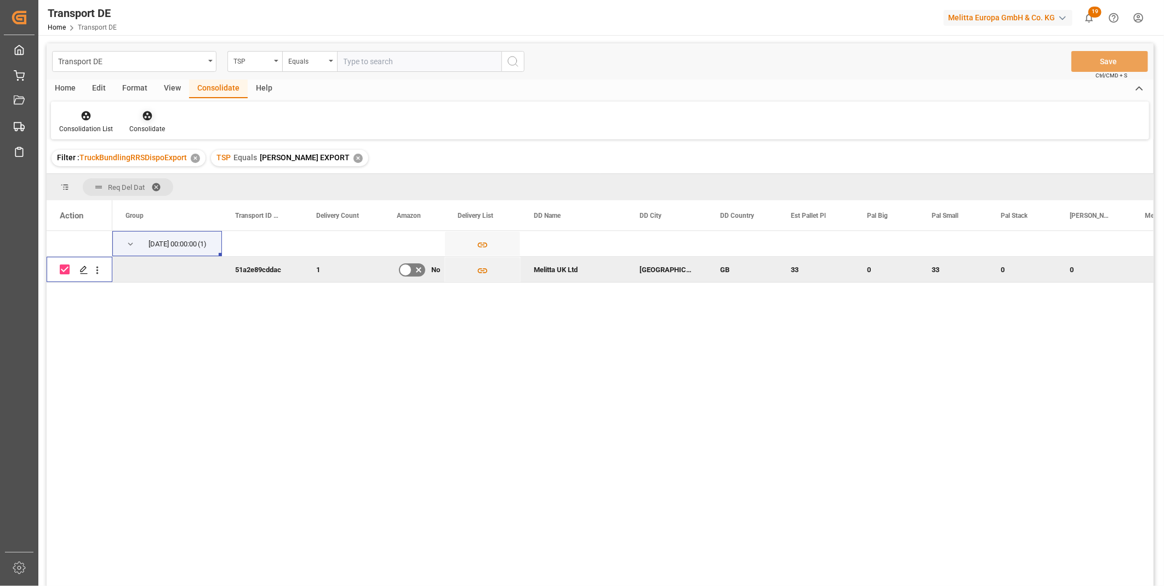
click at [144, 121] on icon at bounding box center [147, 115] width 11 height 11
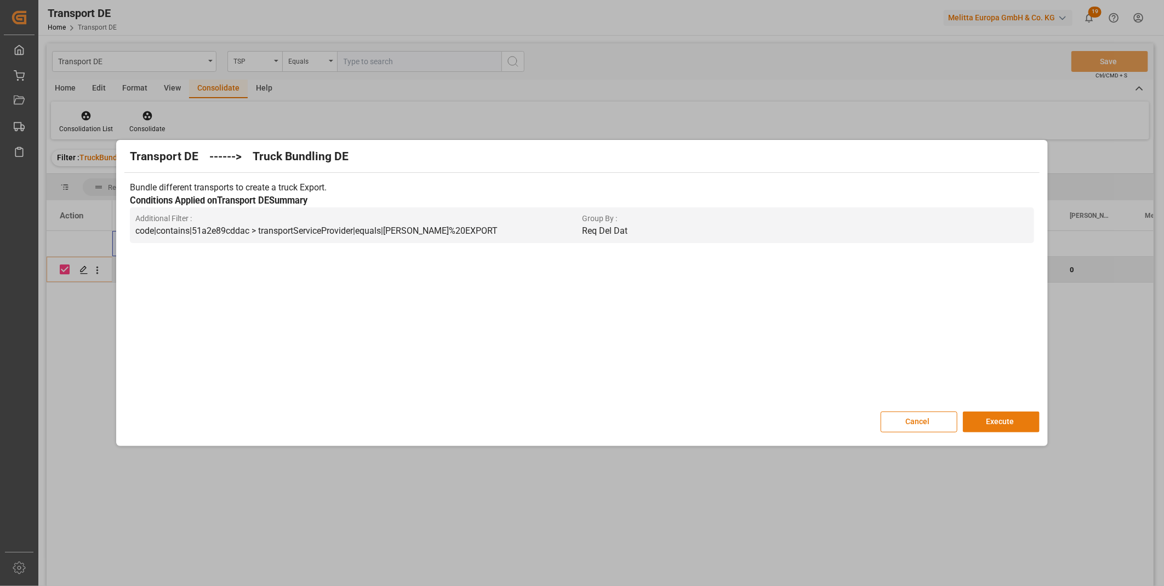
click at [987, 425] on button "Execute" at bounding box center [1001, 421] width 77 height 21
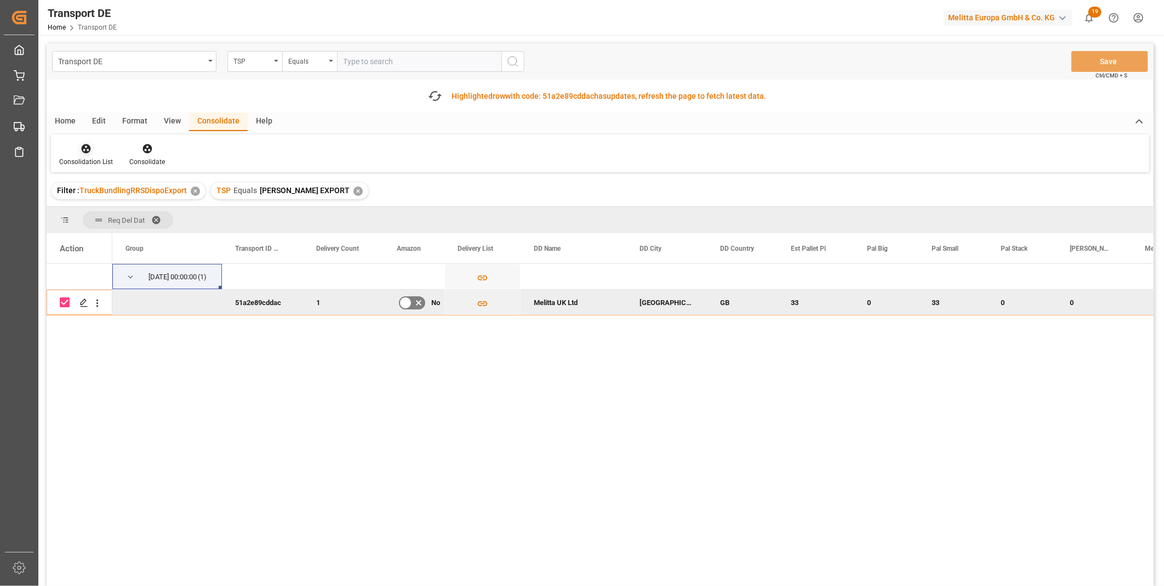
click at [96, 160] on div "Consolidation List" at bounding box center [86, 162] width 54 height 10
click at [138, 240] on div "Transport DE TSP Equals Save Ctrl/CMD + S Fetch latest updates Highlighted row …" at bounding box center [600, 345] width 1107 height 604
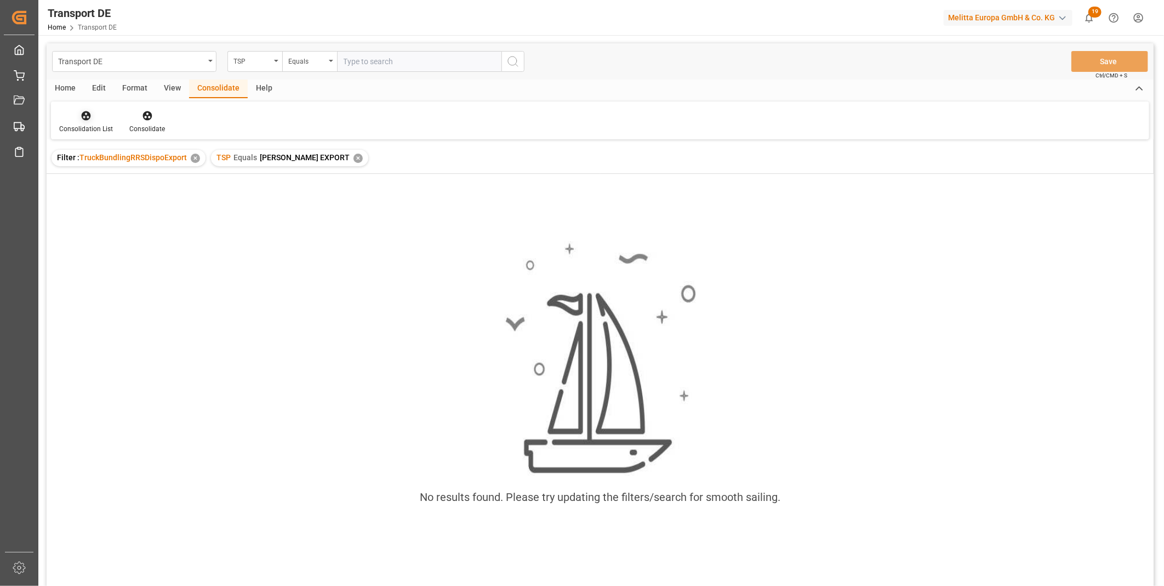
click at [86, 119] on icon at bounding box center [86, 115] width 9 height 9
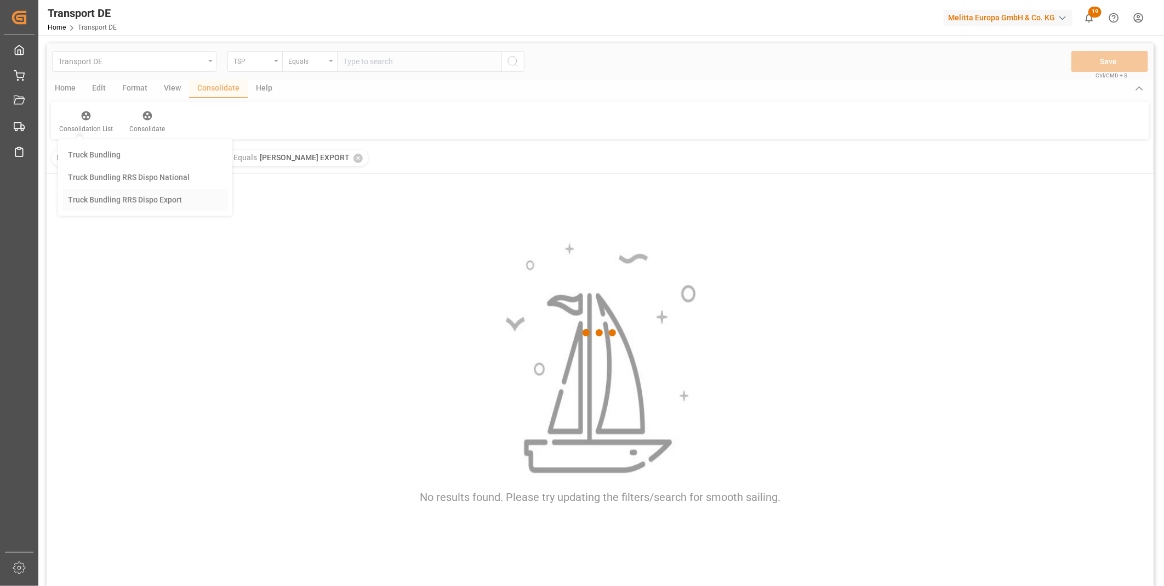
click at [128, 197] on div "Transport DE TSP Equals Save Ctrl/CMD + S Home Edit Format View Consolidate Hel…" at bounding box center [600, 328] width 1107 height 571
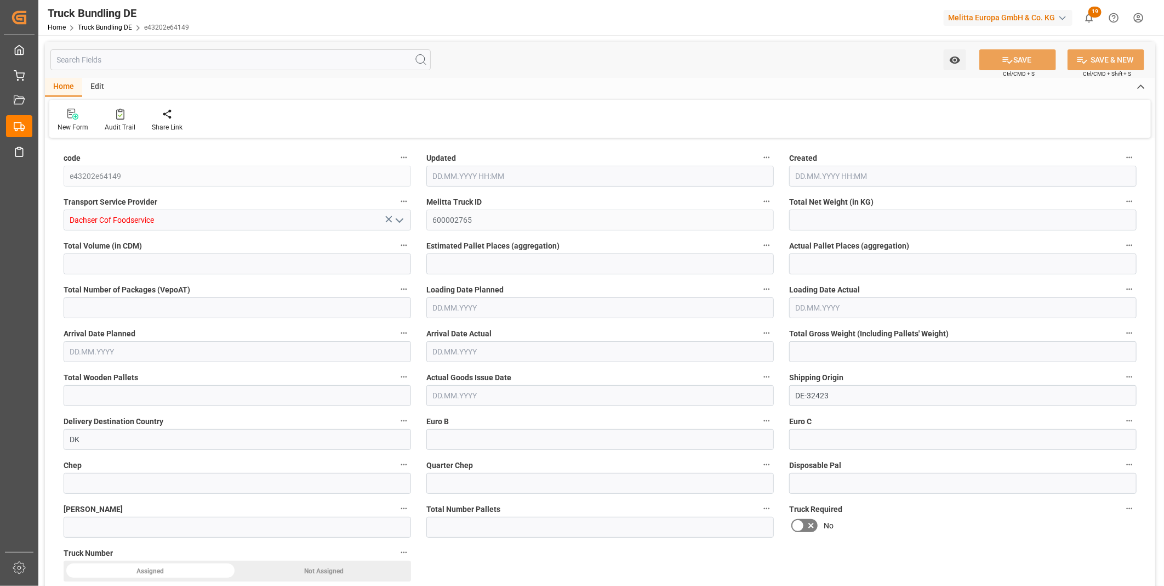
type input "314.31"
type input "1175.635"
type input "1"
type input "0"
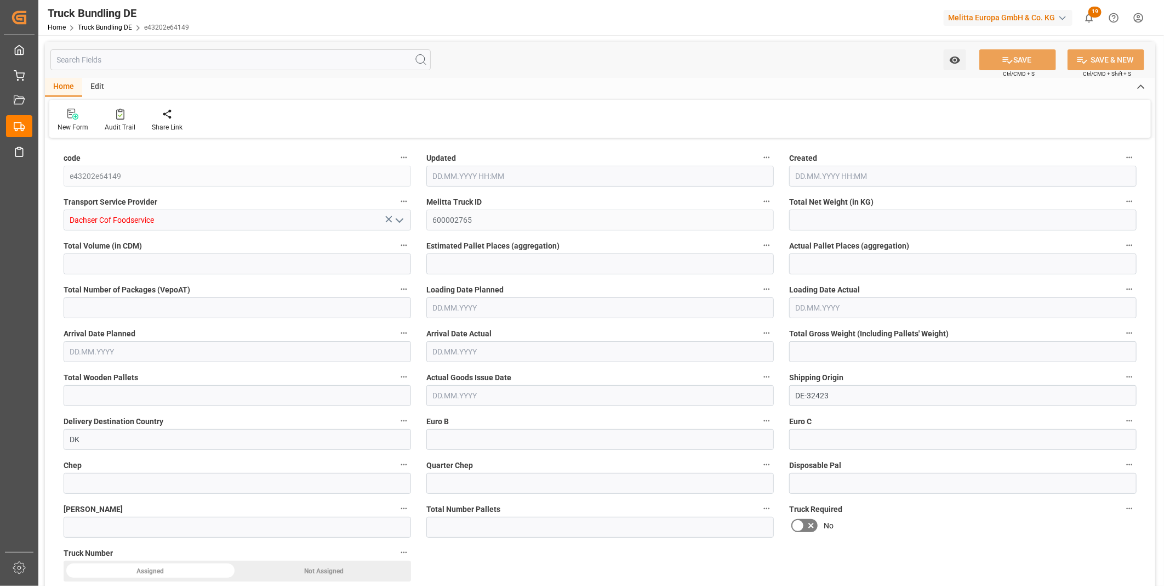
type input "398.885"
type input "1"
type input "0"
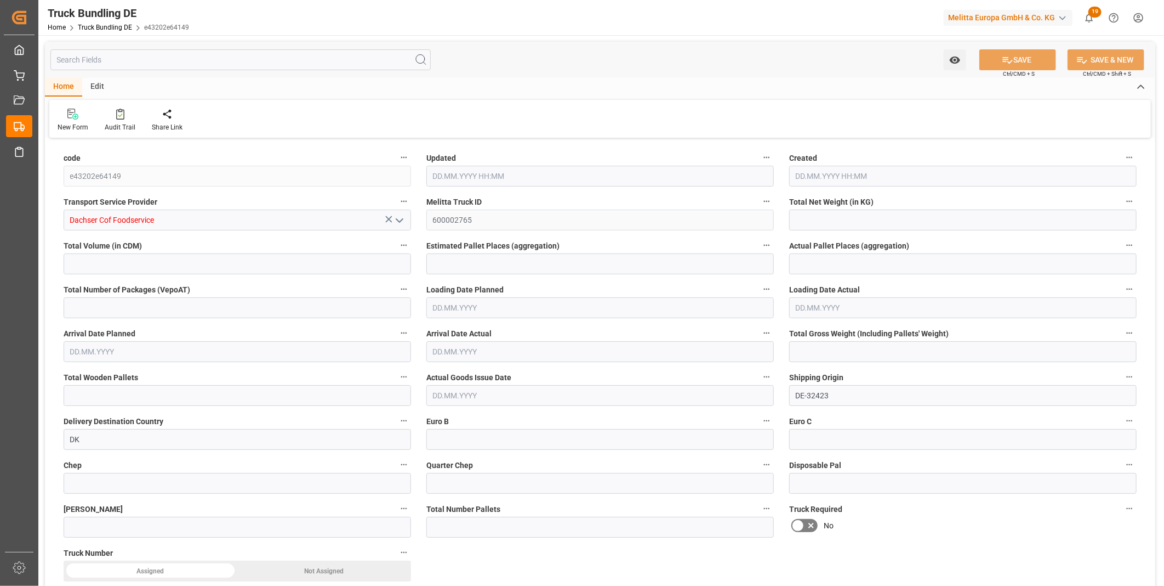
type input "0"
type input "19.09.2025 08:09"
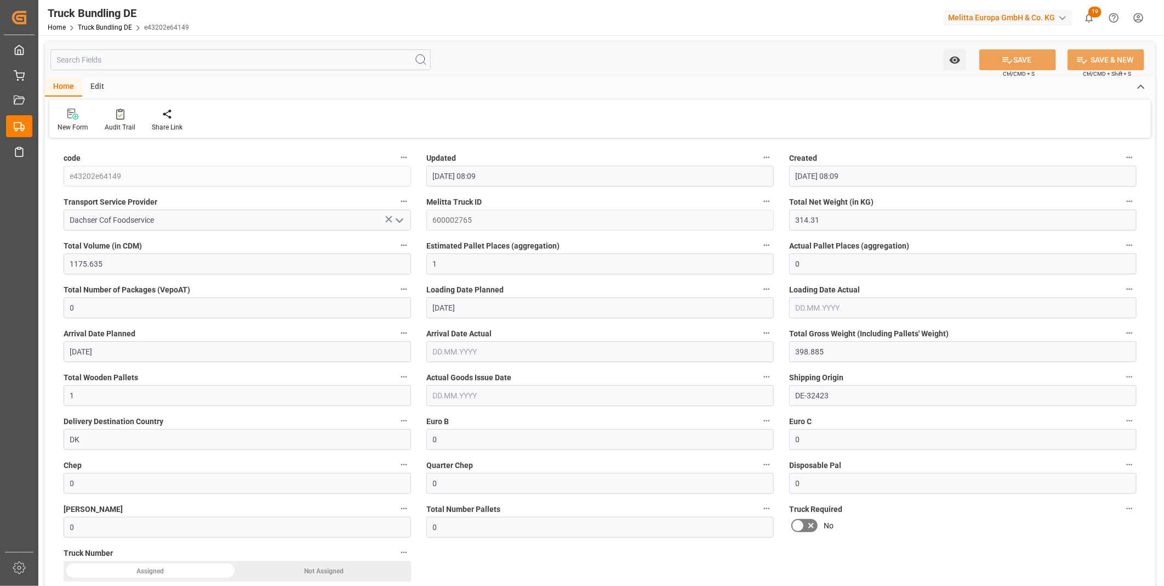
type input "19.09.2025 08:09"
type input "[DATE]"
type input "29.09.2025"
type input "19.09.2025"
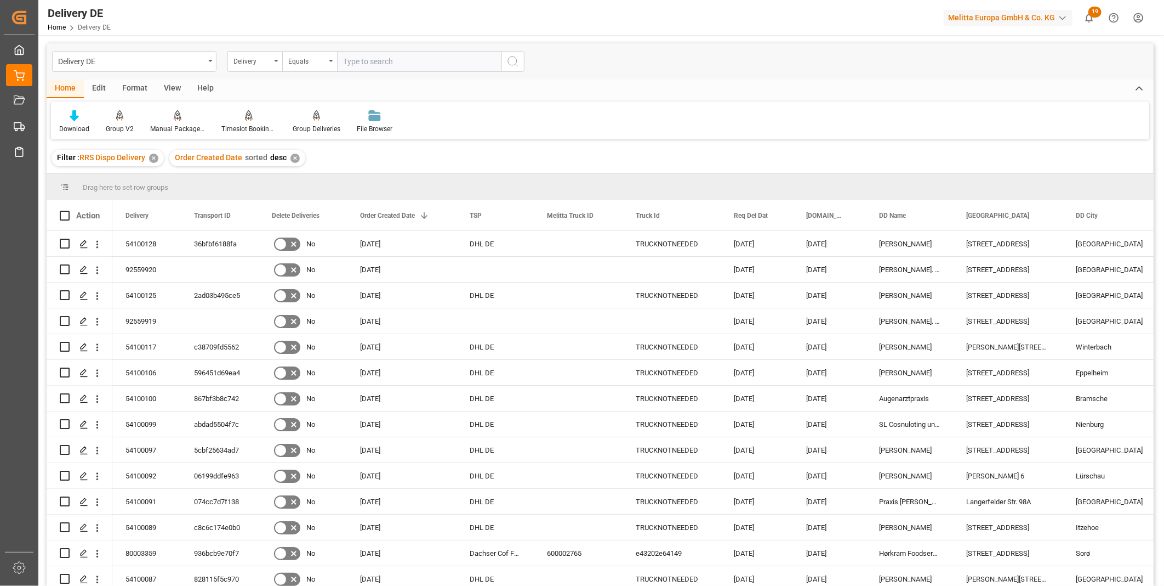
click at [369, 61] on input "text" at bounding box center [419, 61] width 164 height 21
type input "92559761"
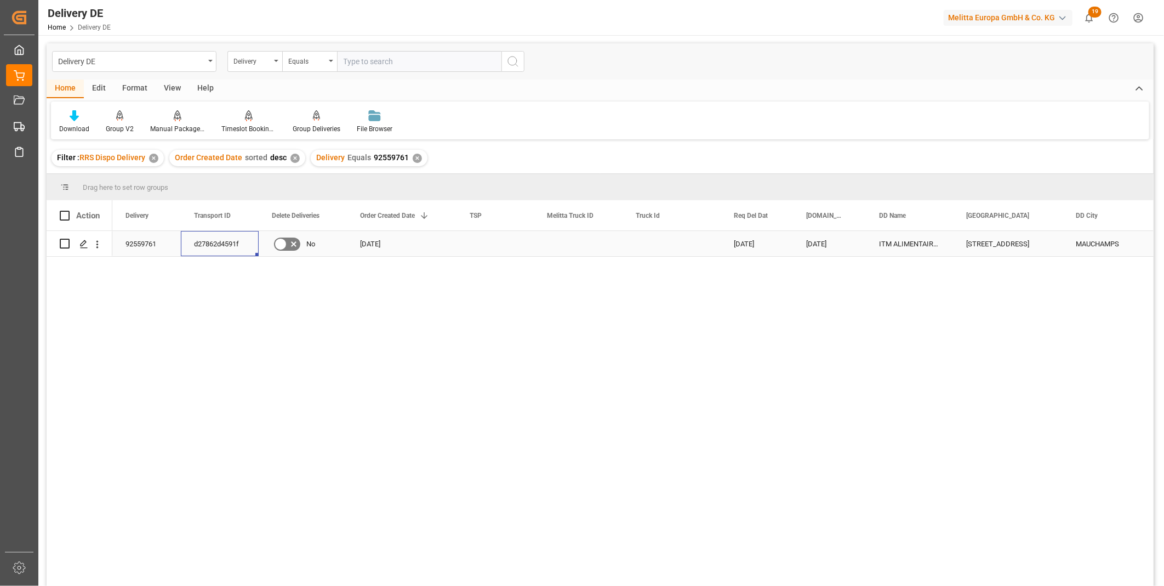
click at [202, 247] on div "d27862d4591f" at bounding box center [220, 243] width 78 height 25
click at [84, 245] on icon "Press SPACE to select this row." at bounding box center [83, 244] width 9 height 9
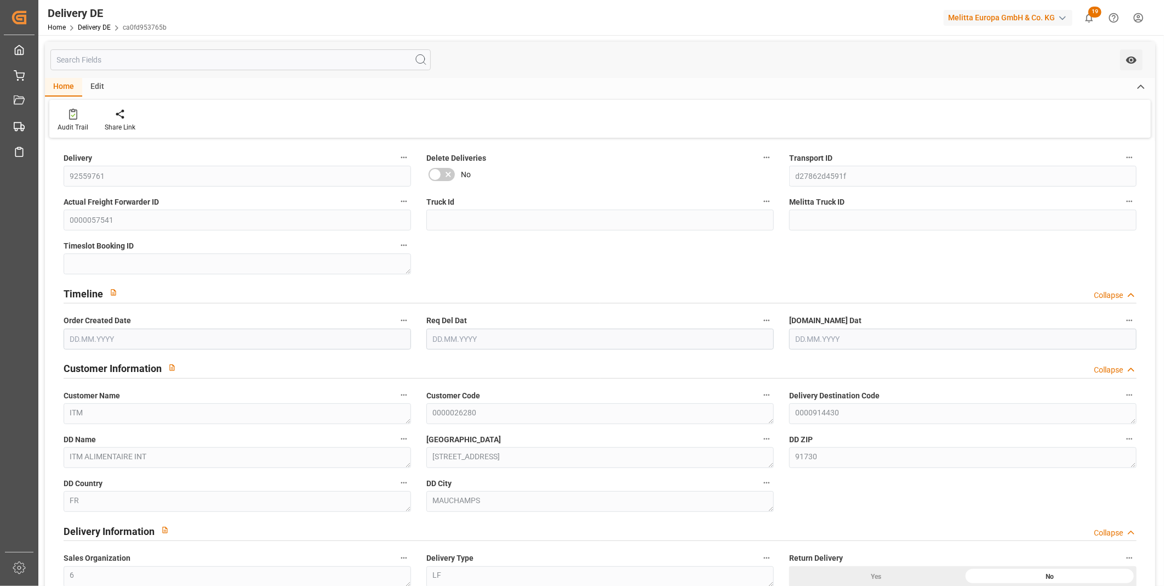
type input "66"
type input "6652.8"
type input "10284"
type input "65127.84"
type input "18.09.2025"
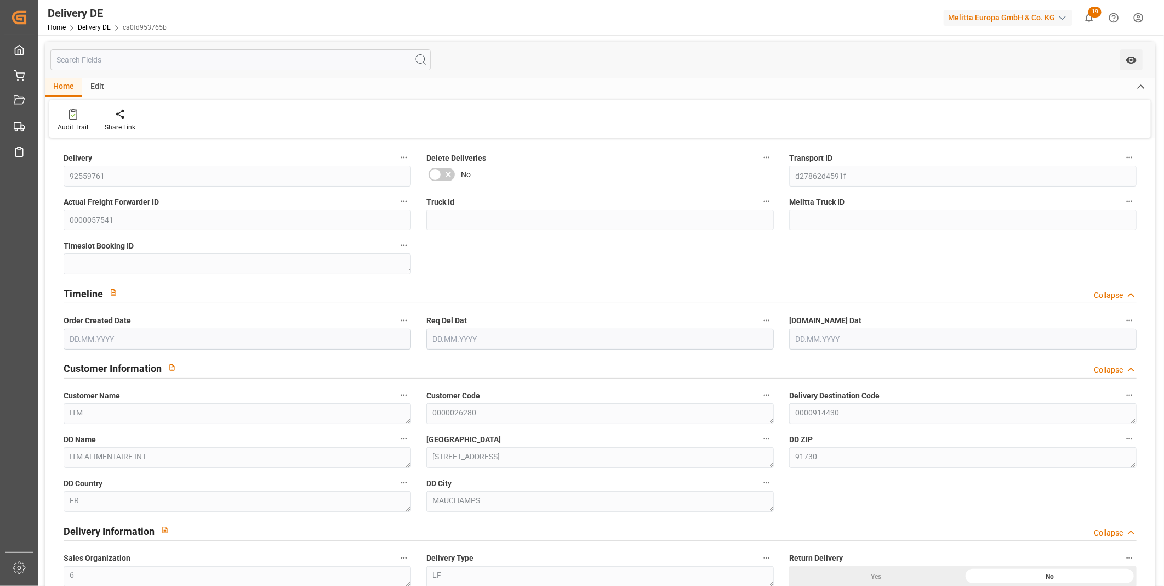
type input "23.09.2025"
type input "19.09.2025"
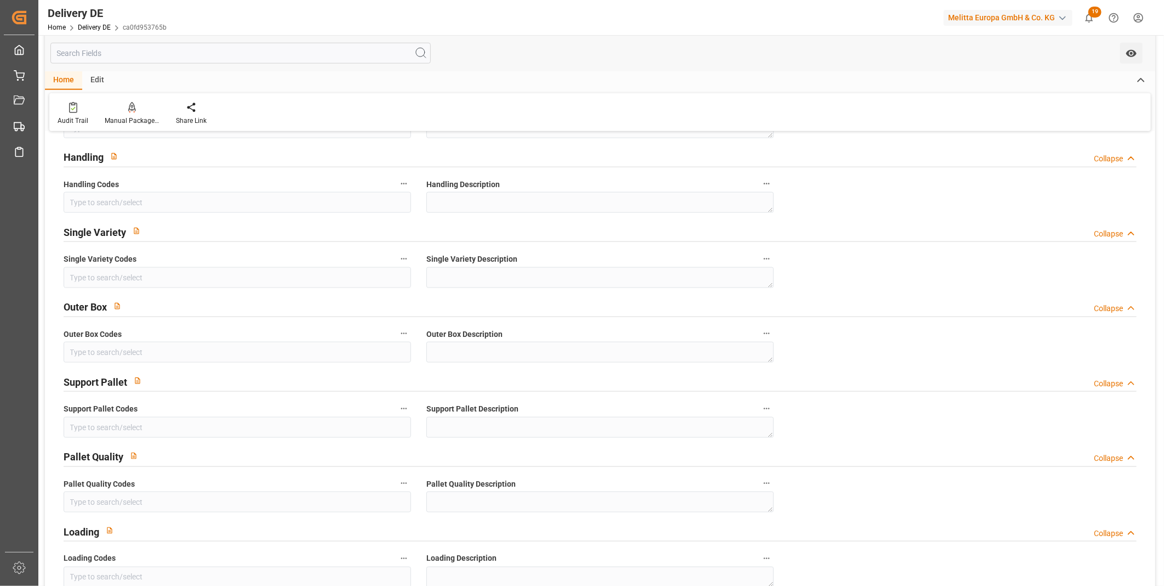
scroll to position [1218, 0]
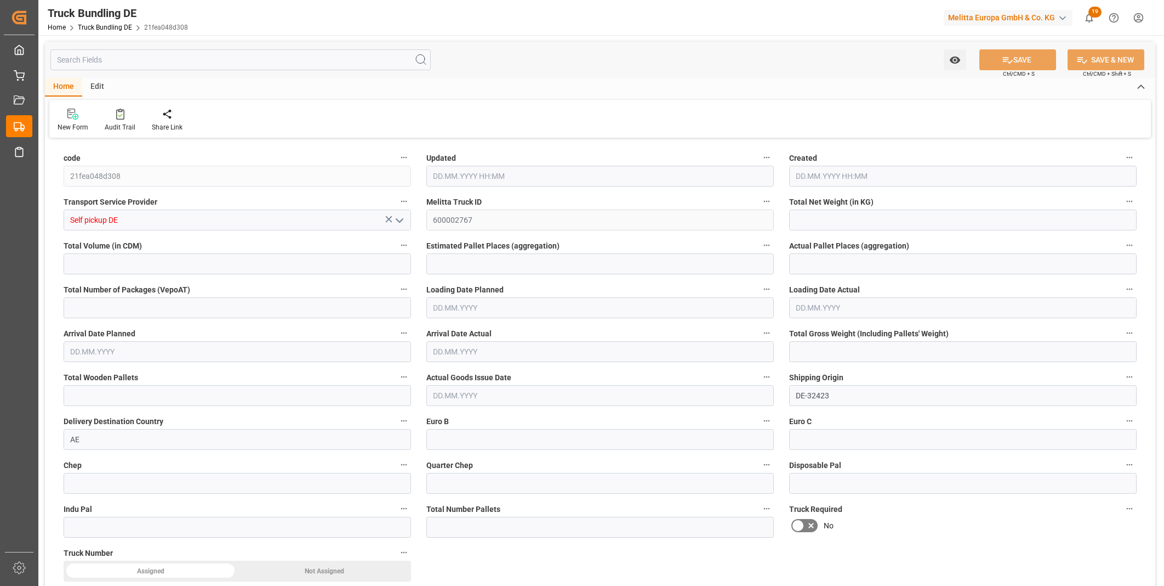
type input "2876.316"
type input "28491.216"
type input "16"
type input "0"
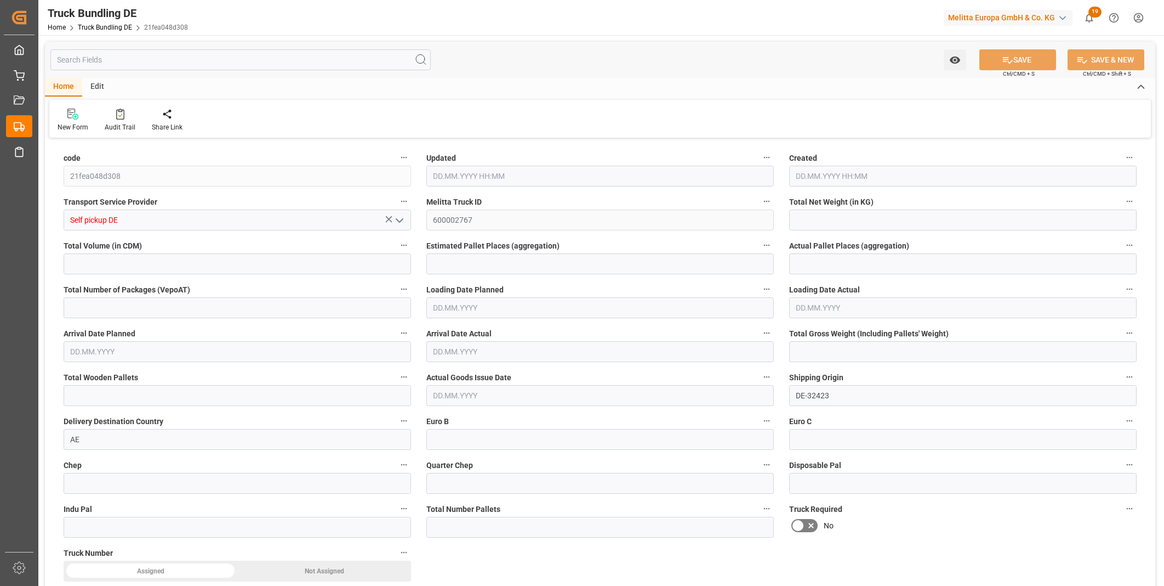
type input "4819"
type input "33"
type input "0"
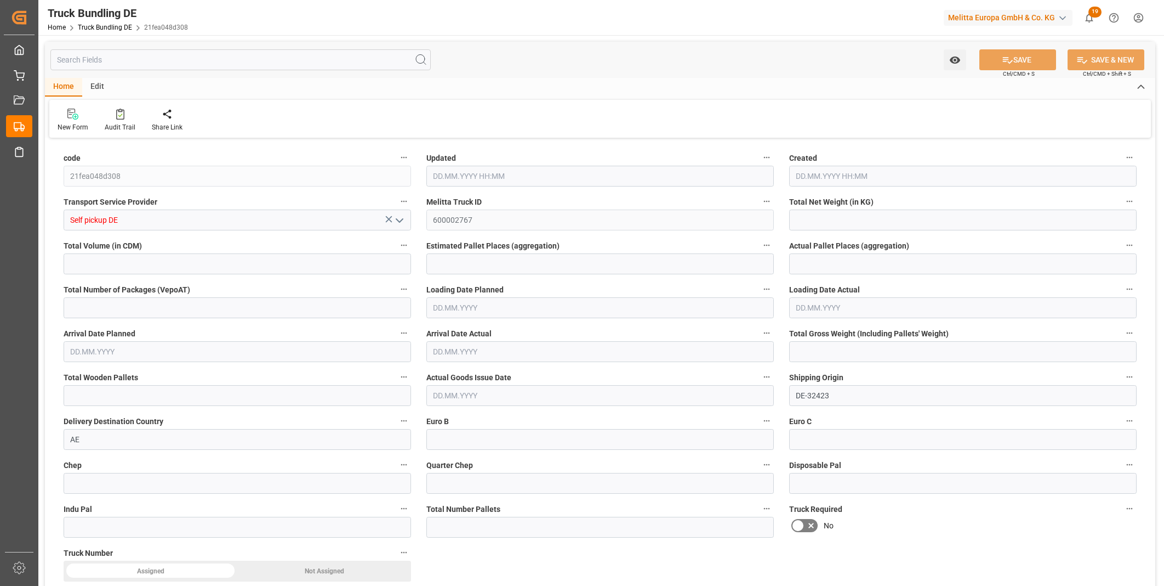
type input "0"
type input "19.09.2025 09:12"
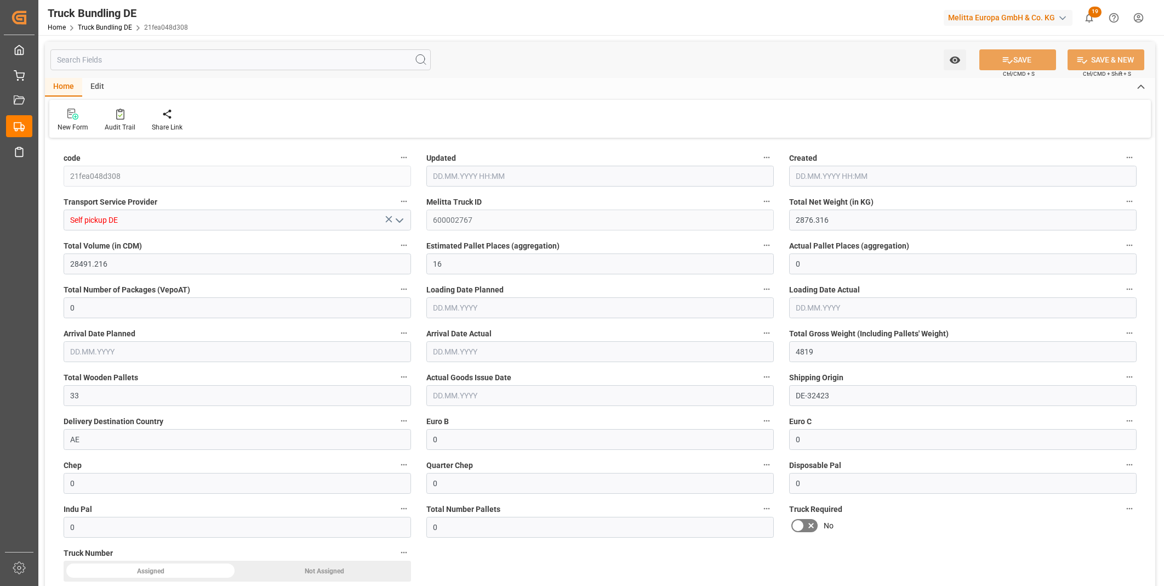
type input "19.09.2025 09:12"
type input "16.09.2025"
type input "[DATE]"
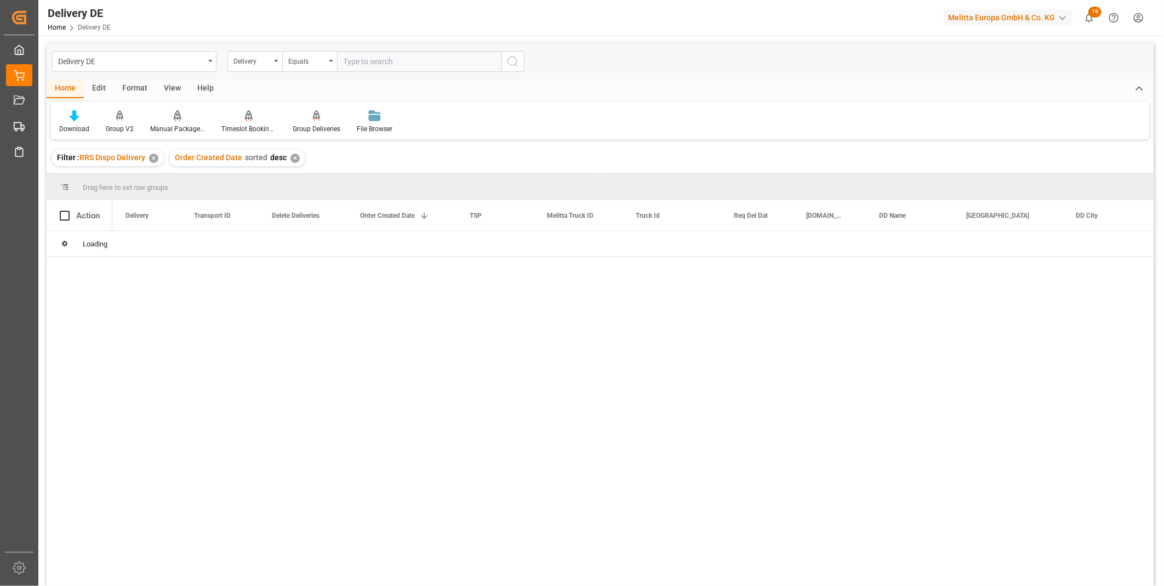
click at [377, 58] on input "text" at bounding box center [419, 61] width 164 height 21
type input "80003331"
click at [507, 63] on icon "search button" at bounding box center [513, 61] width 13 height 13
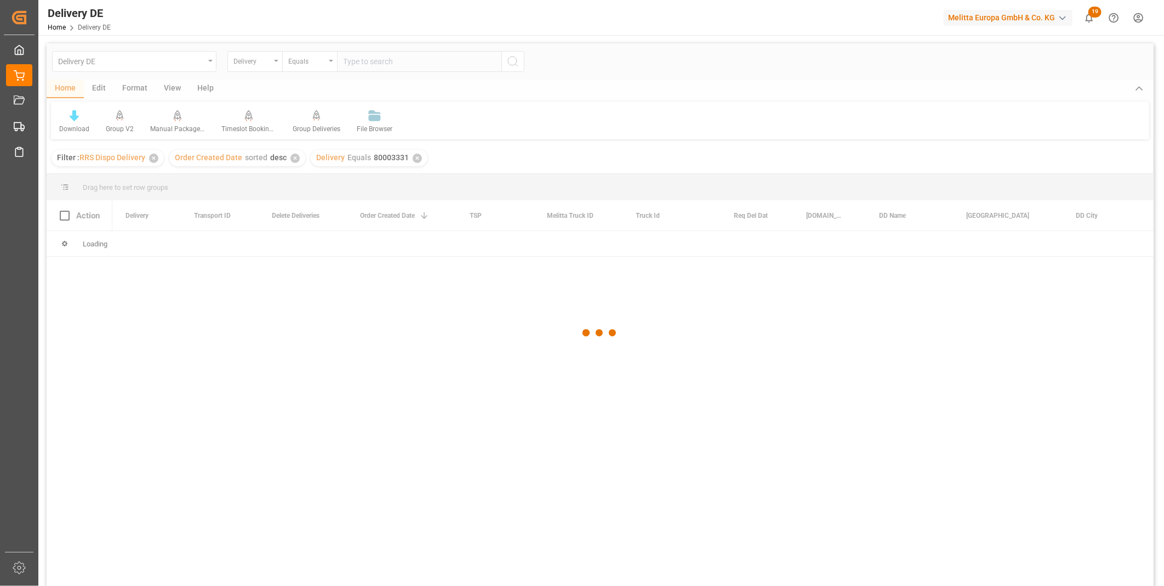
click at [510, 61] on div at bounding box center [600, 332] width 1107 height 579
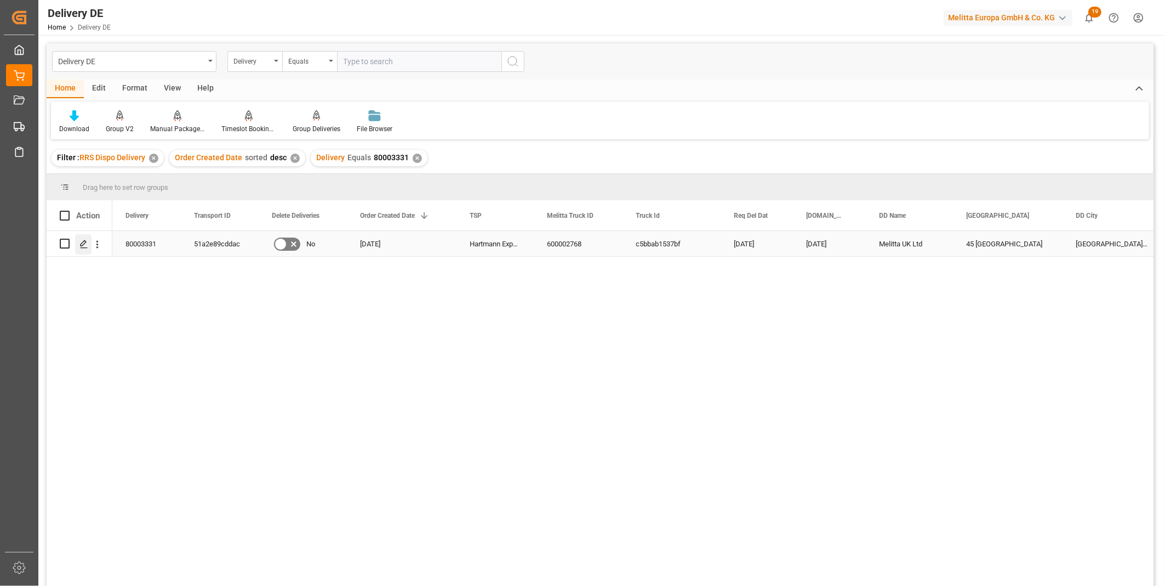
click at [84, 242] on icon "Press SPACE to select this row." at bounding box center [83, 244] width 9 height 9
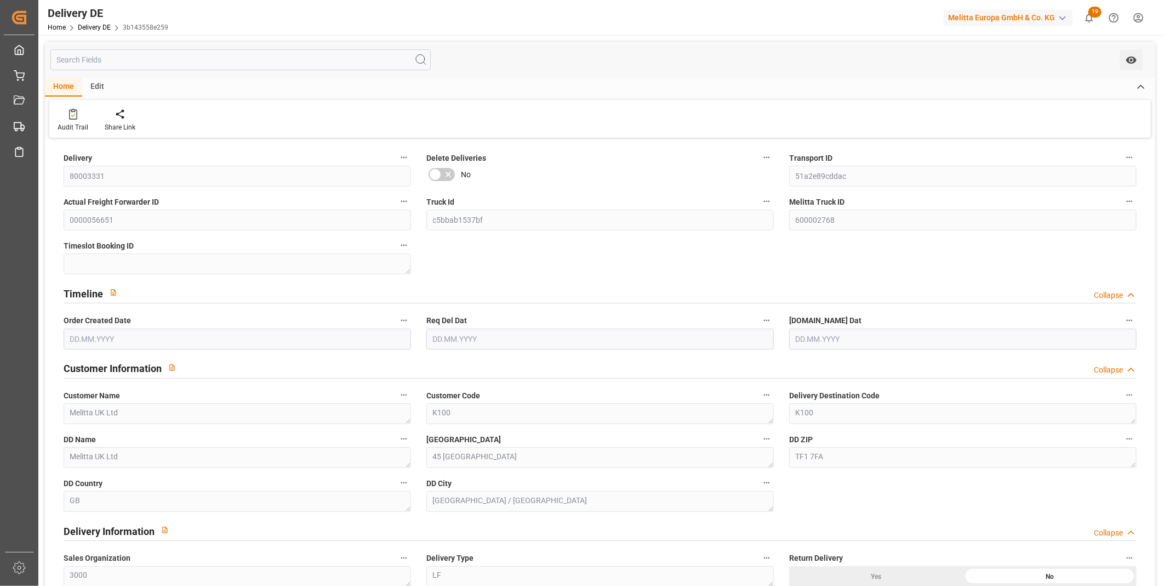
type input "33"
type input "2530.44"
type input "4125"
type input "30336.768"
type input "[DATE]"
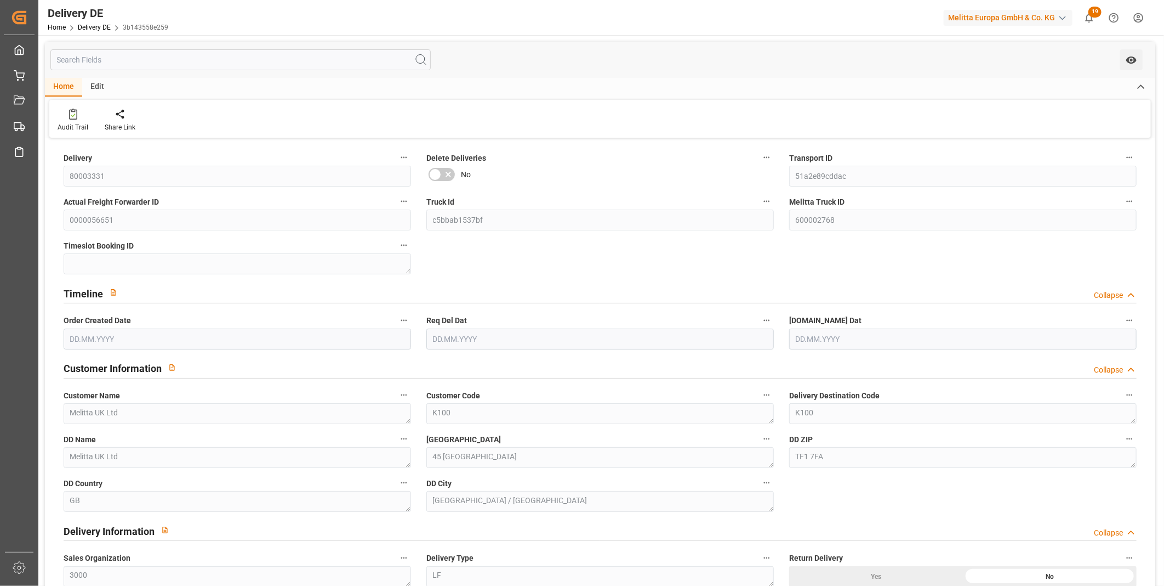
type input "[DATE]"
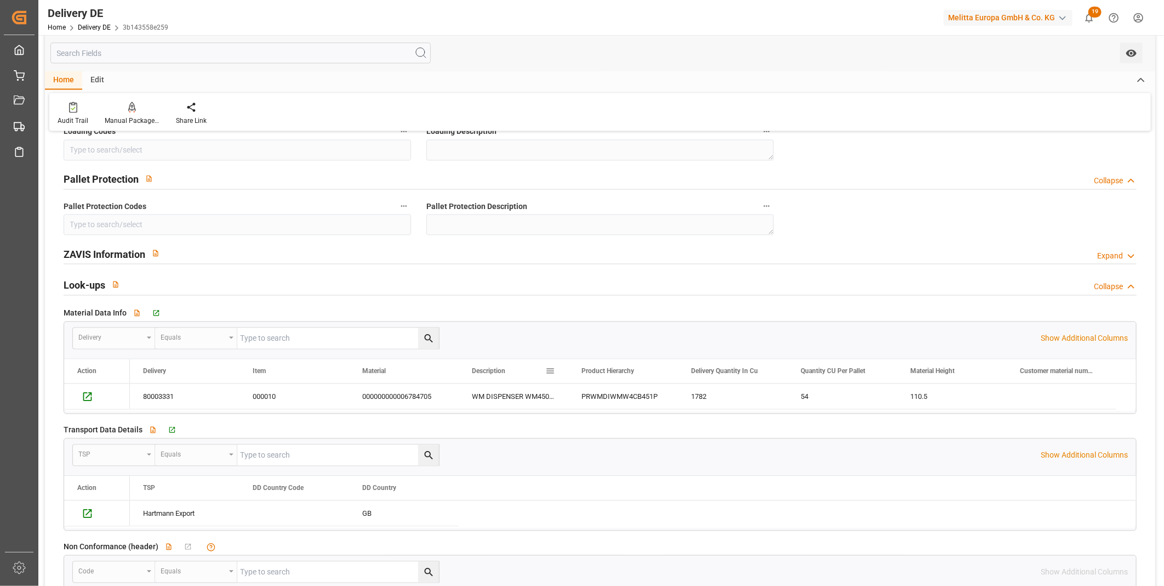
scroll to position [1279, 0]
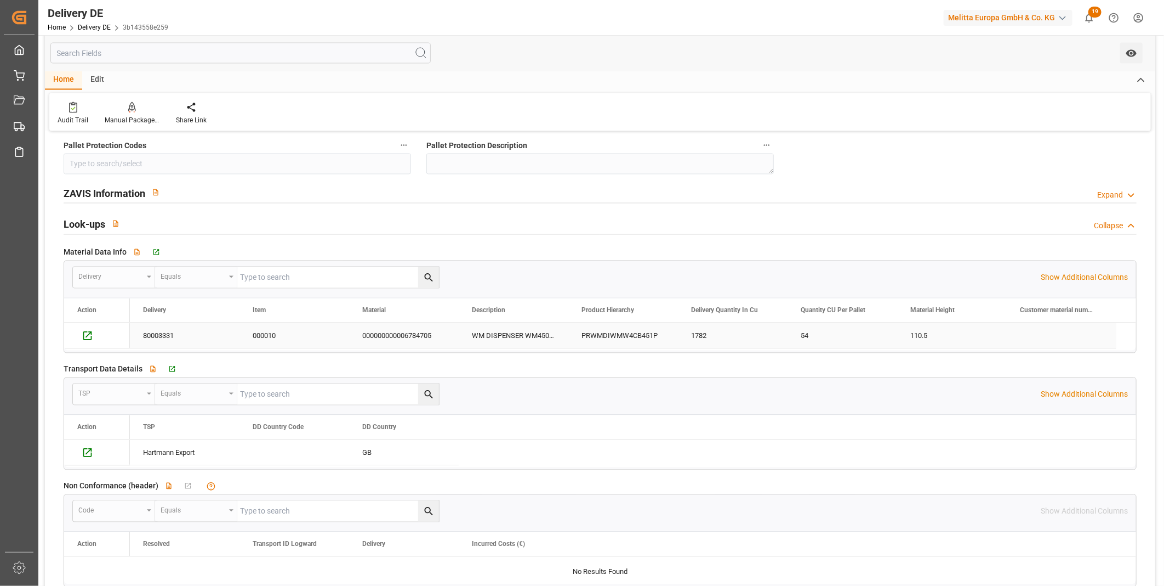
click at [431, 336] on div "000000000006784705" at bounding box center [404, 335] width 110 height 25
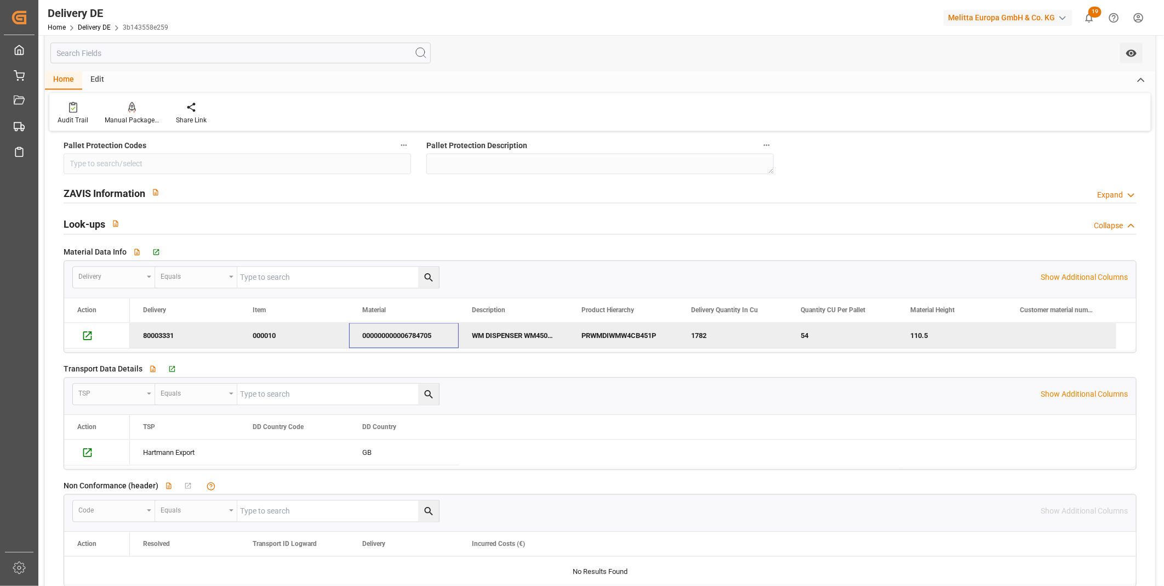
drag, startPoint x: 437, startPoint y: 336, endPoint x: 417, endPoint y: 336, distance: 20.3
click at [417, 336] on div "000000000006784705" at bounding box center [404, 335] width 110 height 25
